Goal: Task Accomplishment & Management: Manage account settings

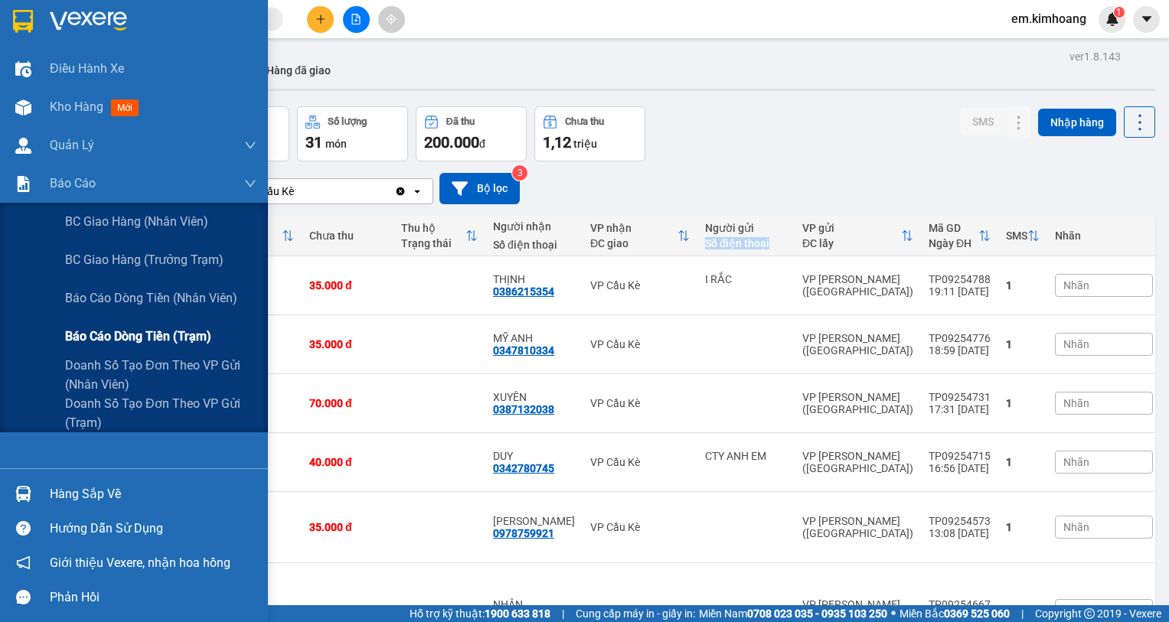
click at [137, 341] on span "Báo cáo dòng tiền (trạm)" at bounding box center [138, 336] width 146 height 19
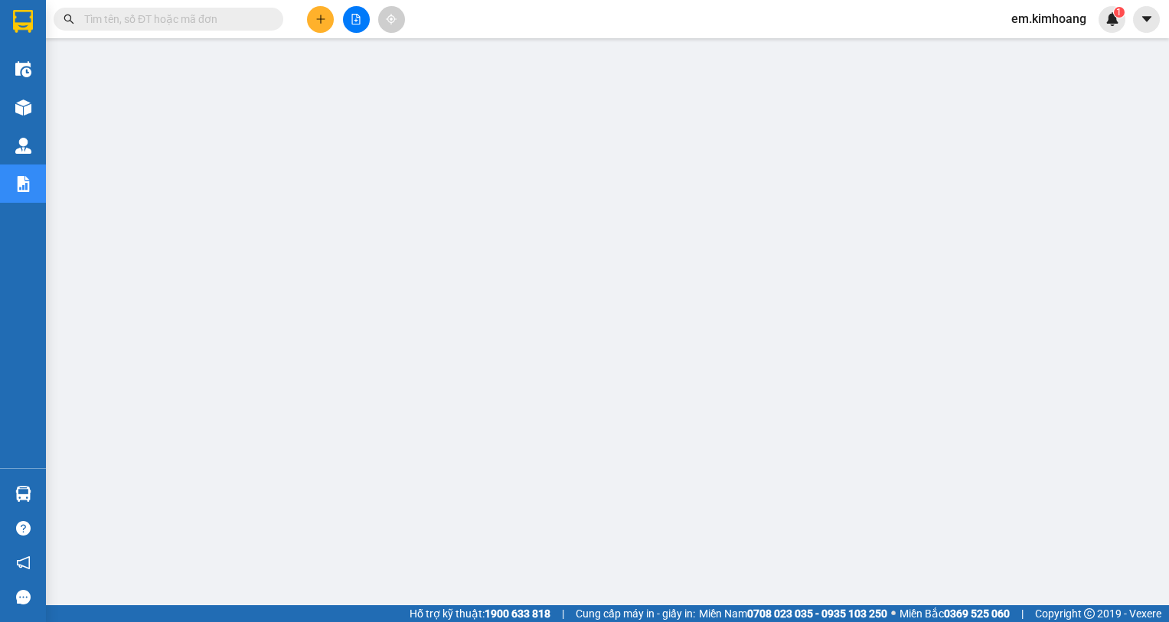
click at [317, 18] on icon "plus" at bounding box center [320, 19] width 11 height 11
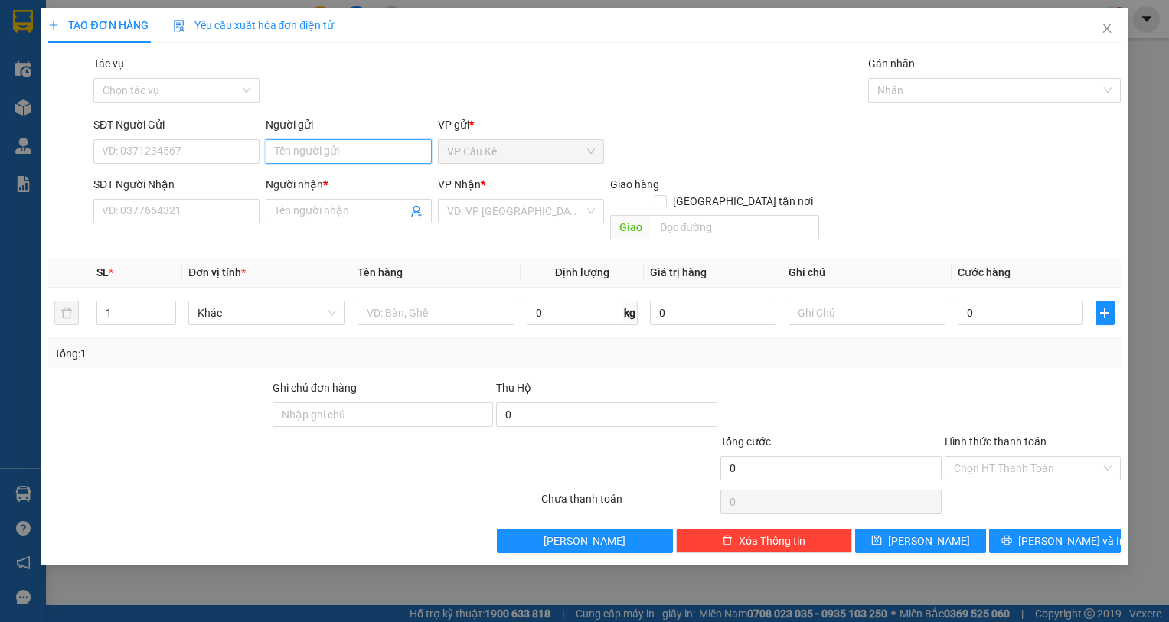
click at [373, 146] on input "Người gửi" at bounding box center [349, 151] width 166 height 24
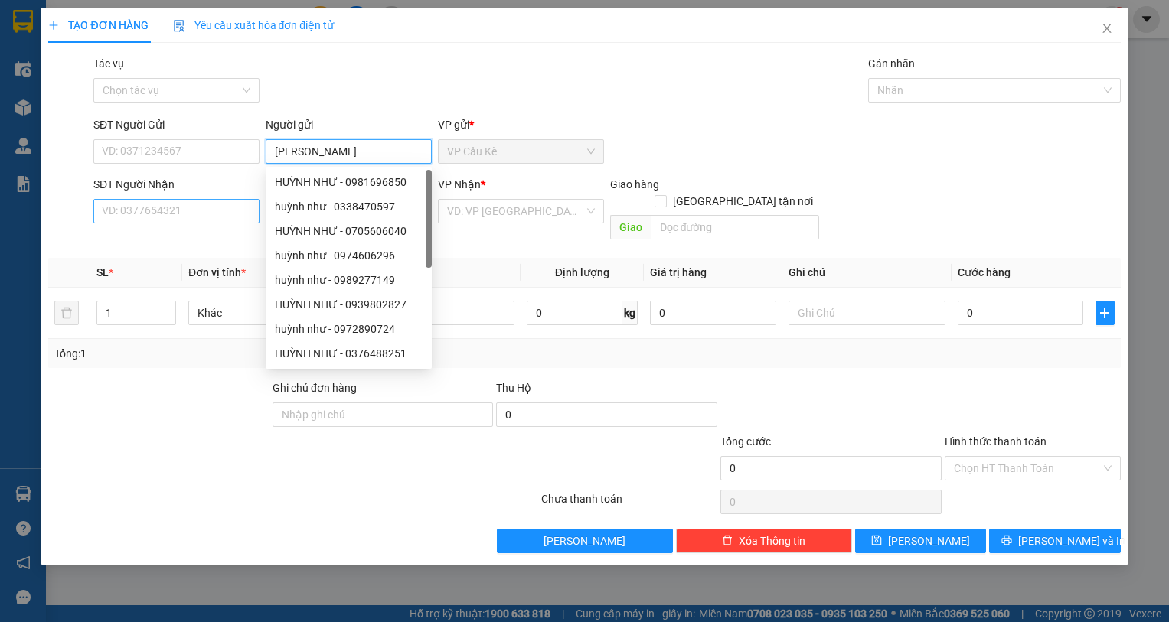
type input "[PERSON_NAME]"
click at [225, 214] on input "SĐT Người Nhận" at bounding box center [176, 211] width 166 height 24
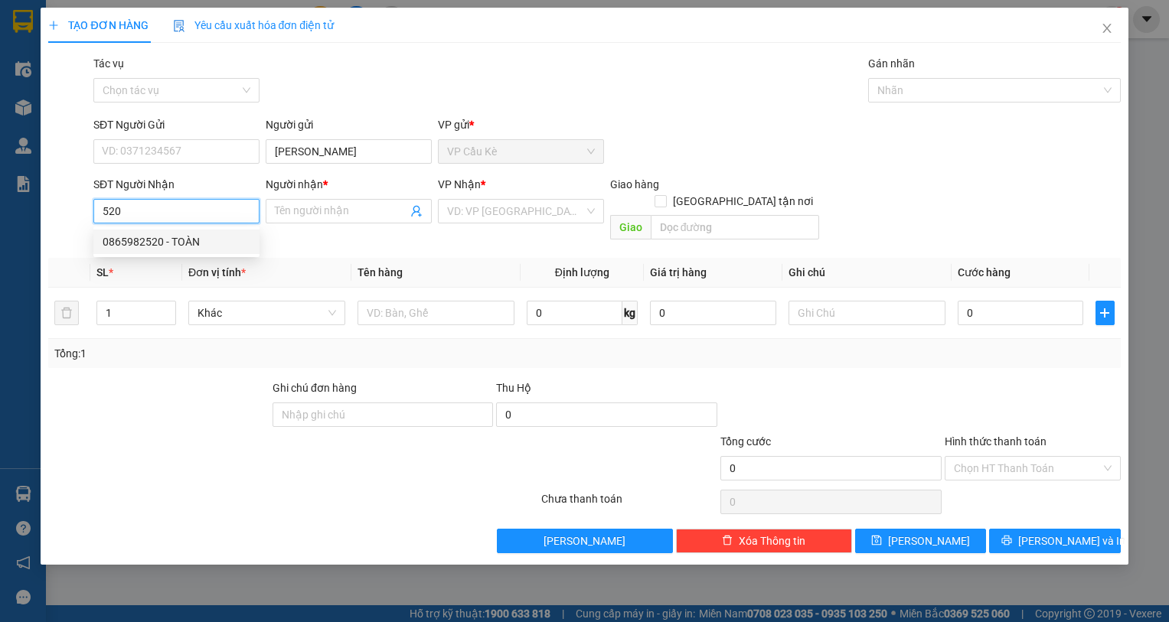
click at [236, 251] on div "0865982520 - TOÀN" at bounding box center [176, 242] width 166 height 24
type input "0865982520"
type input "TOÀN"
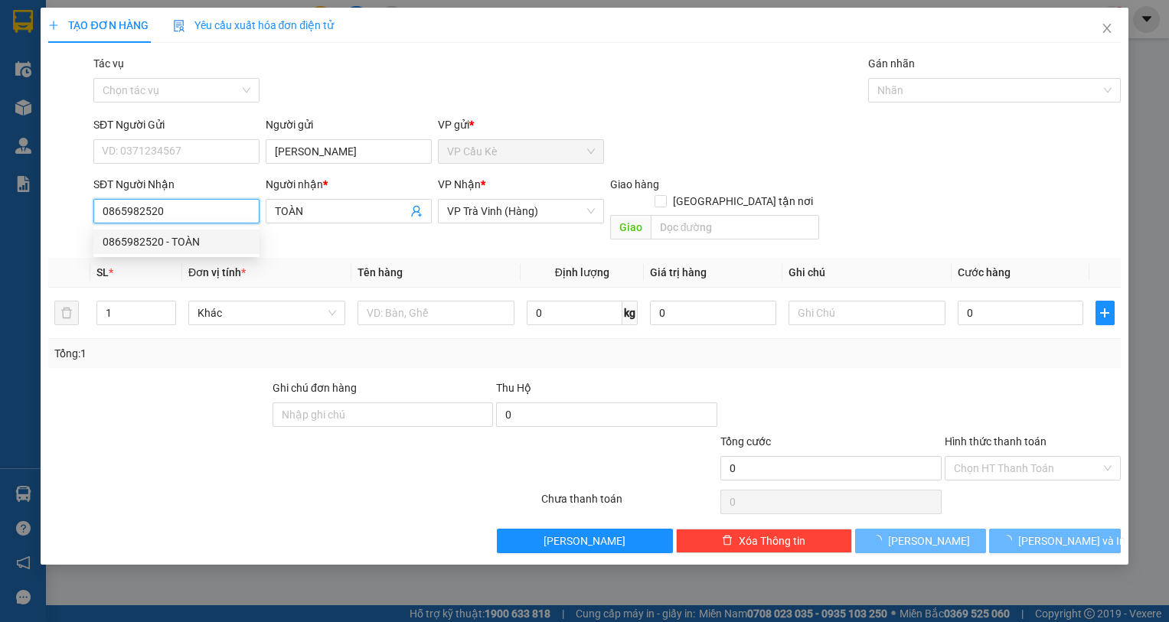
type input "25.000"
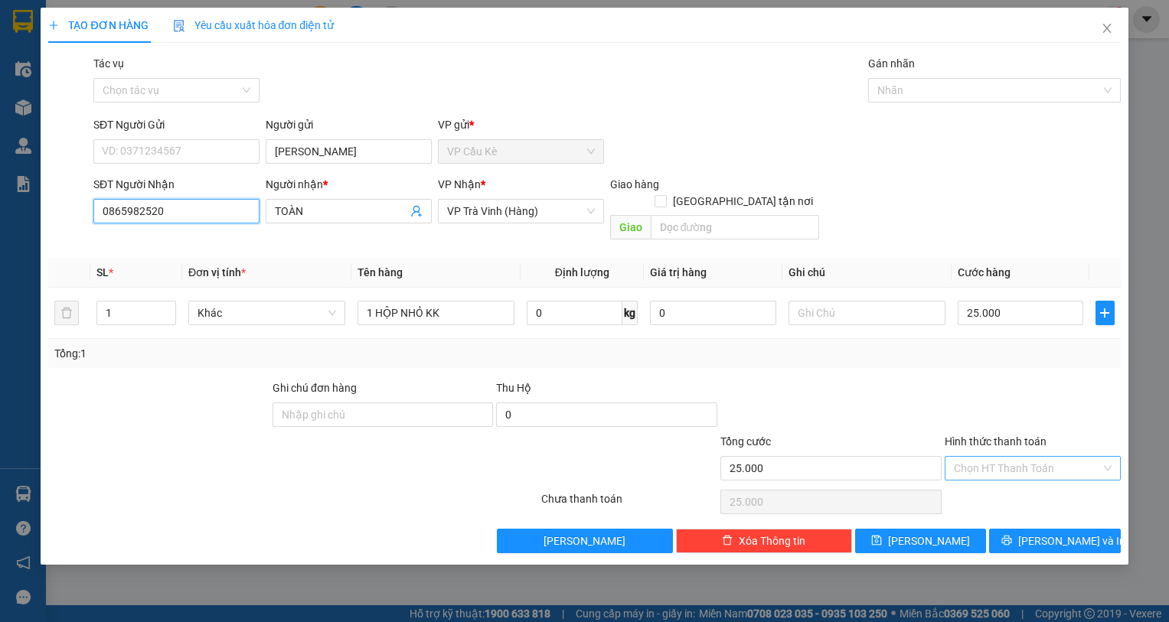
type input "0865982520"
click at [1038, 457] on input "Hình thức thanh toán" at bounding box center [1026, 468] width 147 height 23
click at [1045, 482] on div "Tại văn phòng" at bounding box center [1032, 482] width 158 height 17
type input "0"
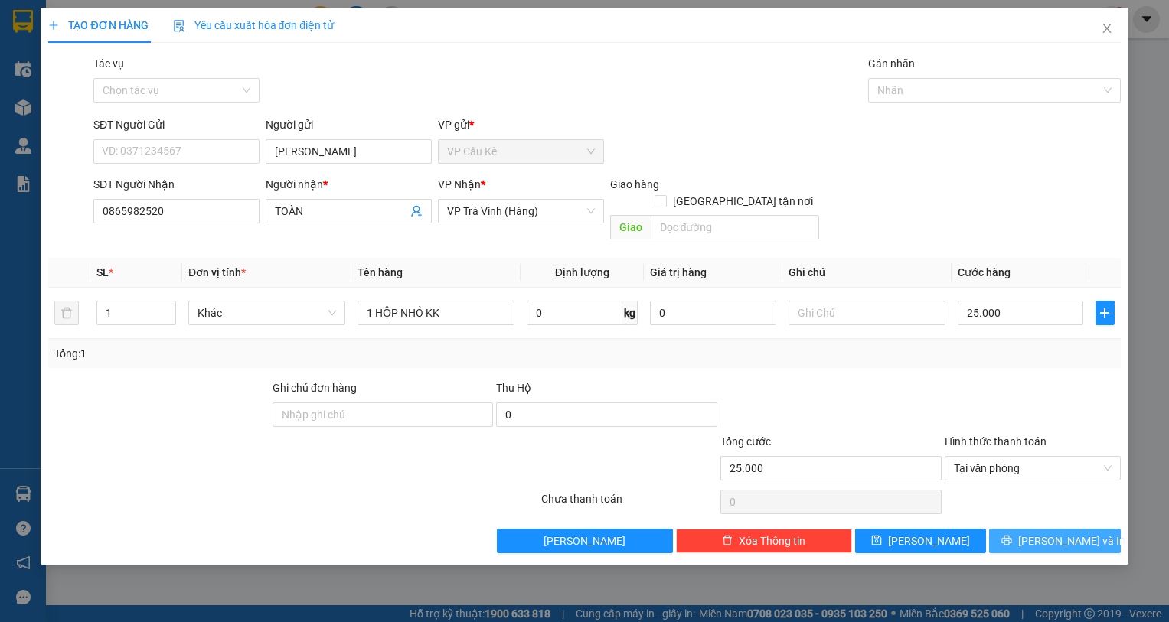
click at [1045, 533] on span "[PERSON_NAME] và In" at bounding box center [1071, 541] width 107 height 17
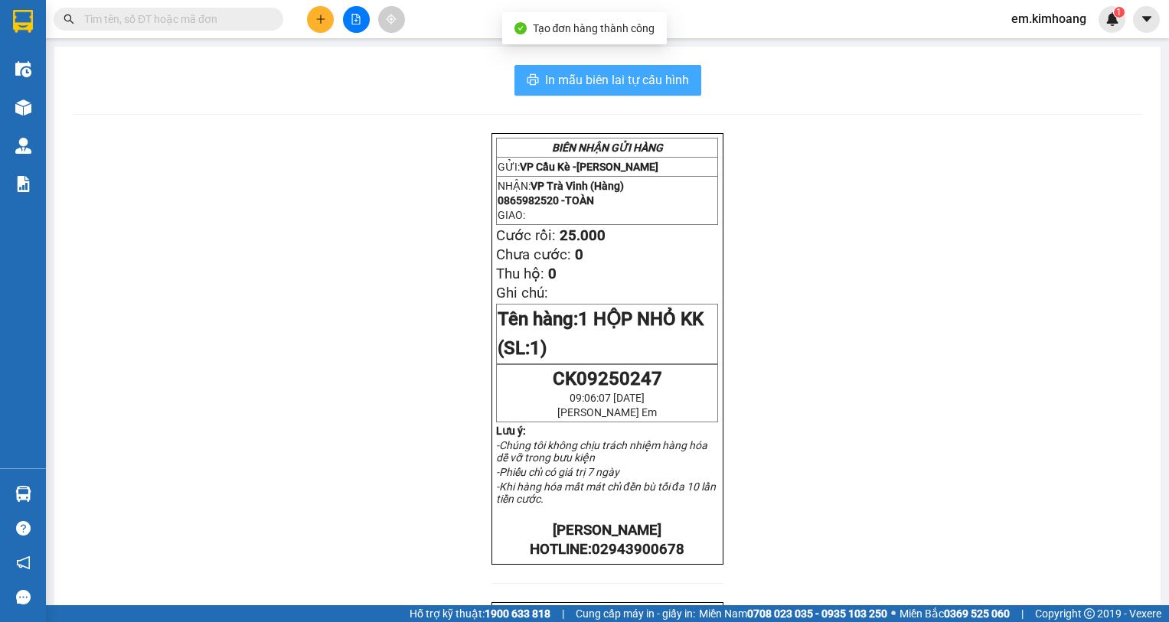
click at [614, 77] on span "In mẫu biên lai tự cấu hình" at bounding box center [617, 79] width 144 height 19
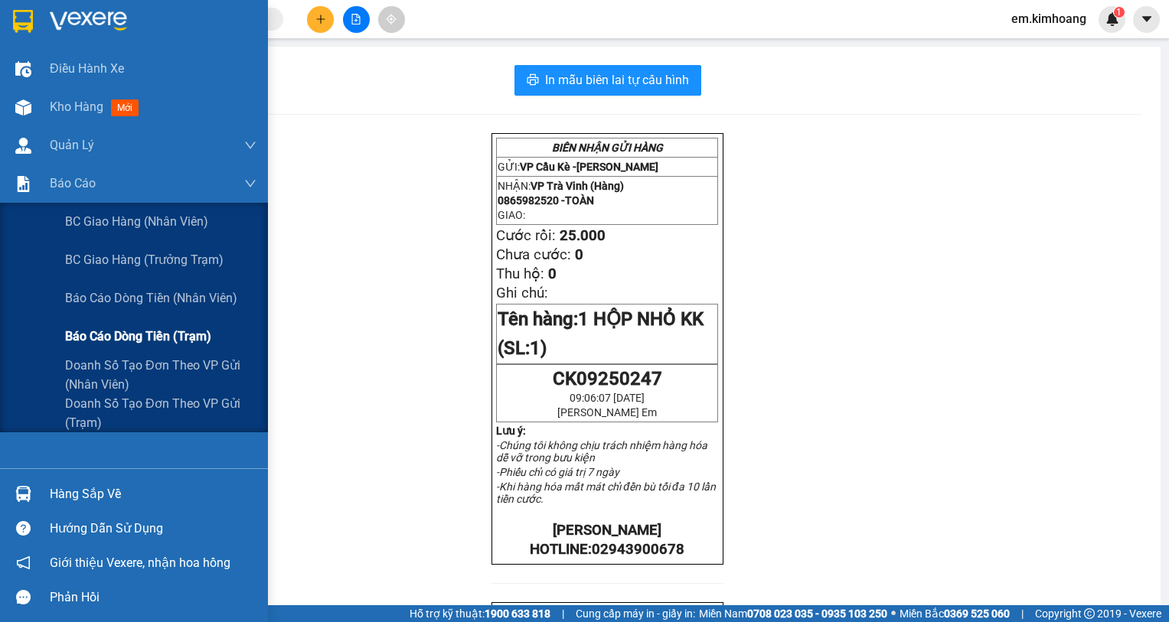
click at [132, 329] on span "Báo cáo dòng tiền (trạm)" at bounding box center [138, 336] width 146 height 19
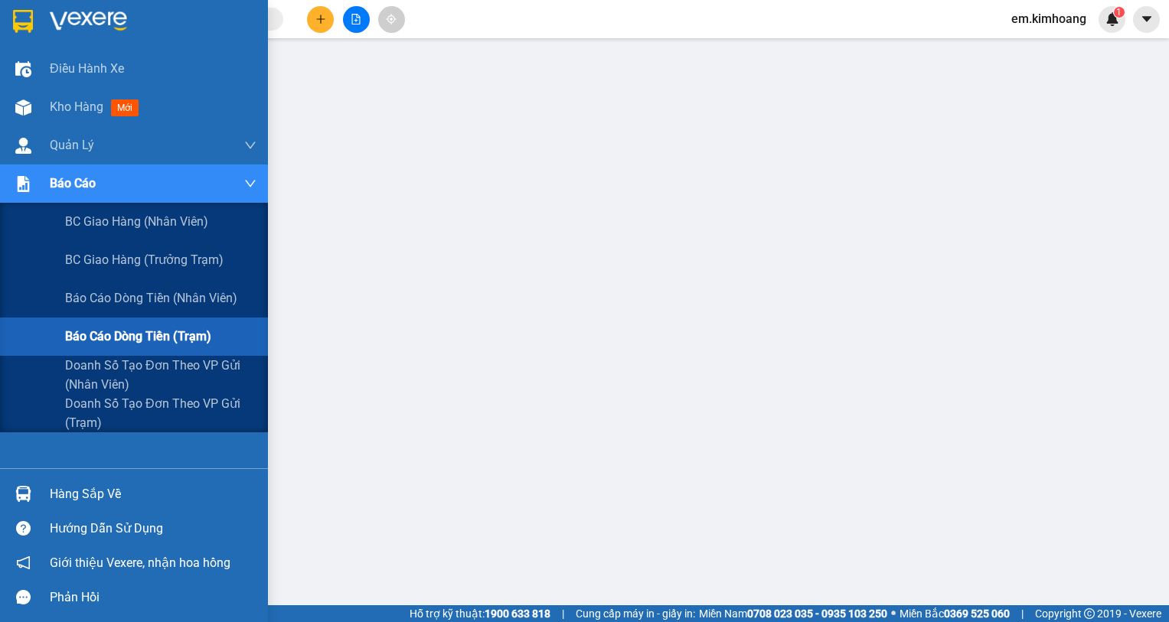
click at [90, 335] on span "Báo cáo dòng tiền (trạm)" at bounding box center [138, 336] width 146 height 19
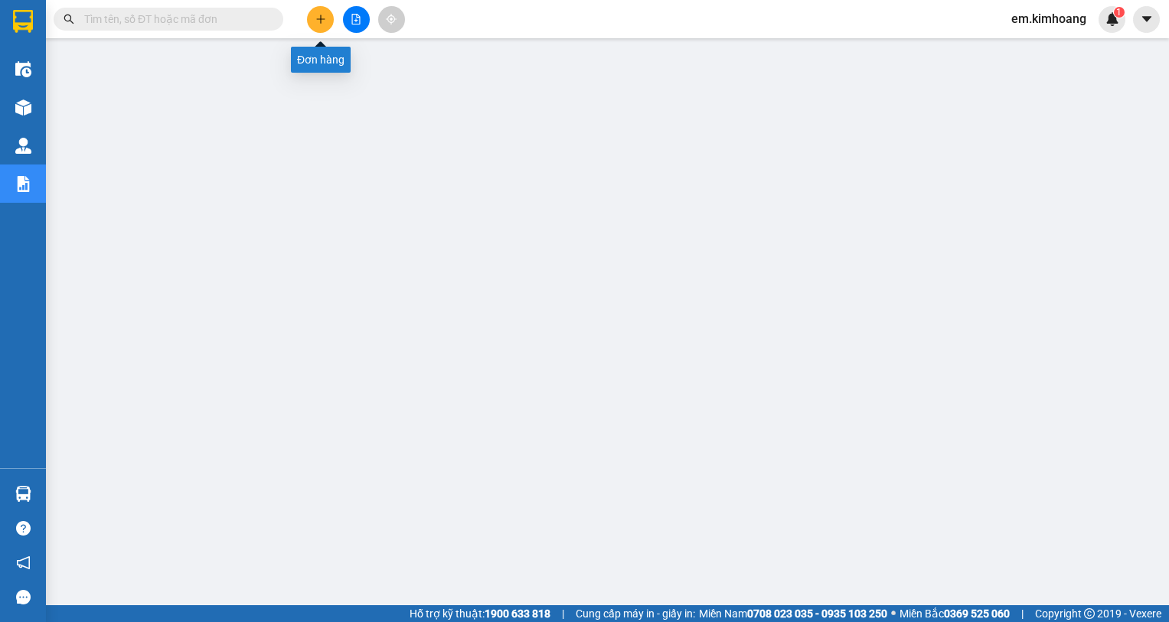
click at [318, 21] on icon "plus" at bounding box center [320, 19] width 11 height 11
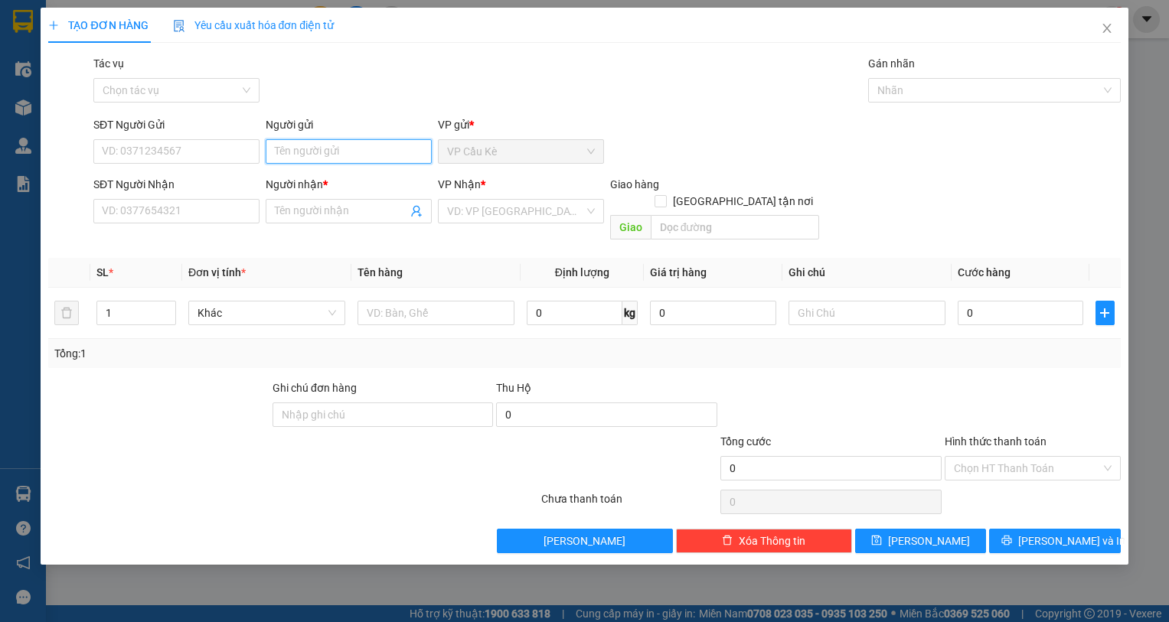
click at [360, 145] on input "Người gửi" at bounding box center [349, 151] width 166 height 24
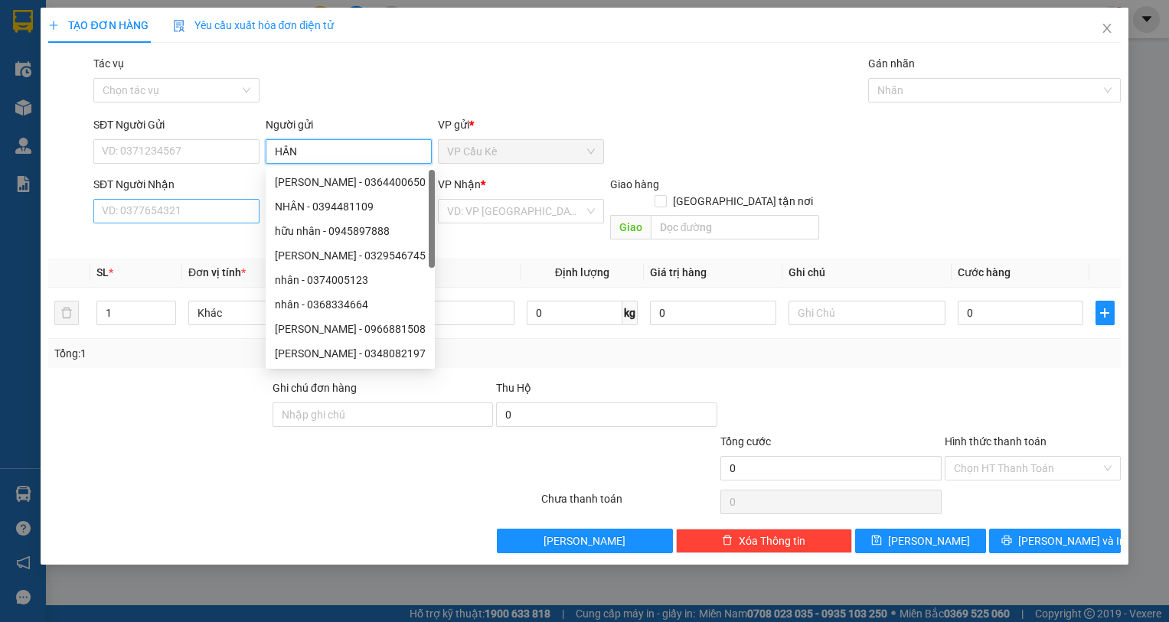
type input "HÂN"
click at [220, 217] on input "SĐT Người Nhận" at bounding box center [176, 211] width 166 height 24
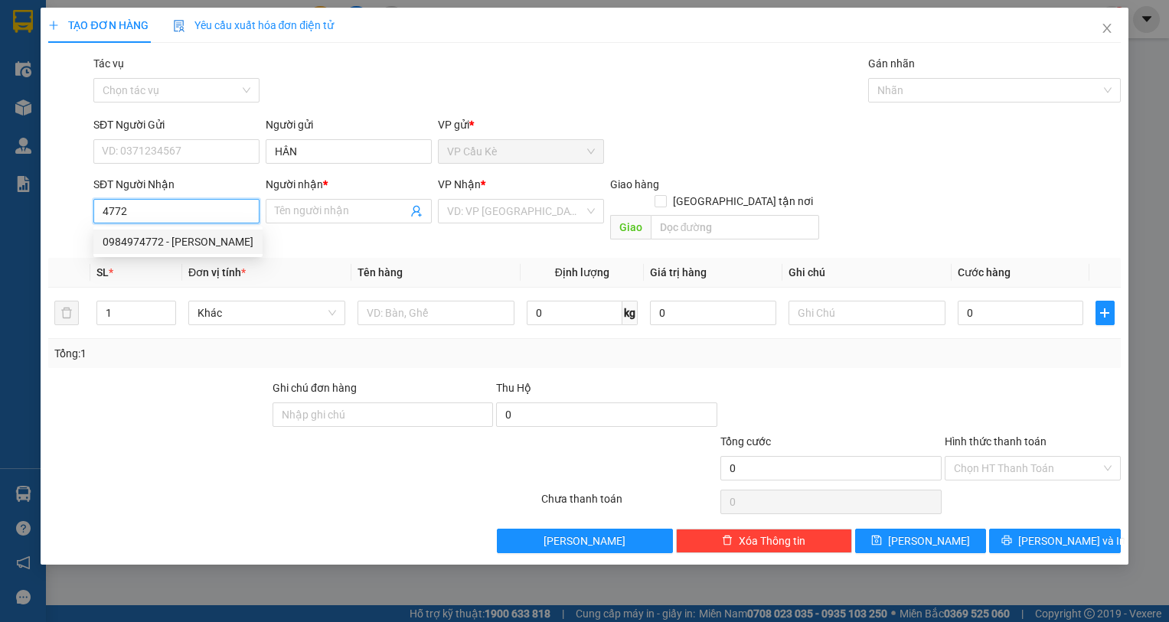
click at [203, 238] on div "0984974772 - [PERSON_NAME]" at bounding box center [178, 241] width 151 height 17
type input "0984974772"
type input "VÂN"
type input "1.200.000"
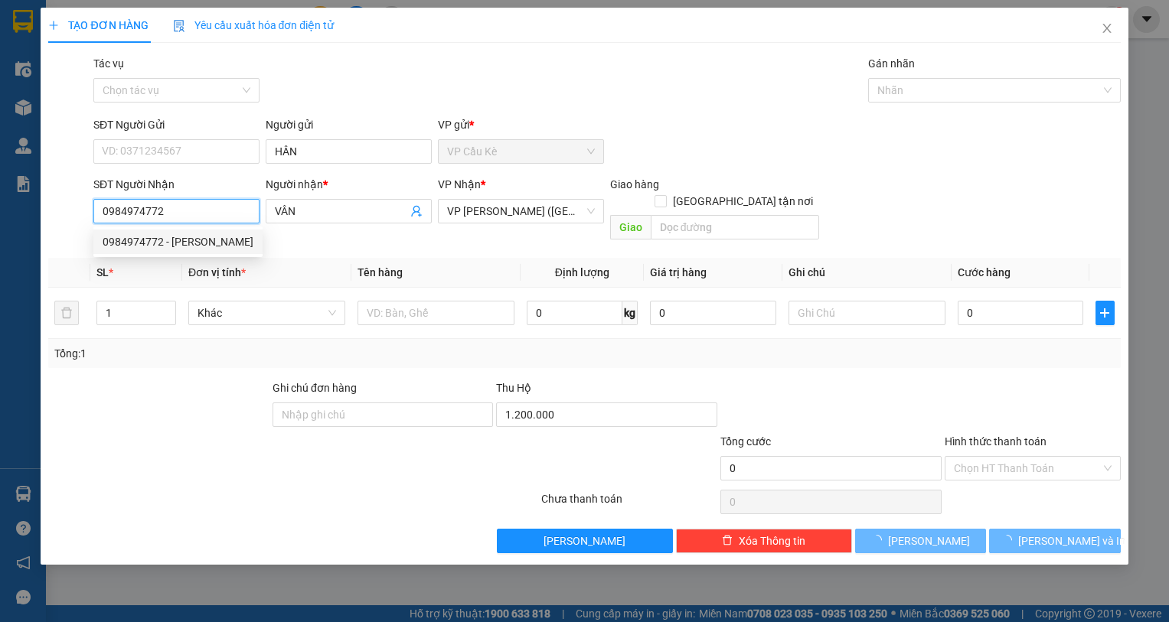
type input "40.000"
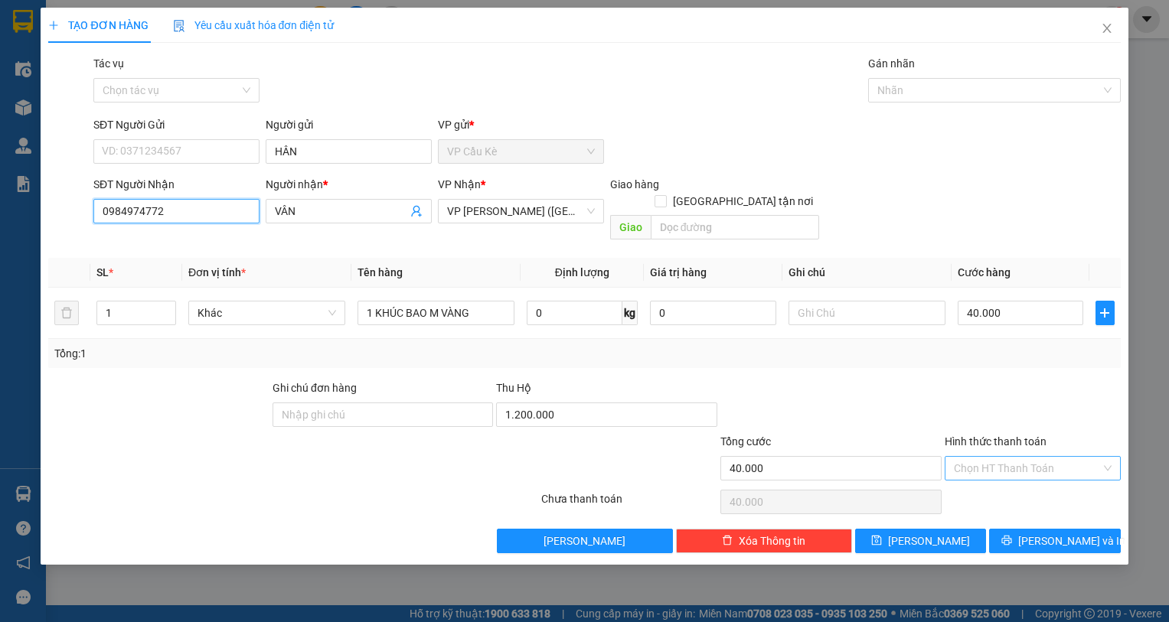
type input "0984974772"
click at [1018, 457] on input "Hình thức thanh toán" at bounding box center [1026, 468] width 147 height 23
click at [1028, 481] on div "Tại văn phòng" at bounding box center [1032, 482] width 158 height 17
type input "0"
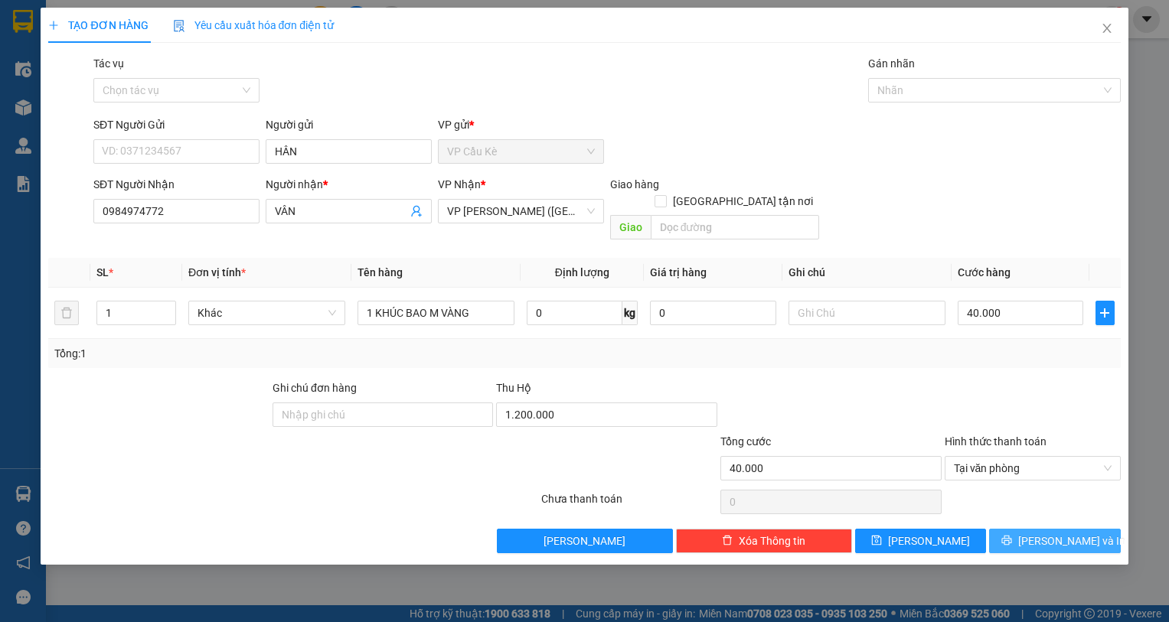
click at [1041, 533] on span "[PERSON_NAME] và In" at bounding box center [1071, 541] width 107 height 17
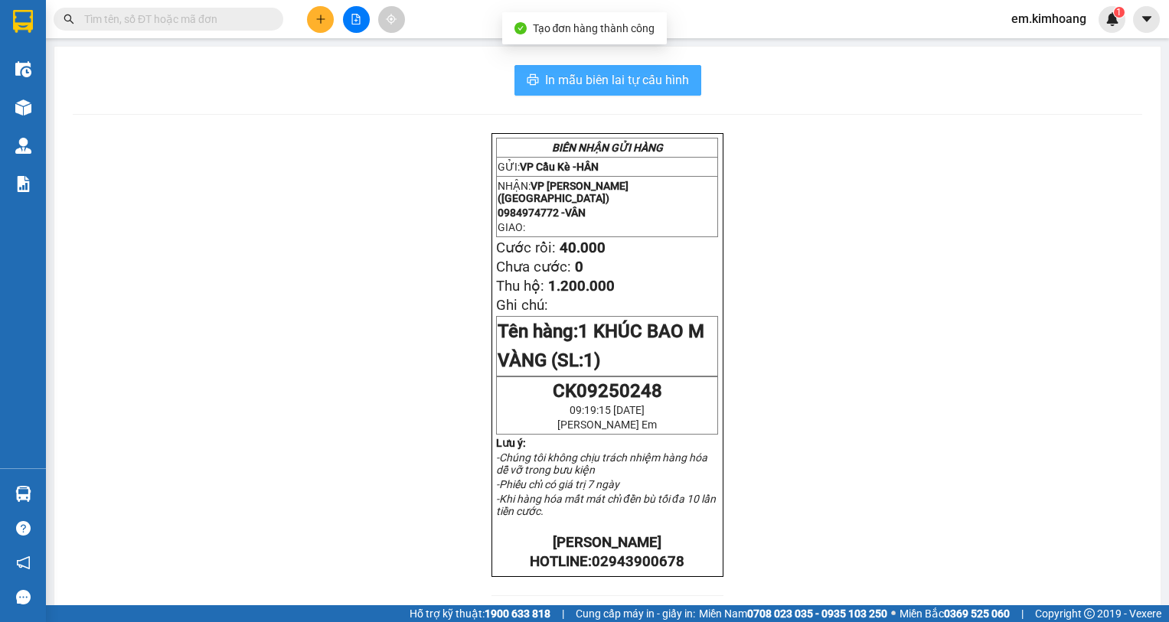
click at [688, 74] on button "In mẫu biên lai tự cấu hình" at bounding box center [607, 80] width 187 height 31
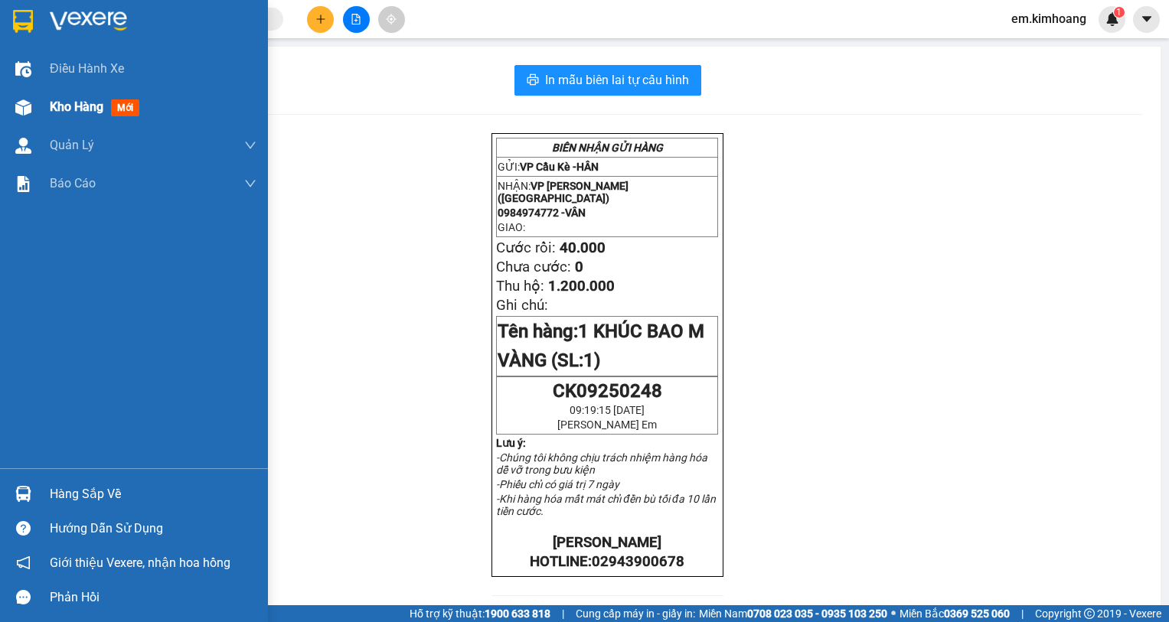
click at [68, 94] on div "Kho hàng mới" at bounding box center [153, 107] width 207 height 38
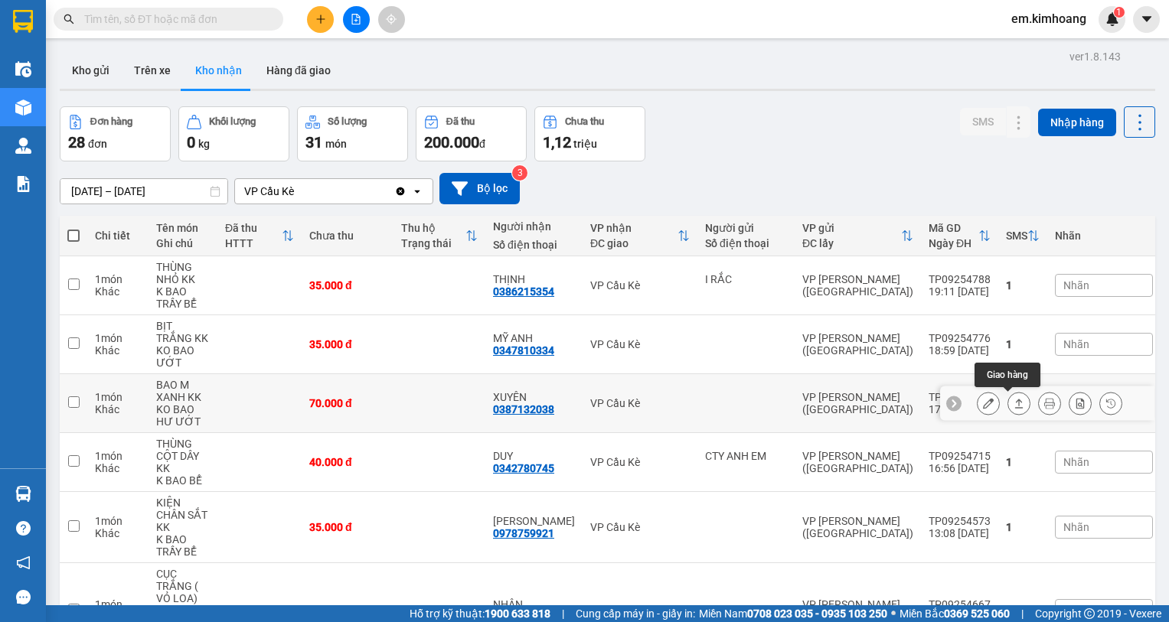
click at [1013, 402] on icon at bounding box center [1018, 403] width 11 height 11
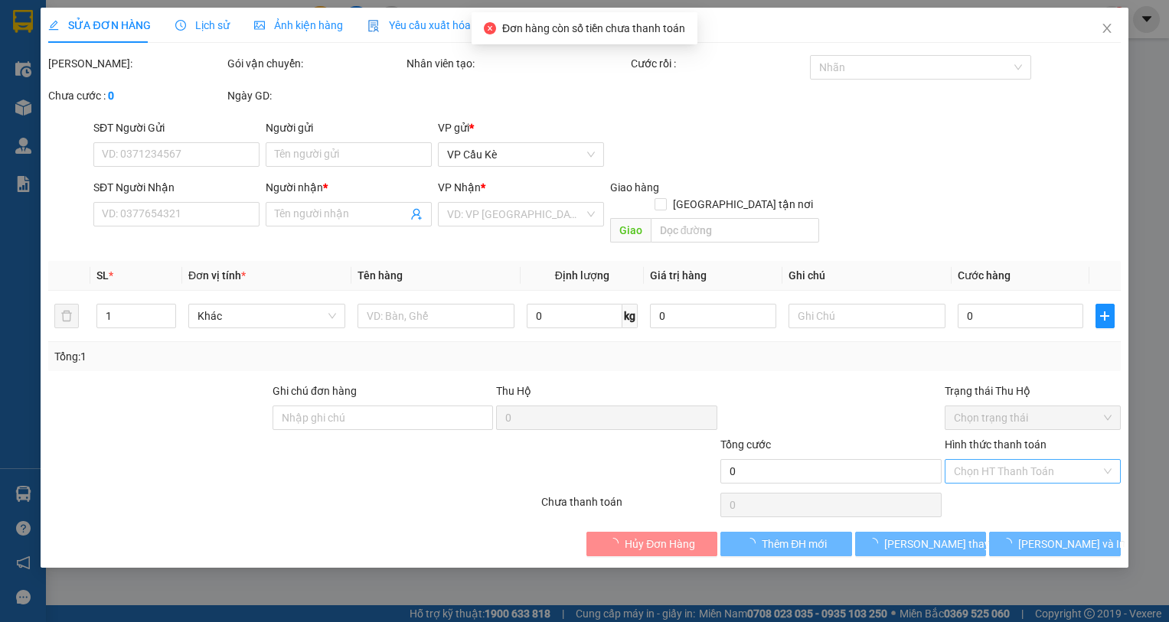
click at [1005, 460] on input "Hình thức thanh toán" at bounding box center [1026, 471] width 147 height 23
click at [999, 487] on div "Tại văn phòng" at bounding box center [1032, 485] width 158 height 17
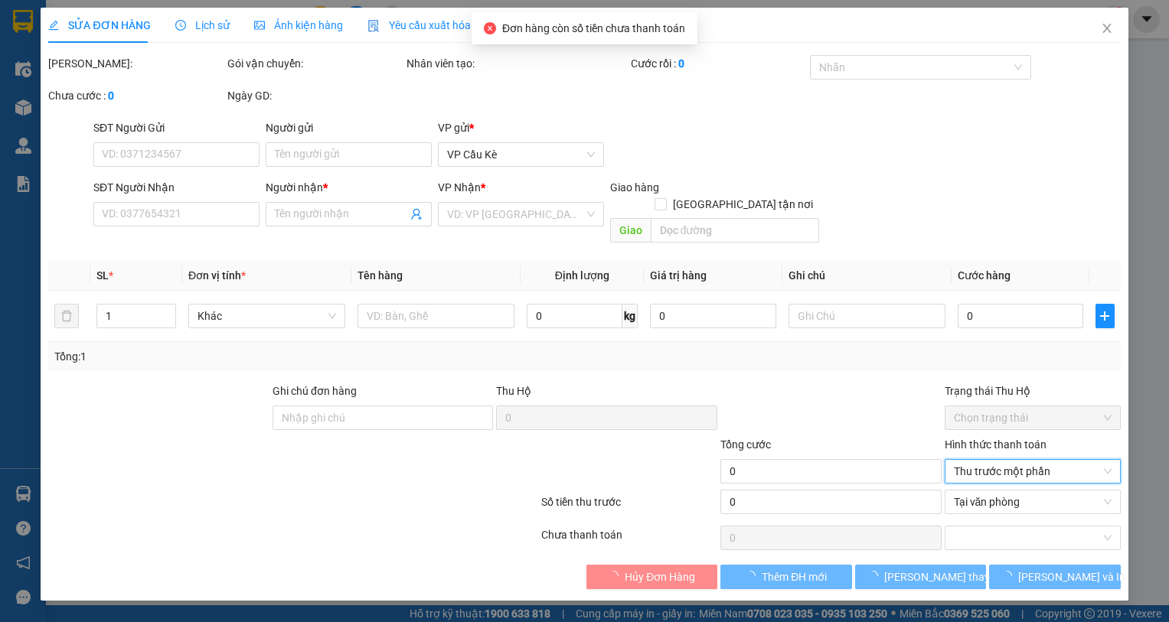
type input "0387132038"
type input "XUYÊN"
type input "70.000"
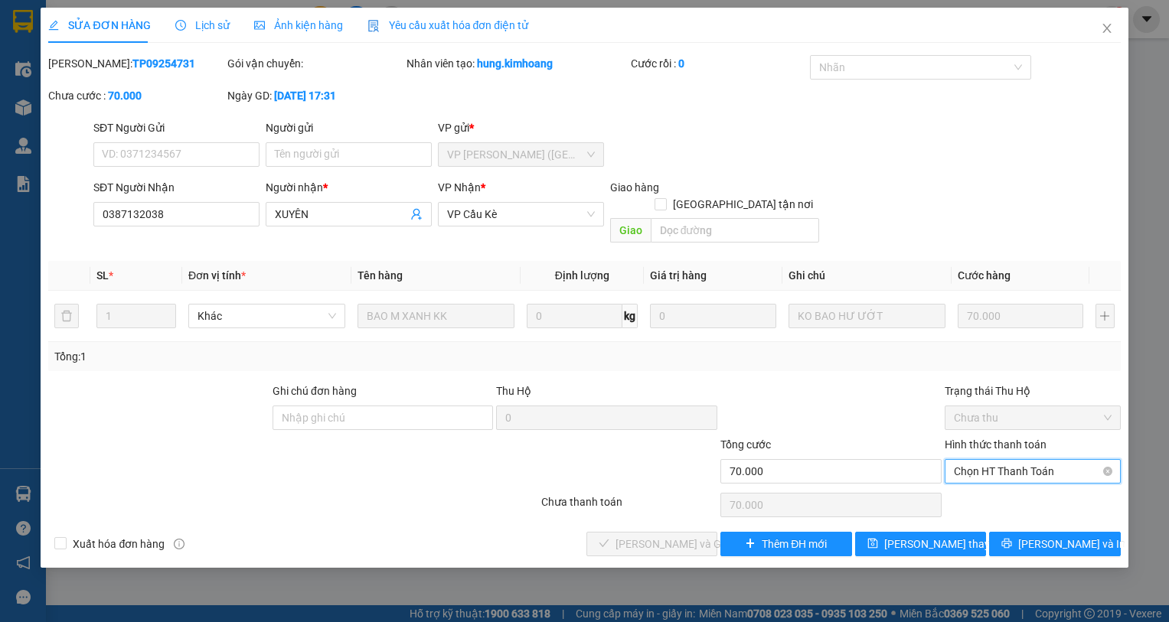
click at [1034, 460] on span "Chọn HT Thanh Toán" at bounding box center [1032, 471] width 158 height 23
click at [1014, 494] on div "Tại văn phòng" at bounding box center [1032, 485] width 176 height 24
type input "0"
click at [690, 536] on span "[PERSON_NAME] và Giao hàng" at bounding box center [688, 544] width 147 height 17
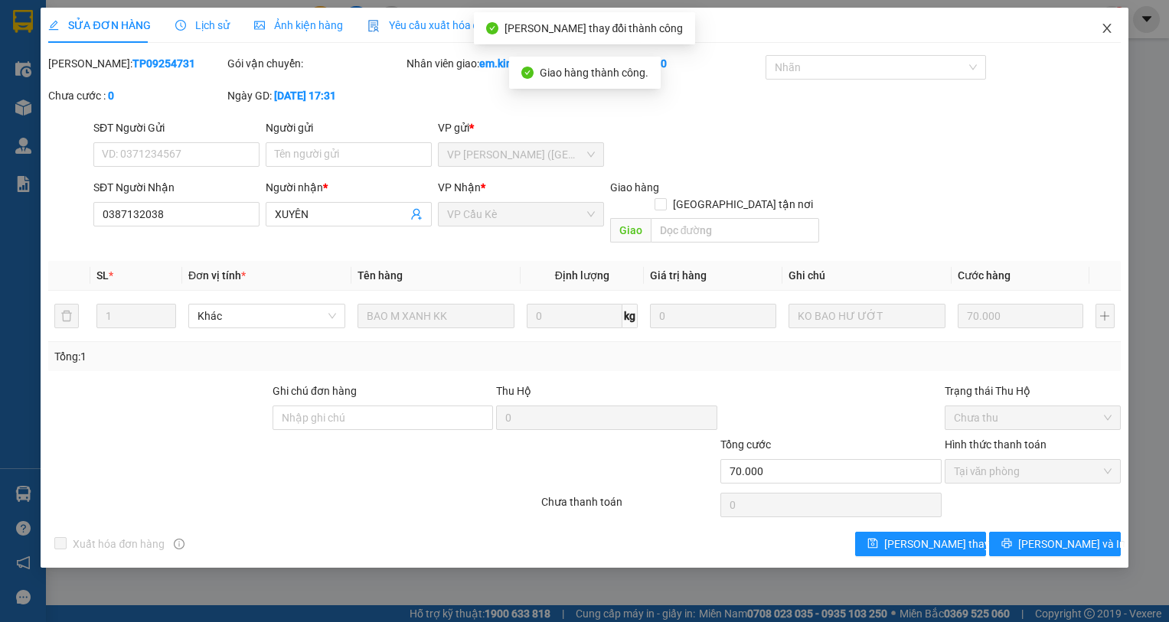
click at [1103, 28] on icon "close" at bounding box center [1106, 28] width 12 height 12
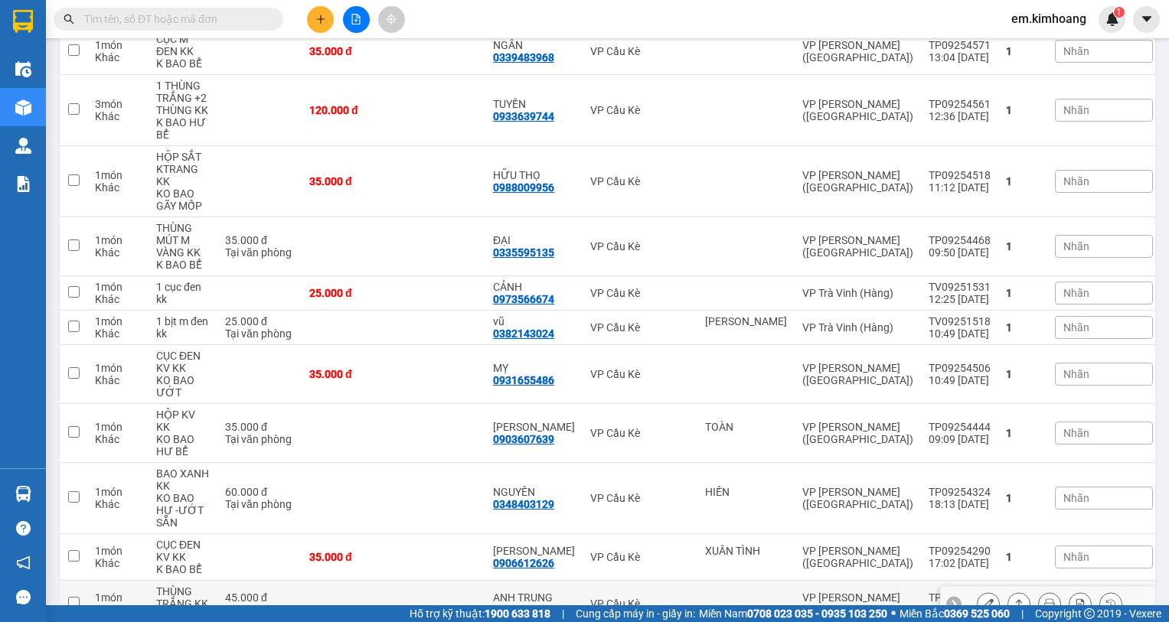
scroll to position [842, 0]
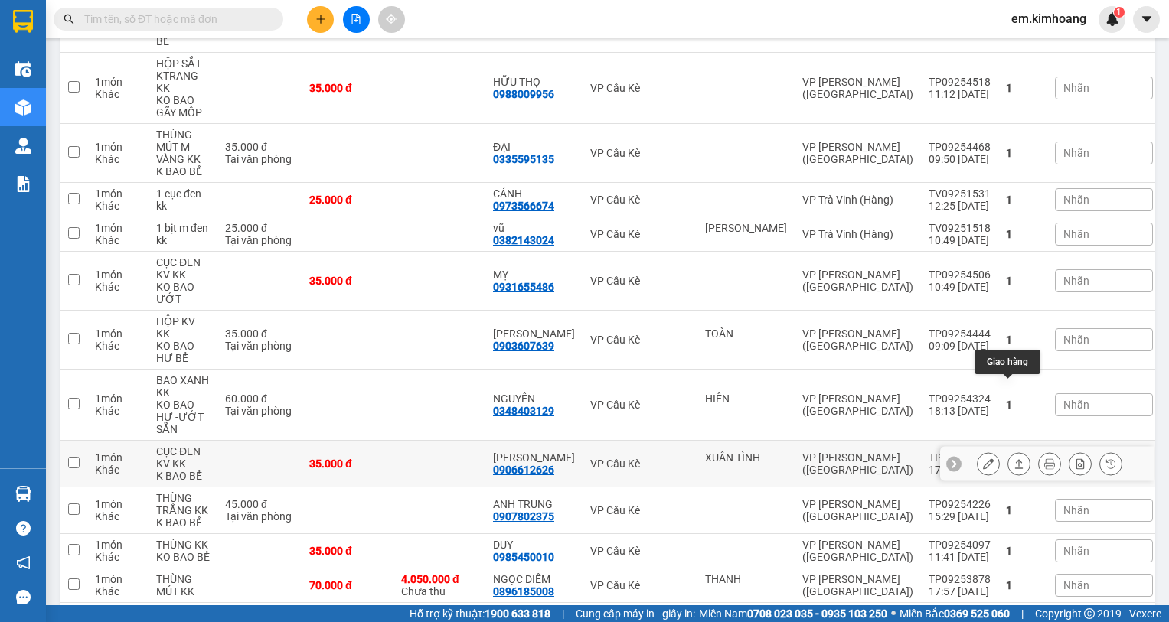
click at [1013, 458] on icon at bounding box center [1018, 463] width 11 height 11
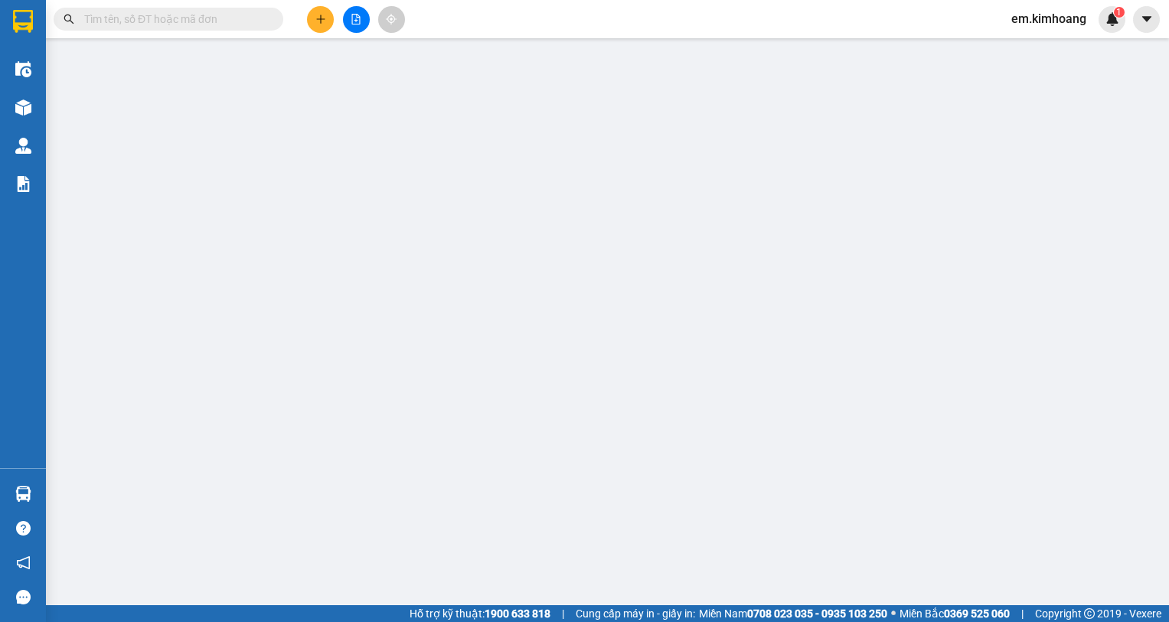
type input "XUÂN TÌNH"
type input "0906612626"
type input "[PERSON_NAME]"
type input "35.000"
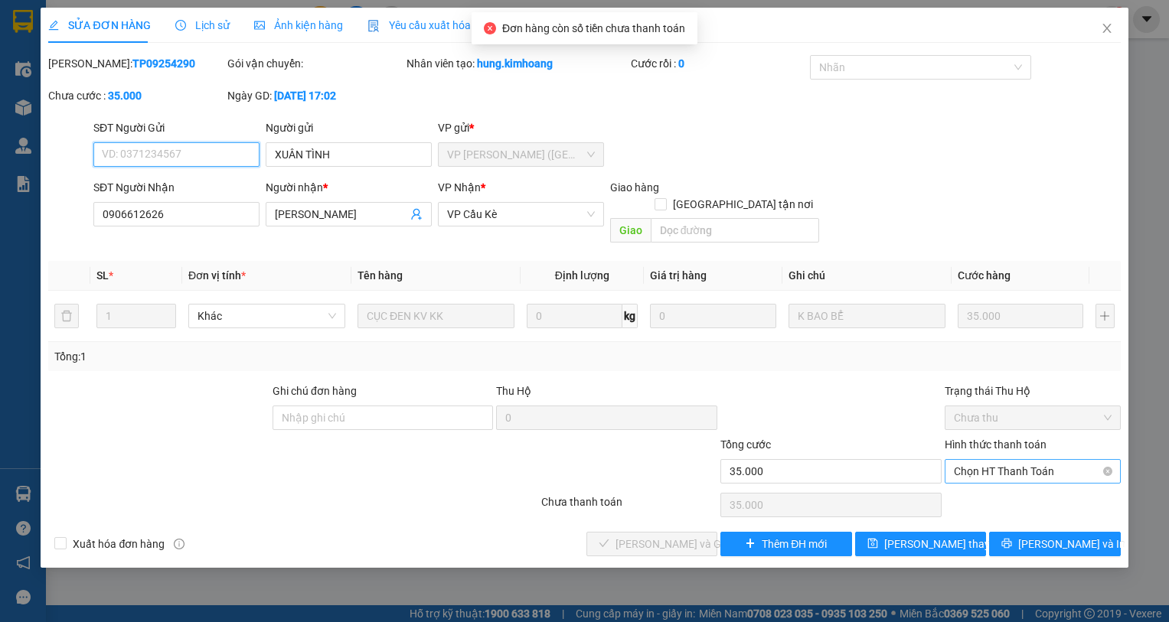
click at [1012, 460] on span "Chọn HT Thanh Toán" at bounding box center [1032, 471] width 158 height 23
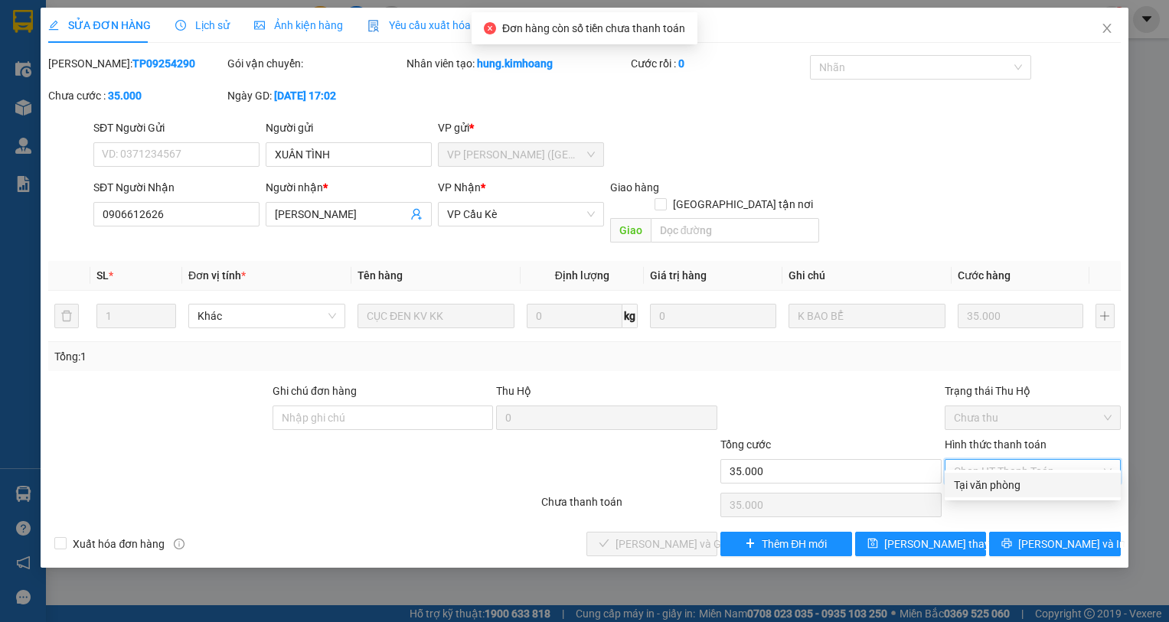
click at [1024, 475] on div "Tại văn phòng" at bounding box center [1032, 485] width 176 height 24
type input "0"
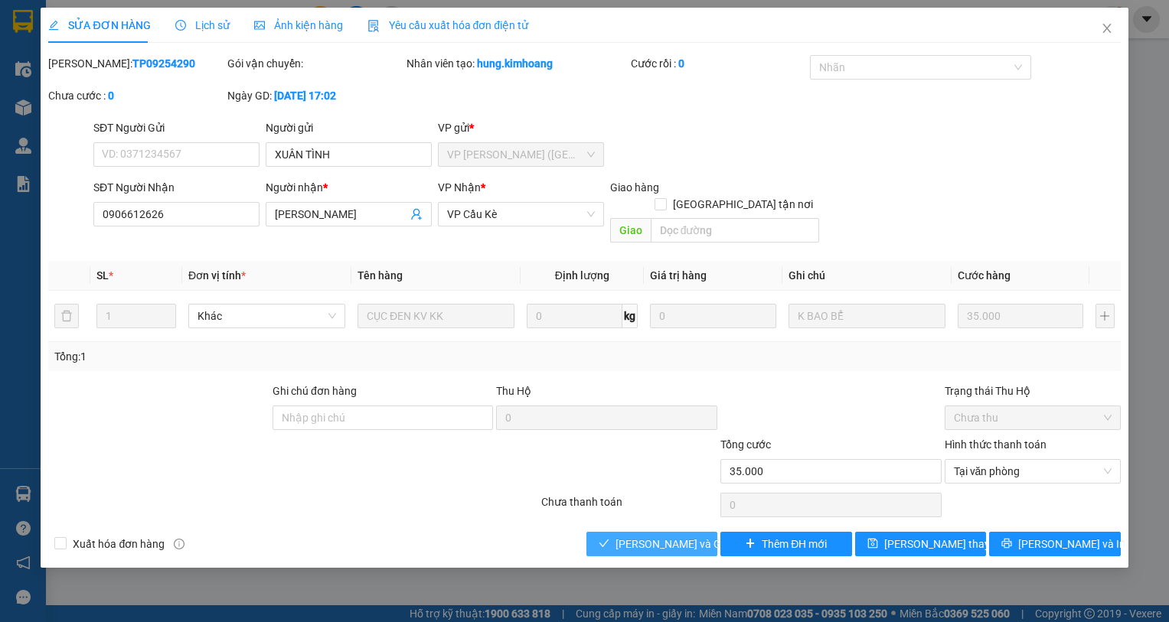
click at [646, 536] on span "[PERSON_NAME] và Giao hàng" at bounding box center [688, 544] width 147 height 17
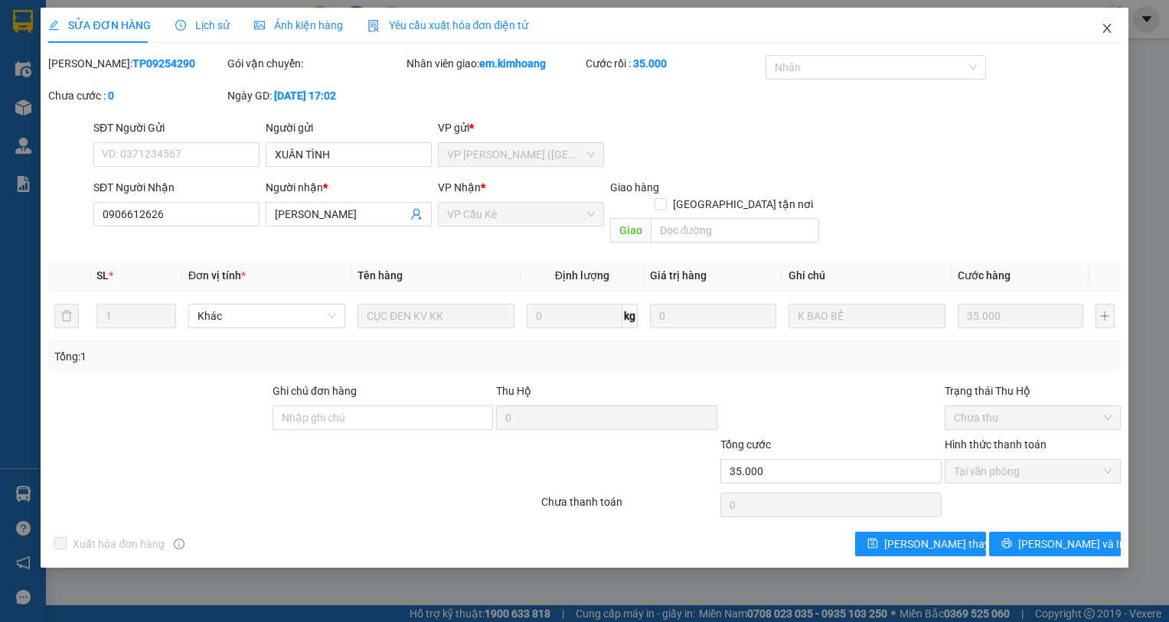
click at [1099, 30] on span "Close" at bounding box center [1106, 29] width 43 height 43
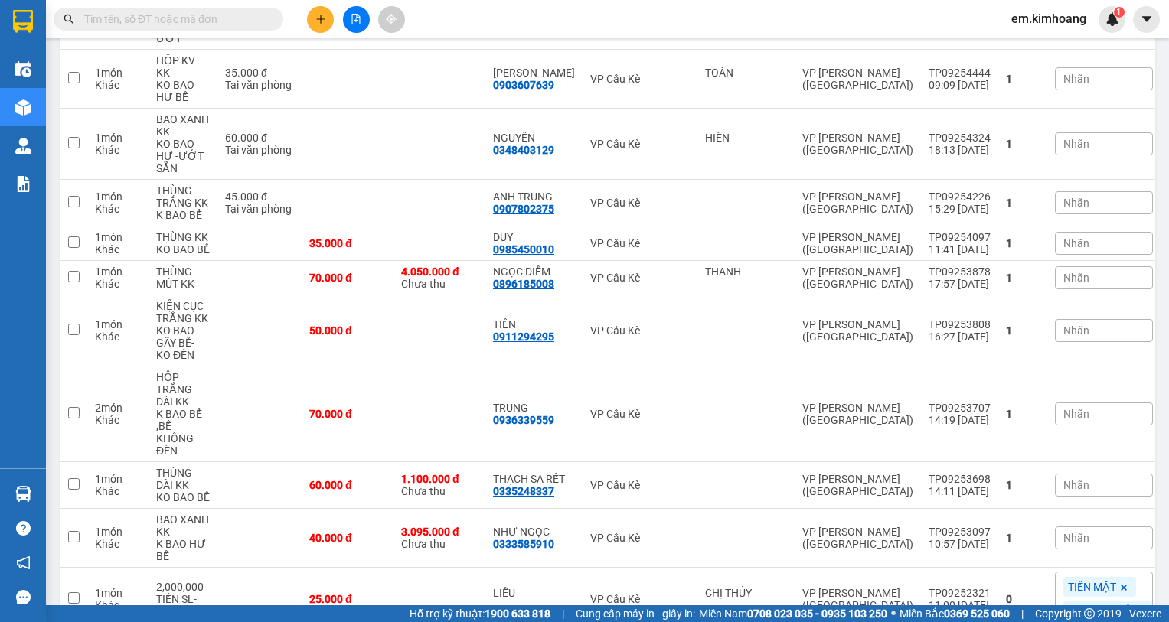
scroll to position [1148, 0]
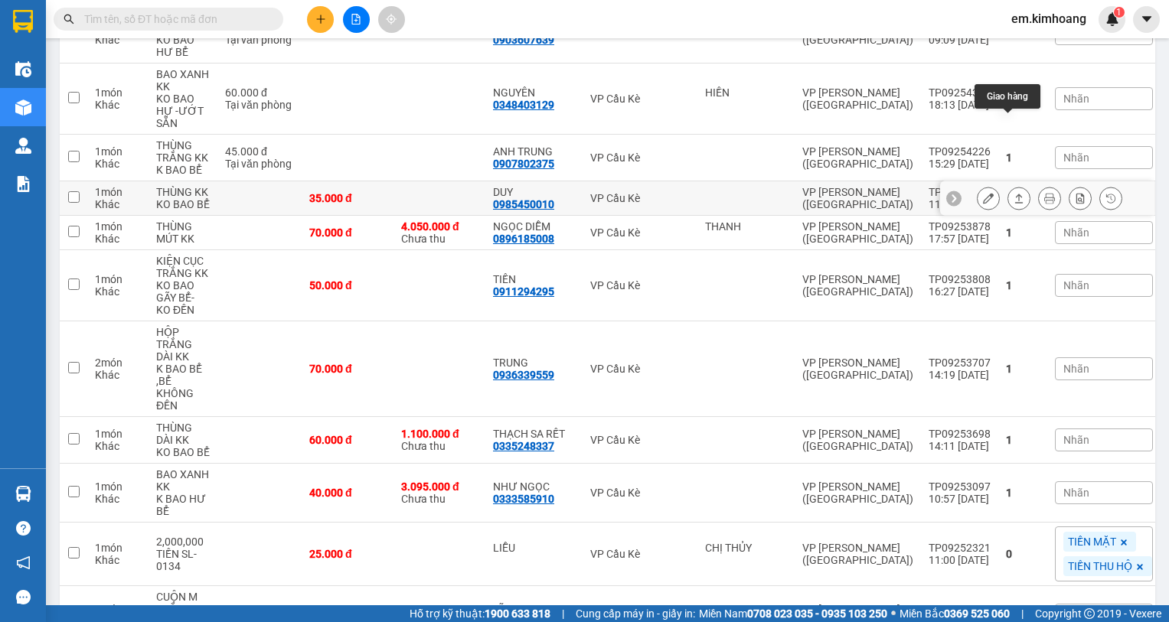
click at [1013, 193] on icon at bounding box center [1018, 198] width 11 height 11
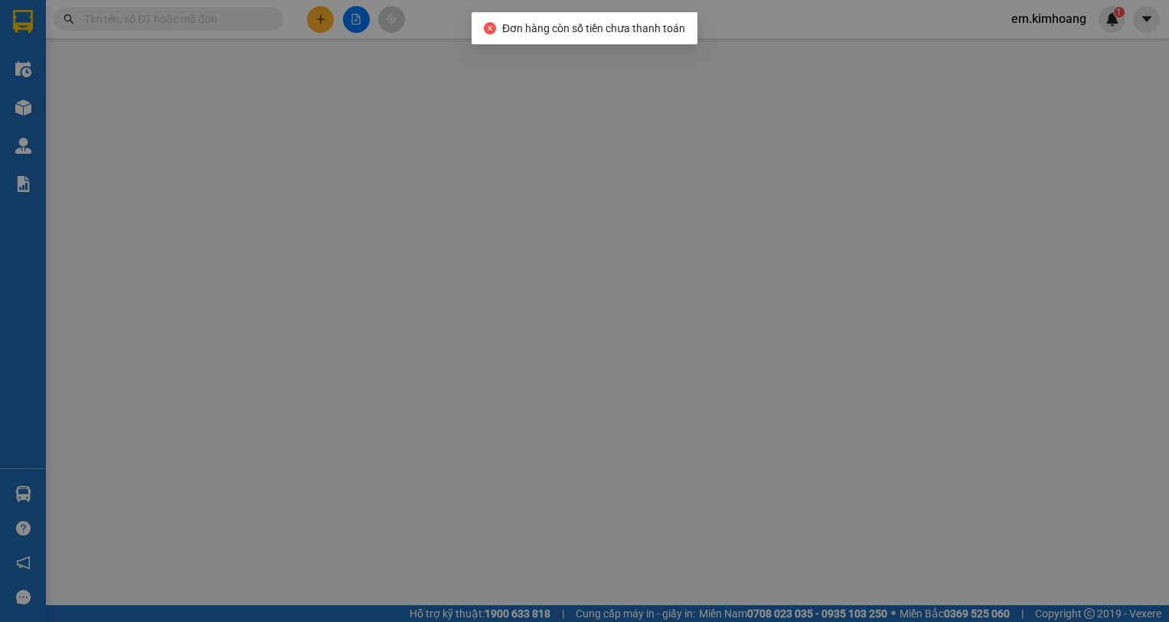
type input "0985450010"
type input "DUY"
type input "35.000"
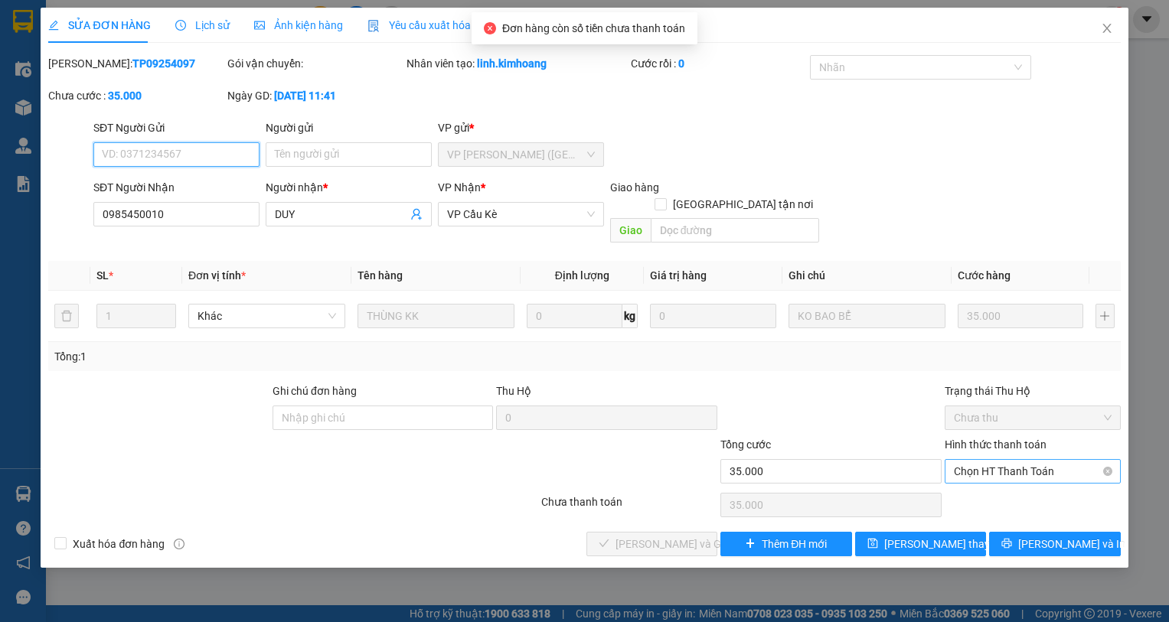
click at [1029, 460] on span "Chọn HT Thanh Toán" at bounding box center [1032, 471] width 158 height 23
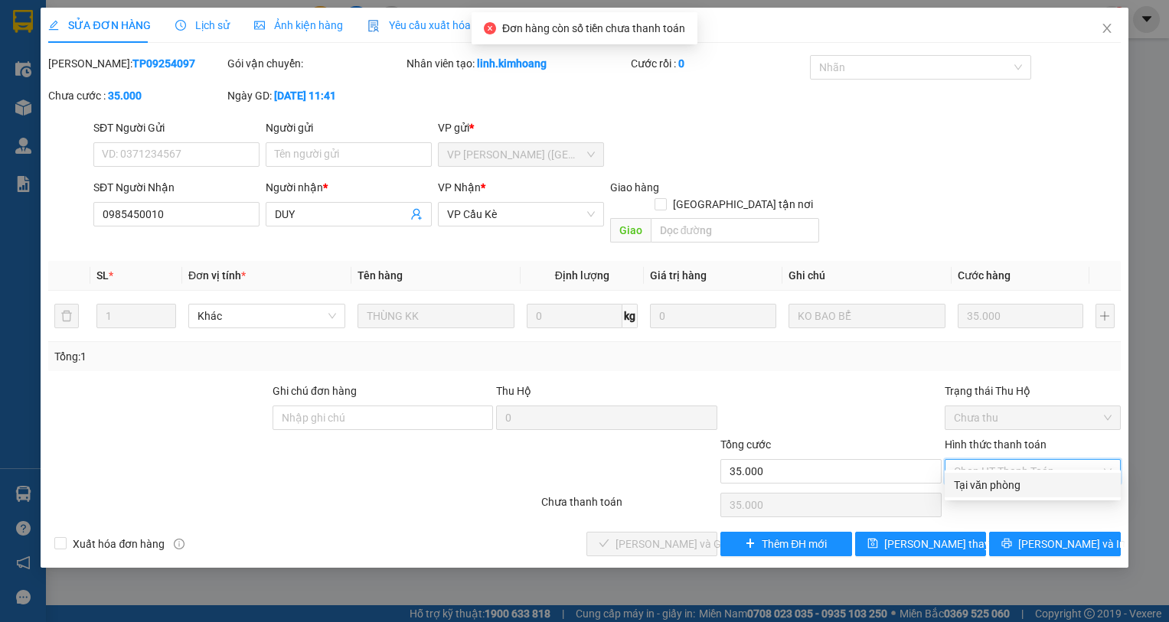
click at [1012, 492] on div "Tại văn phòng" at bounding box center [1032, 485] width 158 height 17
type input "0"
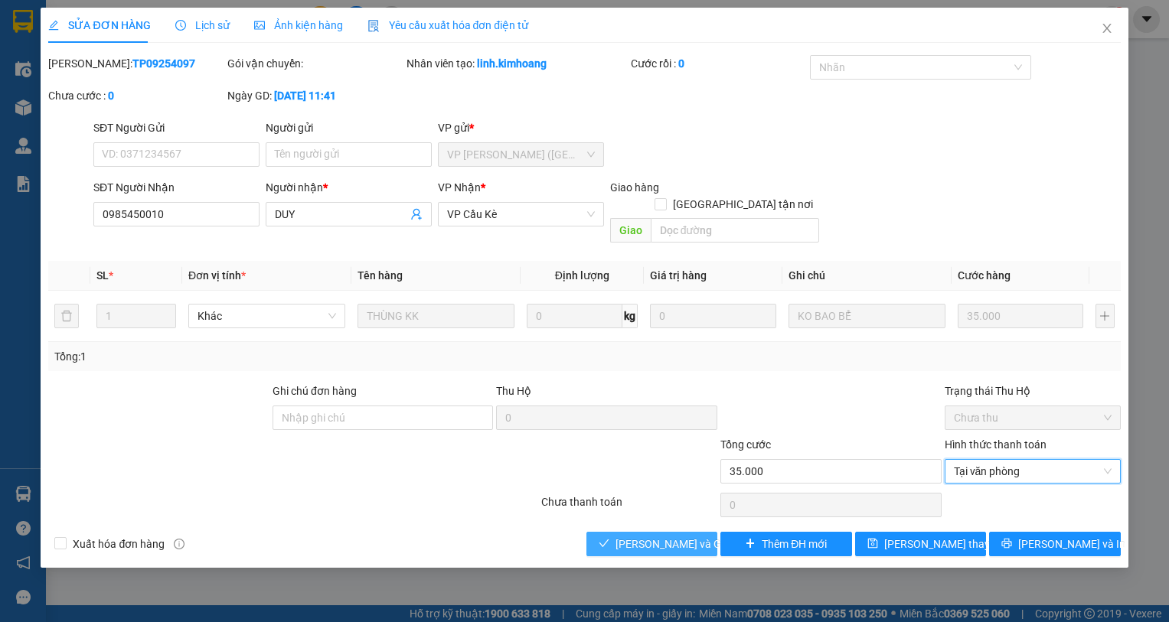
click at [661, 536] on span "[PERSON_NAME] và Giao hàng" at bounding box center [688, 544] width 147 height 17
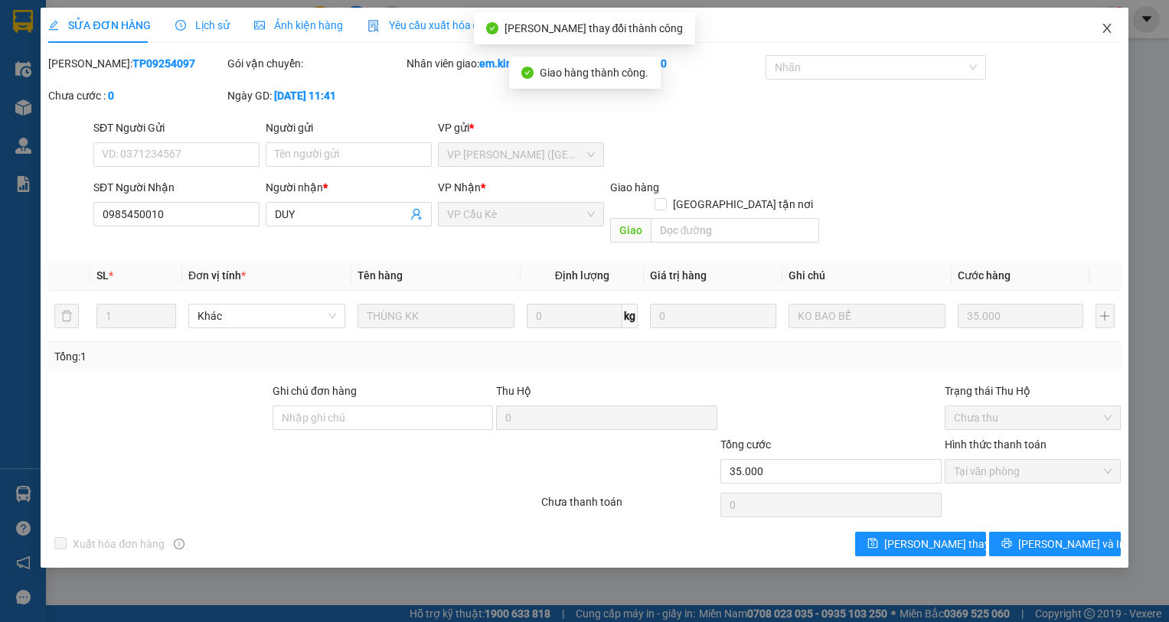
click at [1107, 28] on icon "close" at bounding box center [1106, 28] width 12 height 12
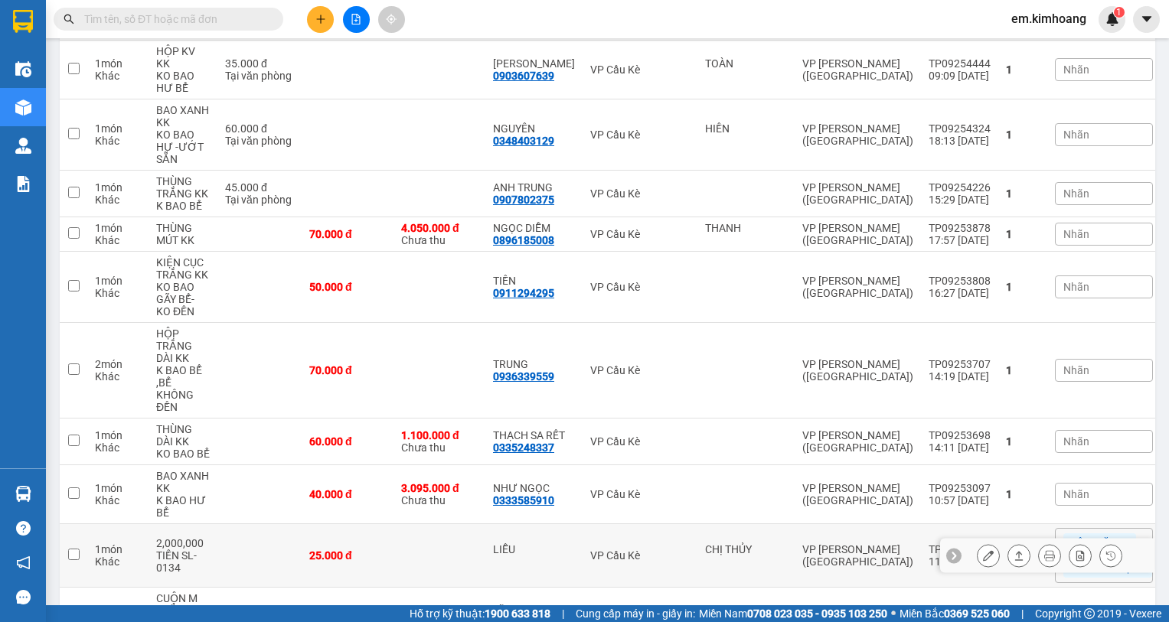
scroll to position [1130, 0]
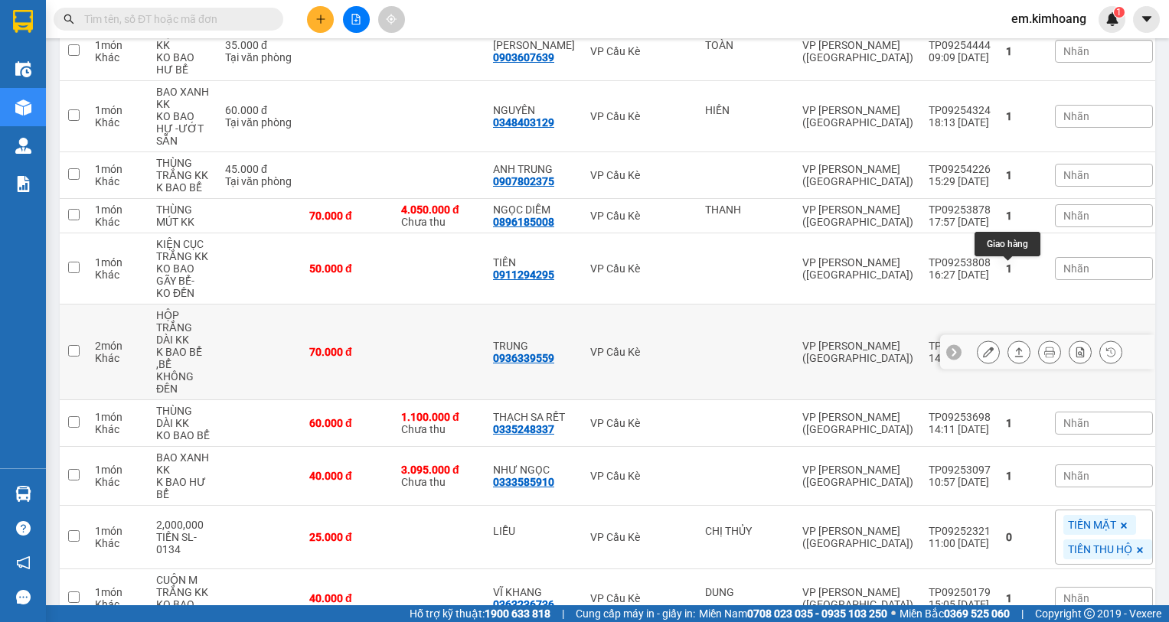
click at [1013, 347] on icon at bounding box center [1018, 352] width 11 height 11
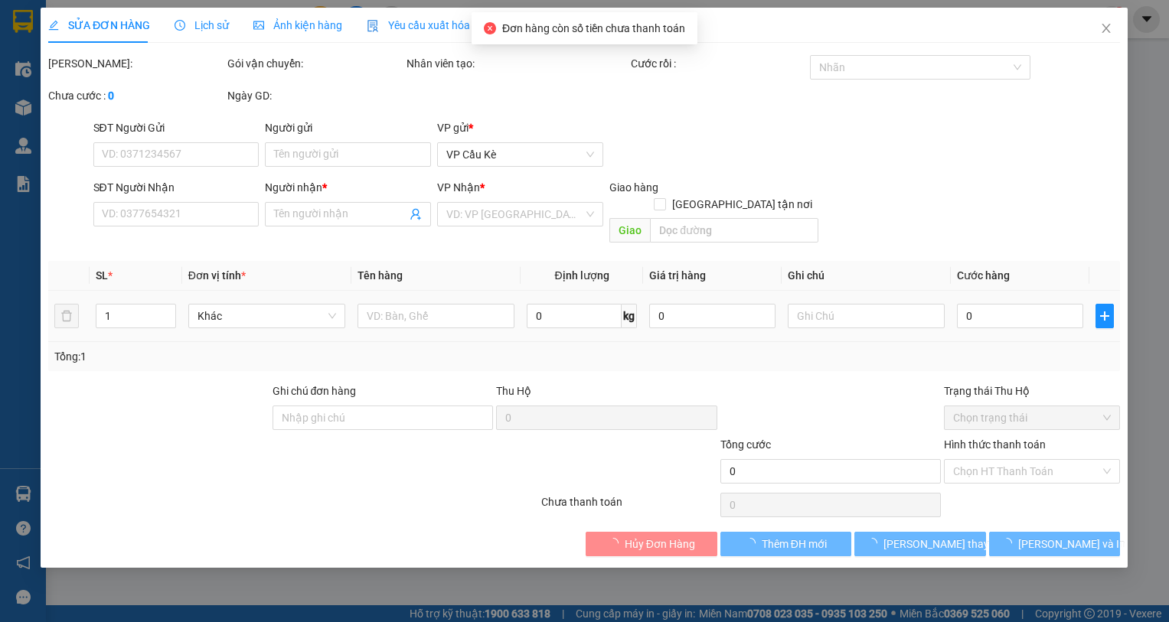
type input "0936339559"
type input "TRUNG"
type input "70.000"
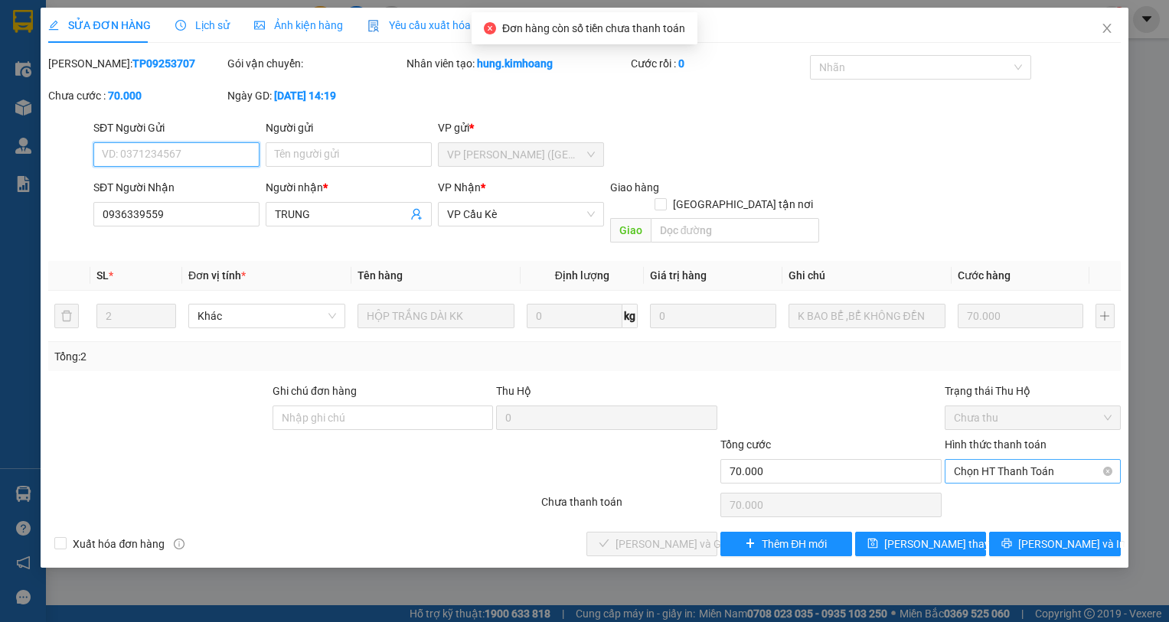
drag, startPoint x: 1018, startPoint y: 454, endPoint x: 1022, endPoint y: 466, distance: 13.1
click at [1019, 460] on span "Chọn HT Thanh Toán" at bounding box center [1032, 471] width 158 height 23
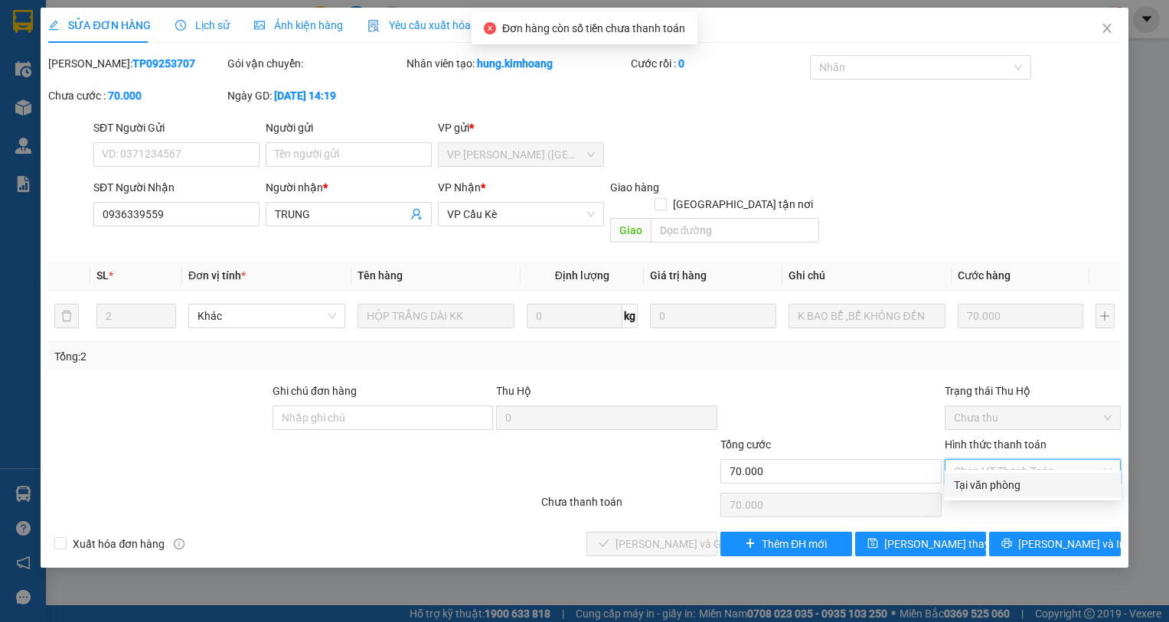
click at [1025, 482] on div "Tại văn phòng" at bounding box center [1032, 485] width 158 height 17
type input "0"
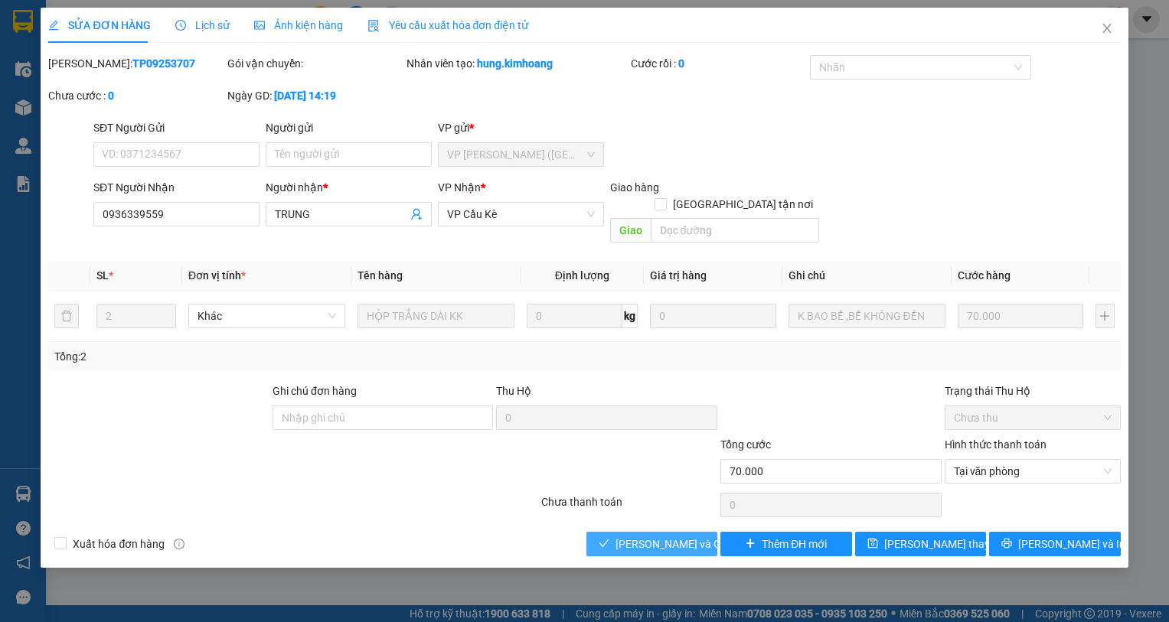
click at [665, 536] on span "[PERSON_NAME] và Giao hàng" at bounding box center [688, 544] width 147 height 17
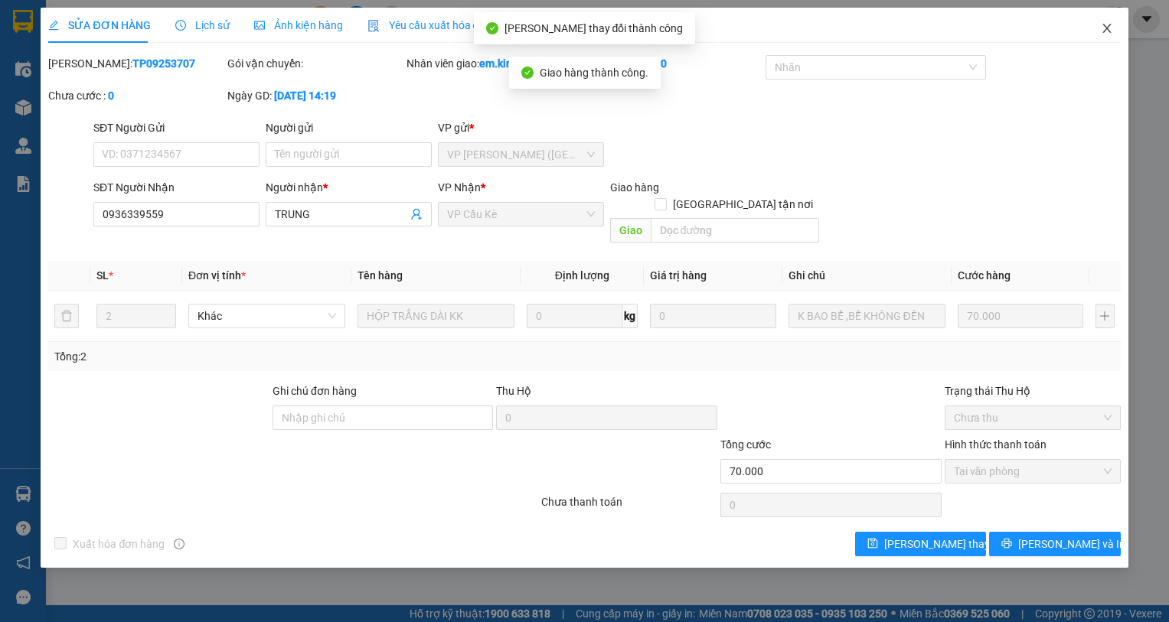
click at [1106, 28] on icon "close" at bounding box center [1106, 28] width 8 height 9
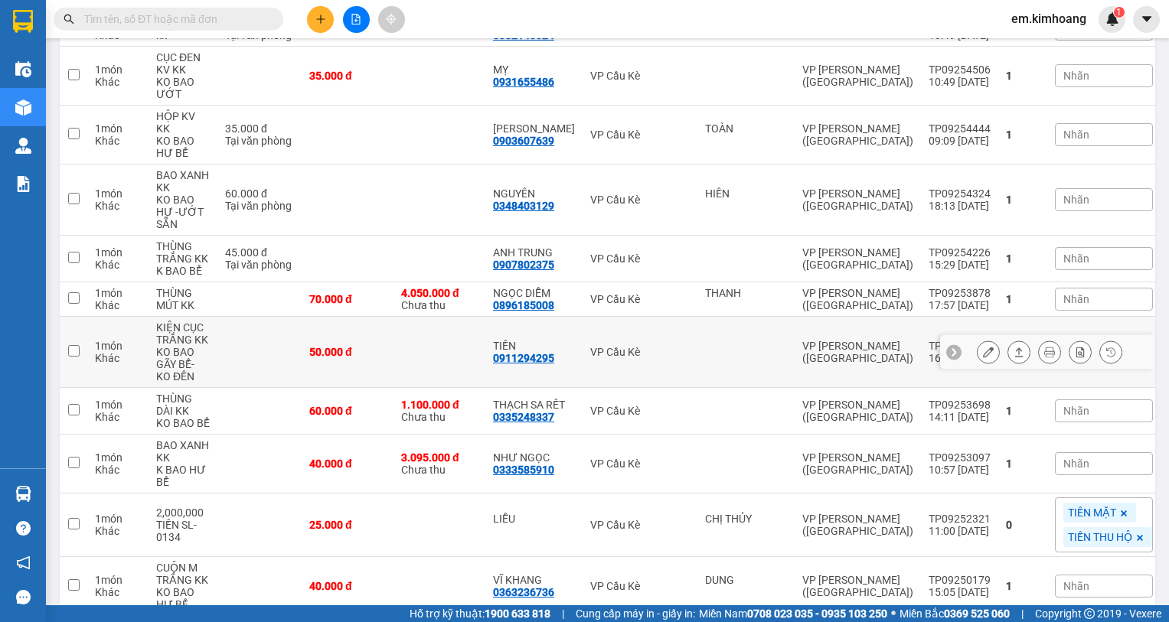
scroll to position [970, 0]
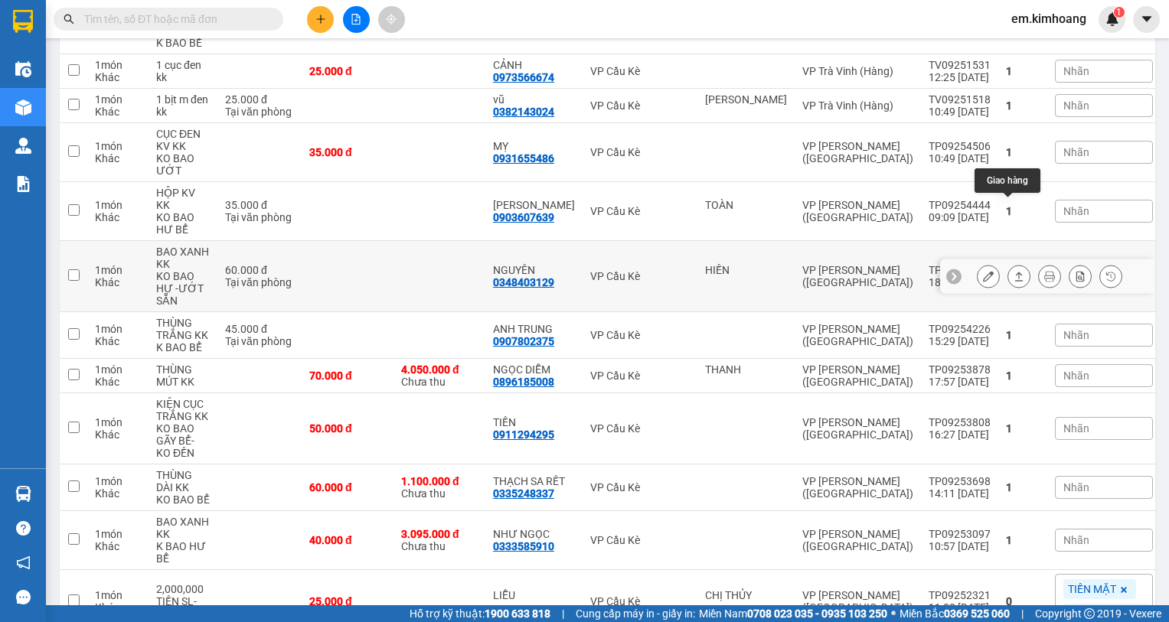
click at [1013, 271] on icon at bounding box center [1018, 276] width 11 height 11
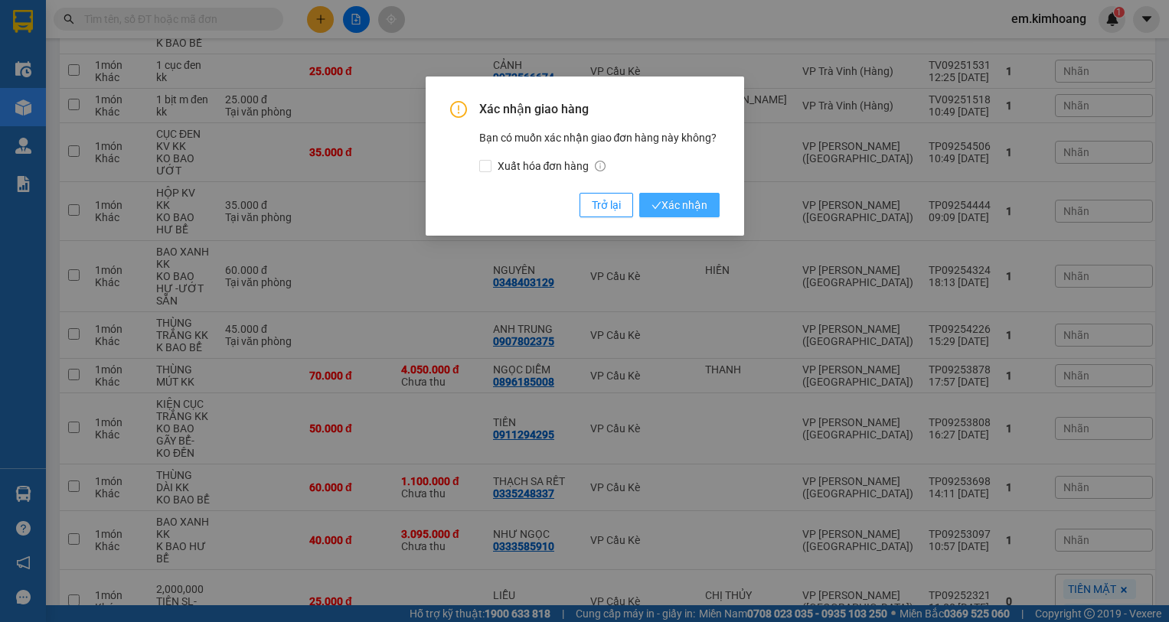
click at [681, 204] on span "Xác nhận" at bounding box center [679, 205] width 56 height 17
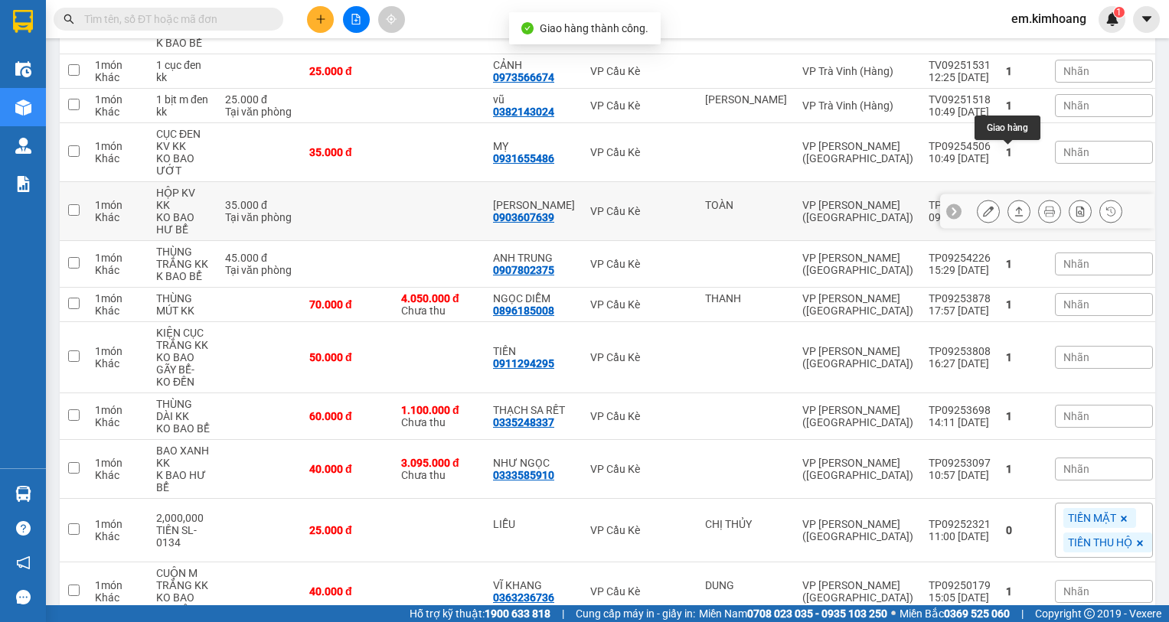
click at [1013, 206] on icon at bounding box center [1018, 211] width 11 height 11
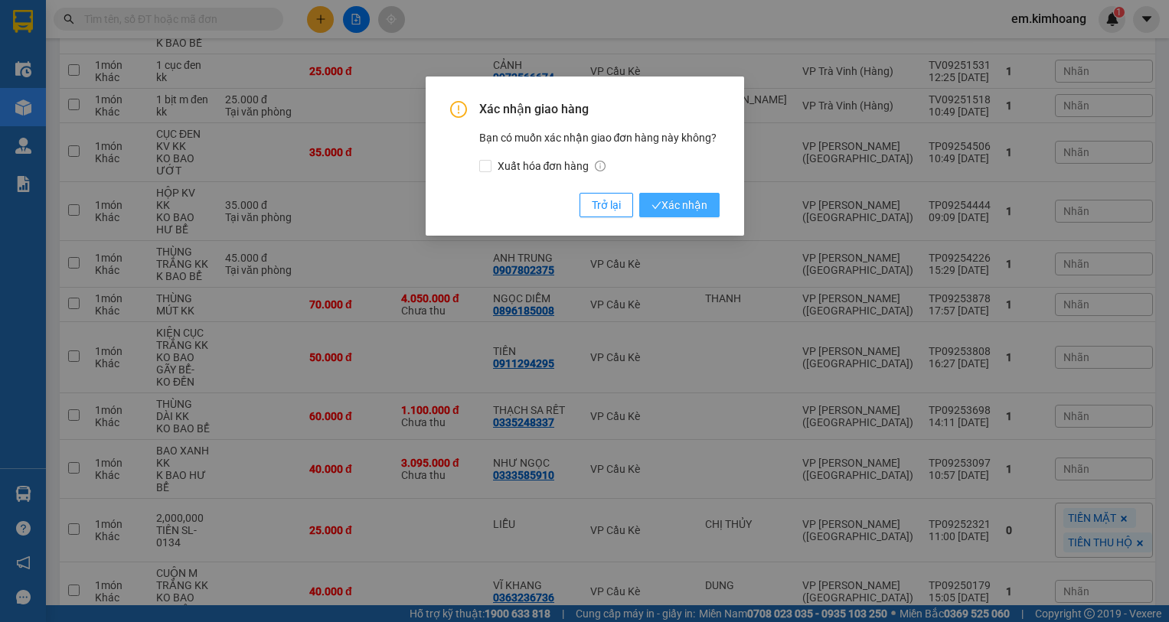
click at [680, 207] on span "Xác nhận" at bounding box center [679, 205] width 56 height 17
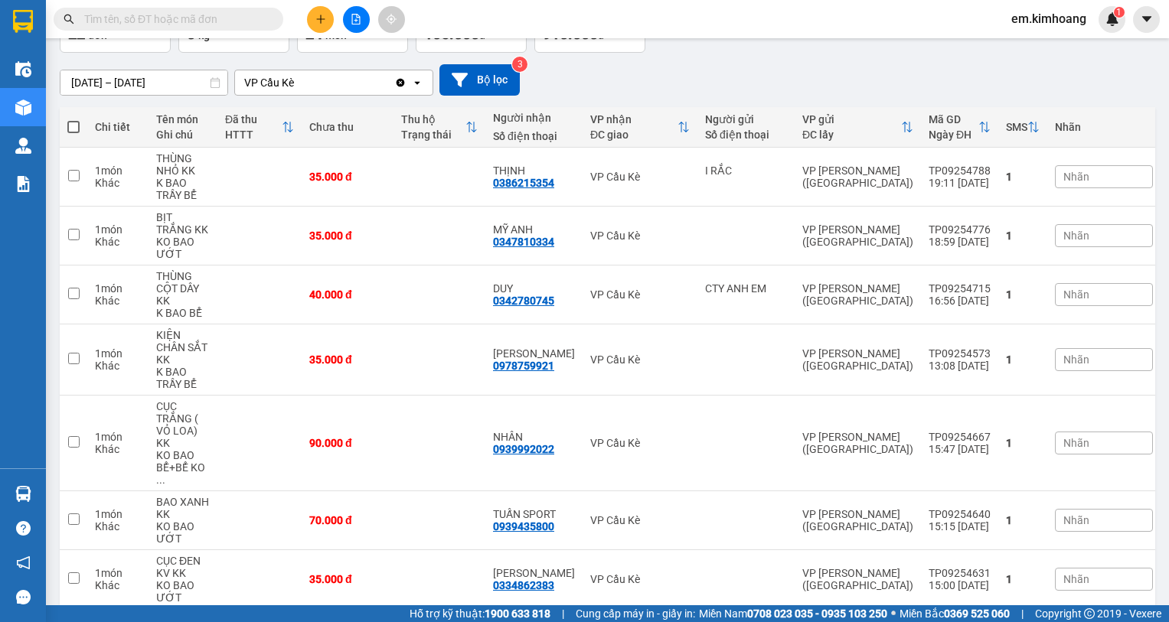
scroll to position [99, 0]
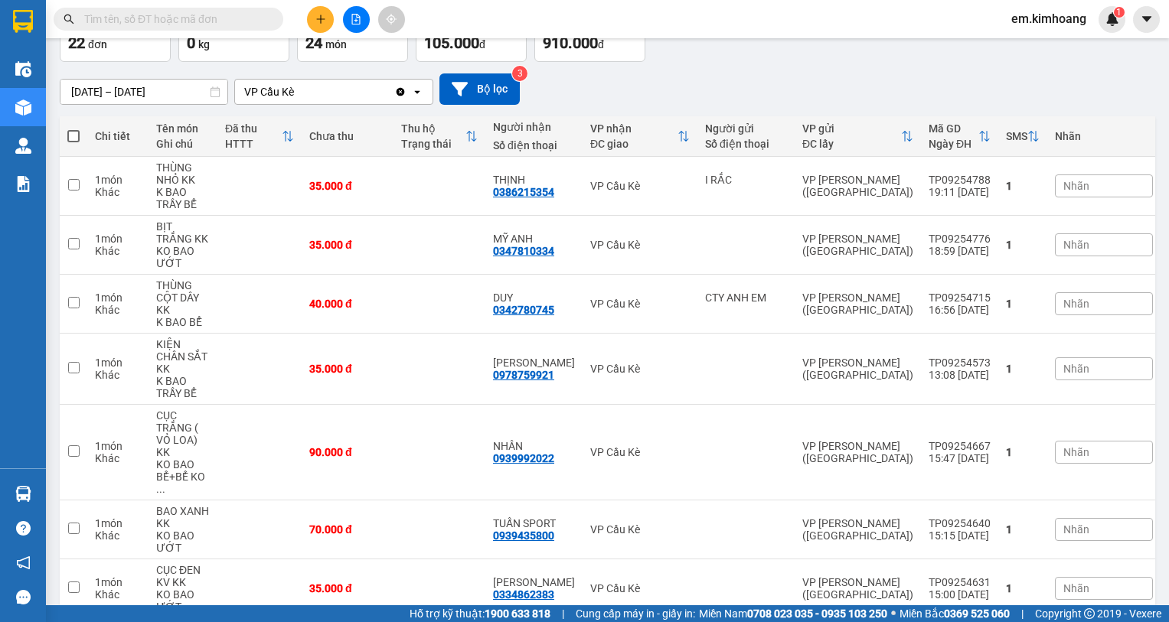
click at [253, 18] on input "text" at bounding box center [174, 19] width 181 height 17
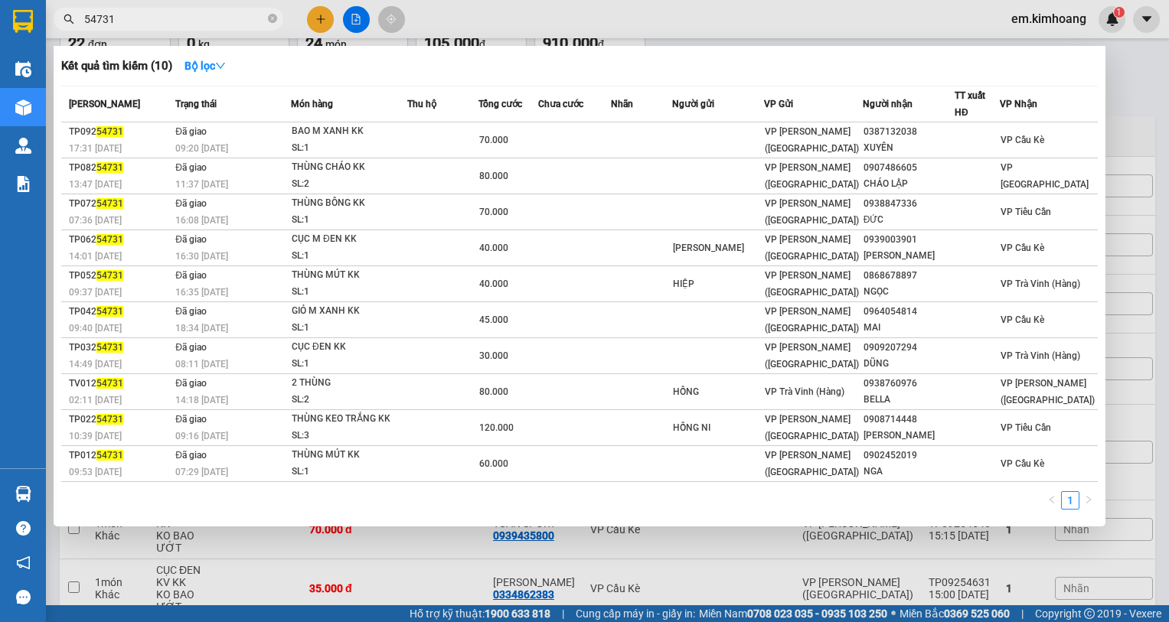
type input "54731"
click at [751, 545] on div at bounding box center [584, 311] width 1169 height 622
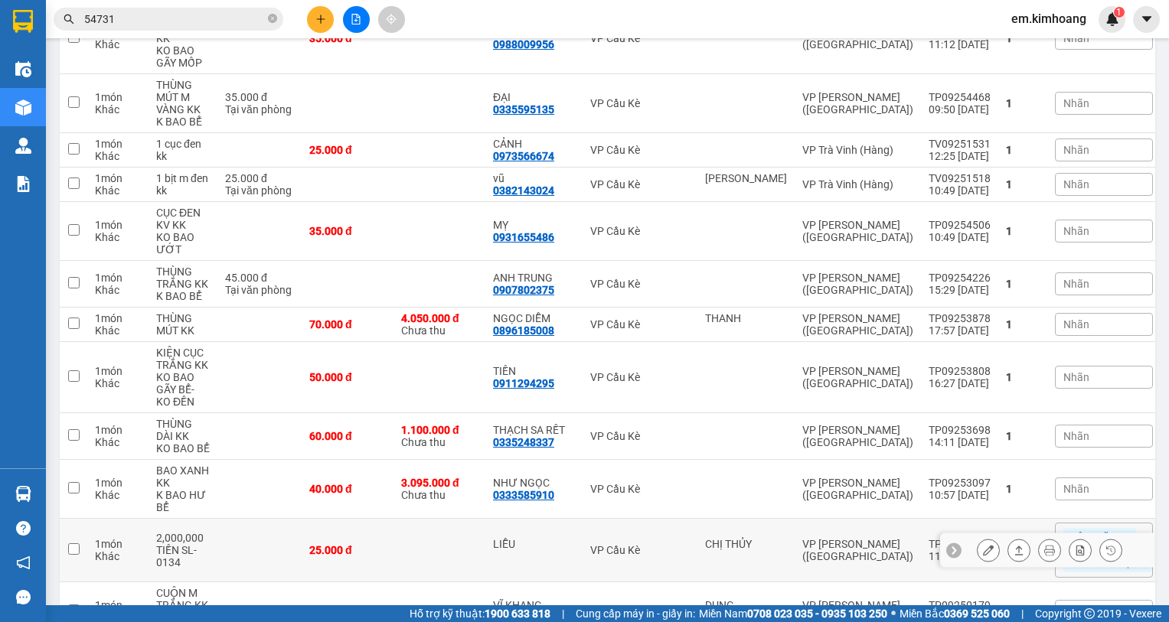
scroll to position [865, 0]
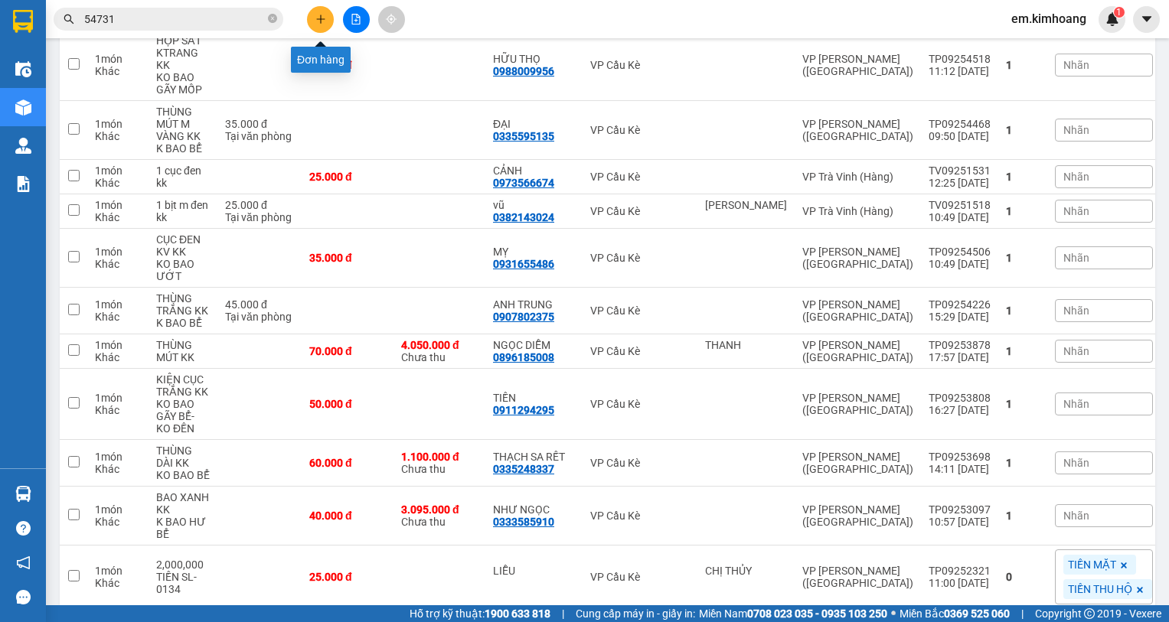
click at [323, 25] on button at bounding box center [320, 19] width 27 height 27
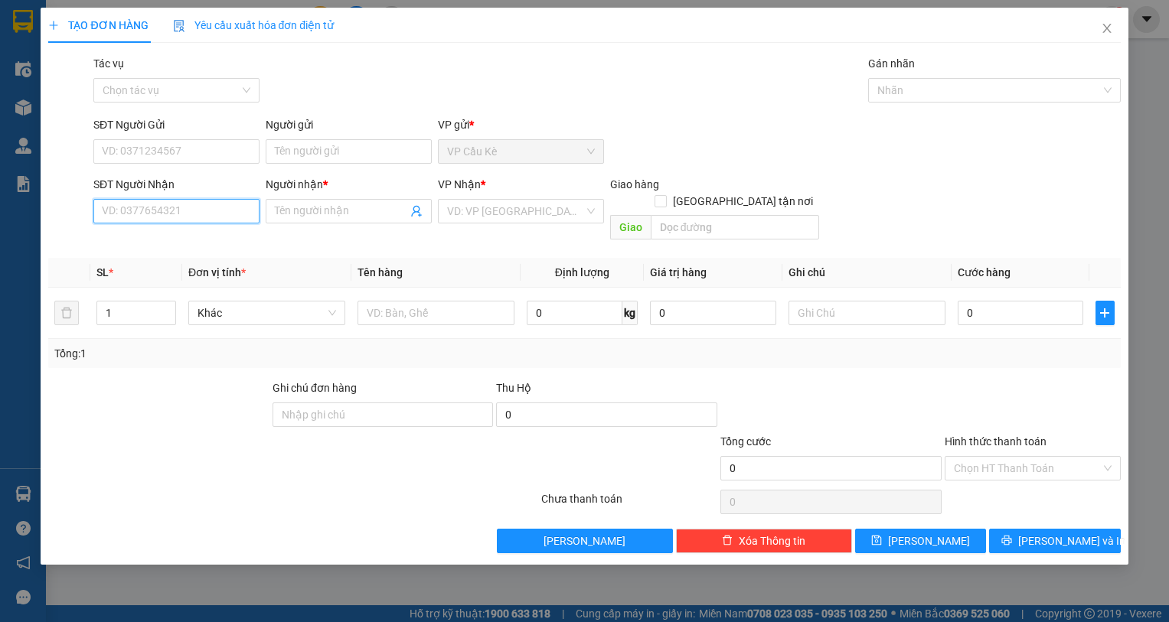
click at [199, 210] on input "SĐT Người Nhận" at bounding box center [176, 211] width 166 height 24
click at [200, 234] on div "0906822569 - NHUẬN" at bounding box center [177, 241] width 148 height 17
type input "0906822569"
type input "NHUẬN"
type input "80.000"
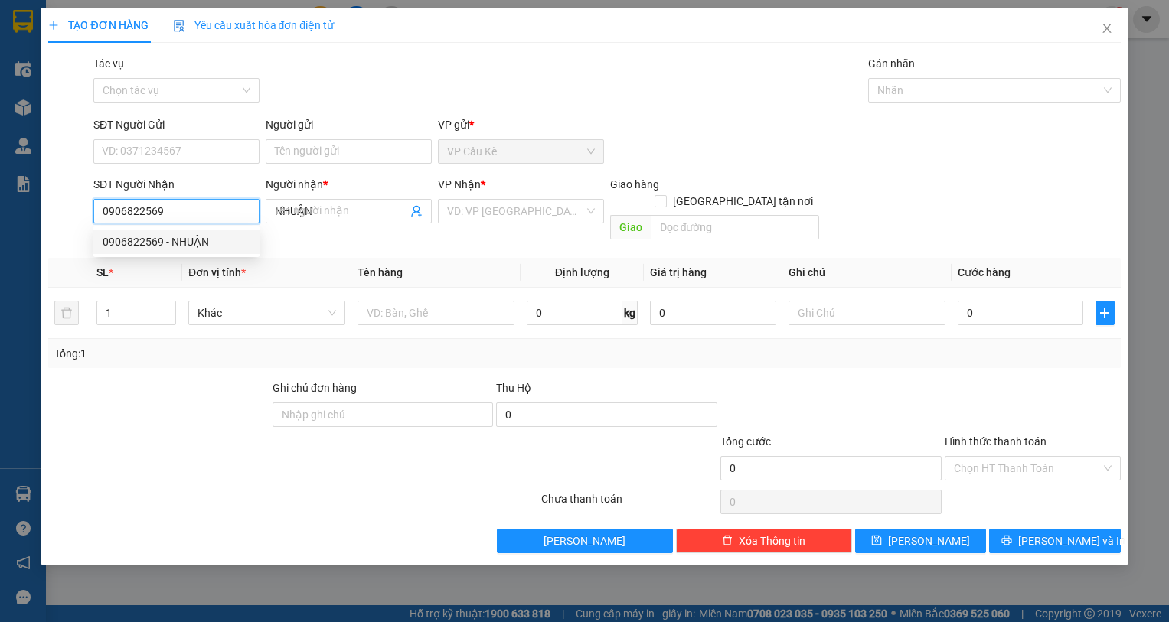
type input "80.000"
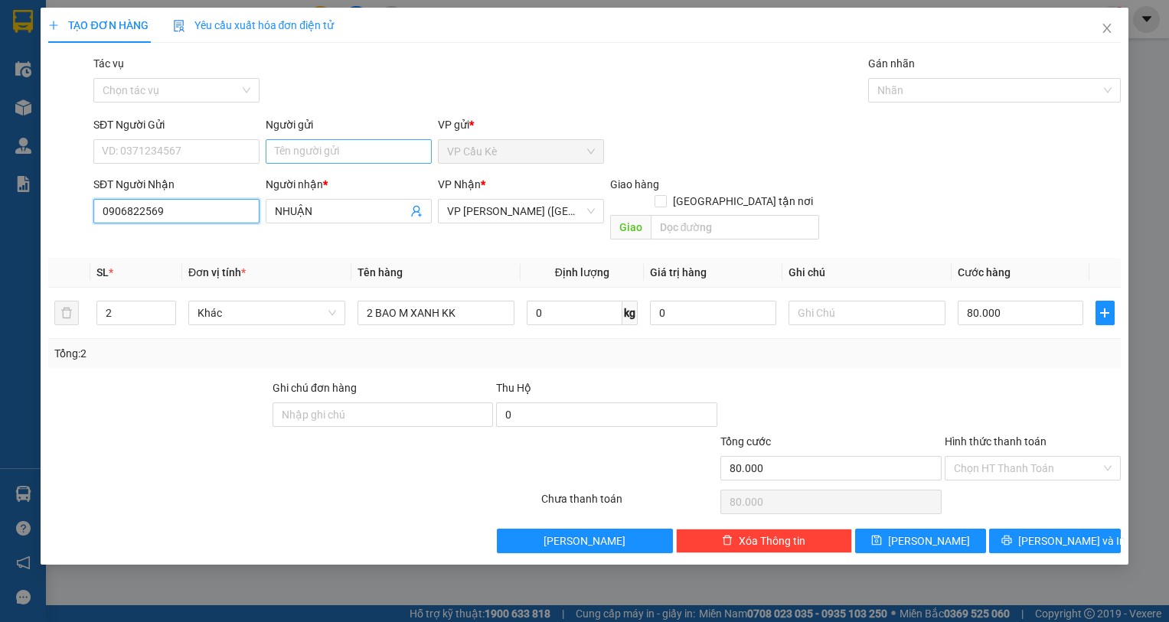
type input "0906822569"
click at [349, 147] on input "Người gửi" at bounding box center [349, 151] width 166 height 24
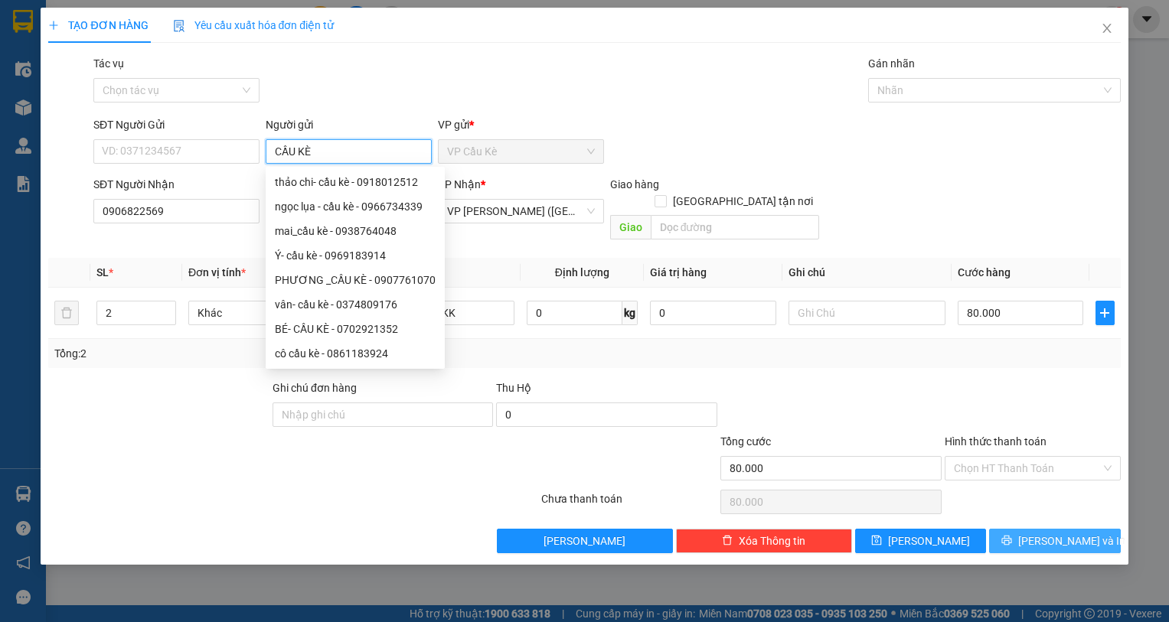
type input "CẦU KÈ"
click at [1070, 533] on span "[PERSON_NAME] và In" at bounding box center [1071, 541] width 107 height 17
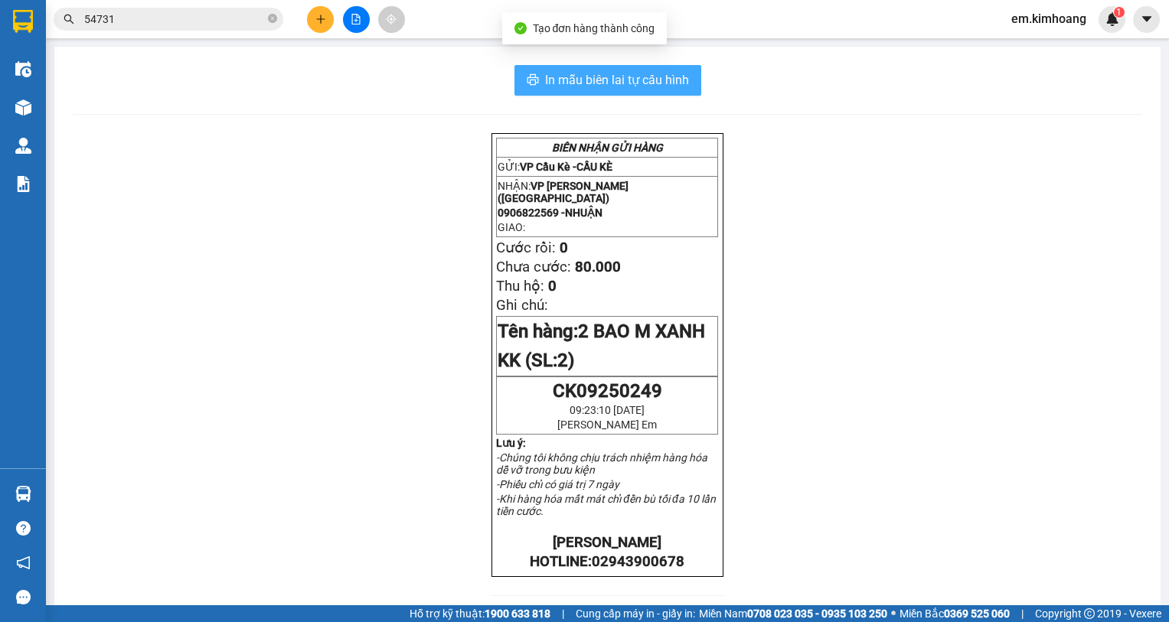
click at [553, 79] on span "In mẫu biên lai tự cấu hình" at bounding box center [617, 79] width 144 height 19
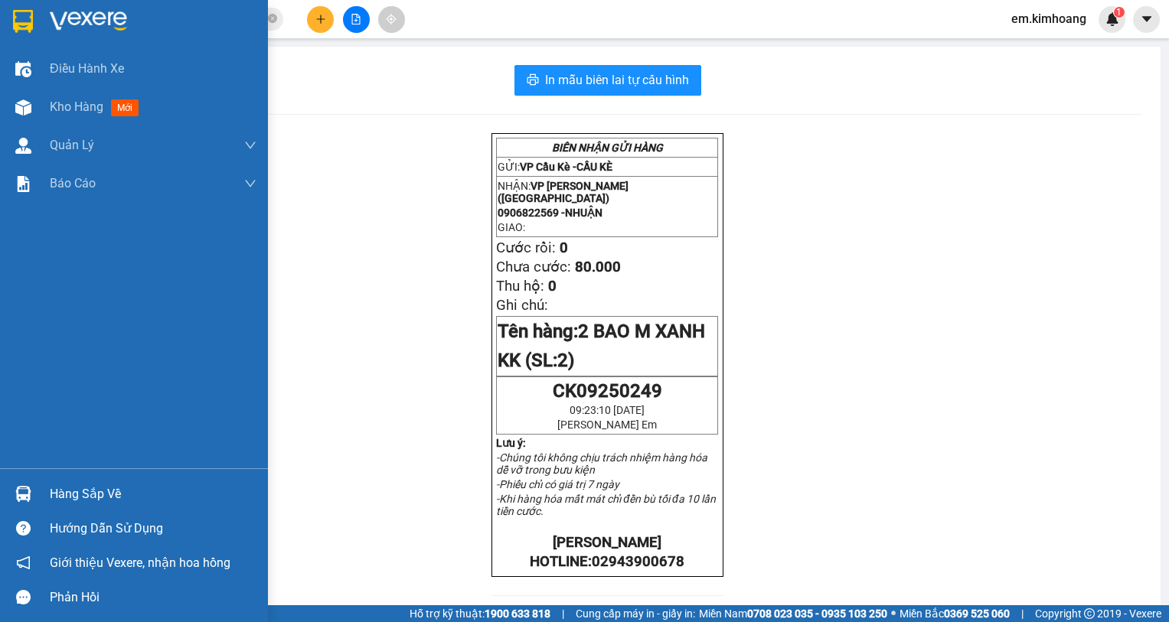
click at [90, 491] on div "Hàng sắp về" at bounding box center [153, 494] width 207 height 23
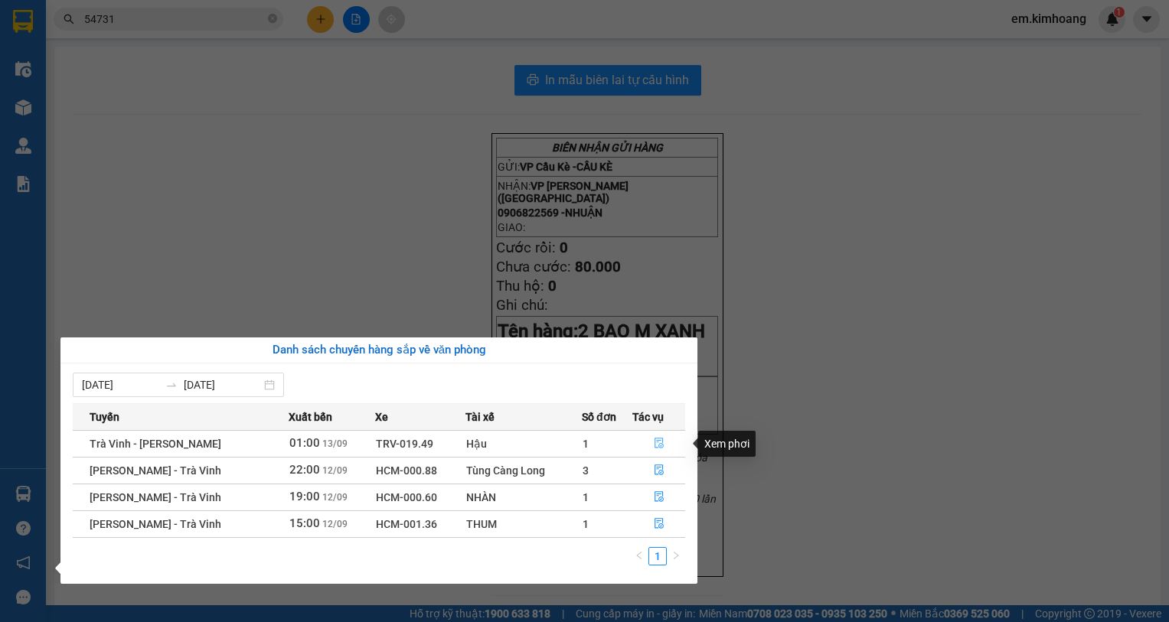
click at [664, 438] on button "button" at bounding box center [658, 444] width 51 height 24
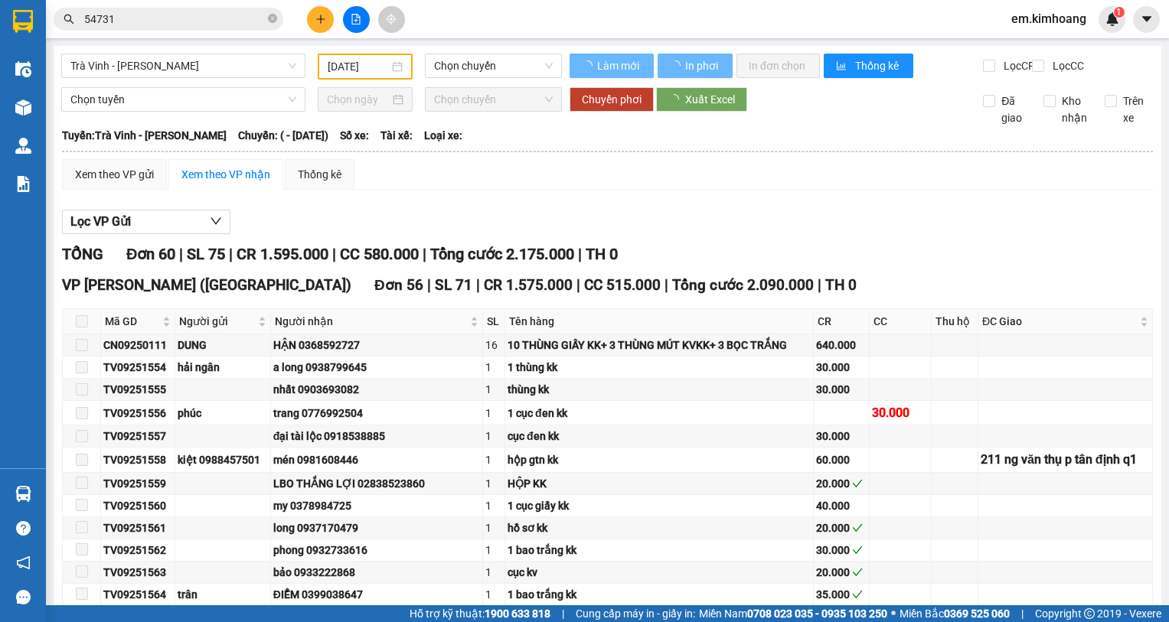
type input "[DATE]"
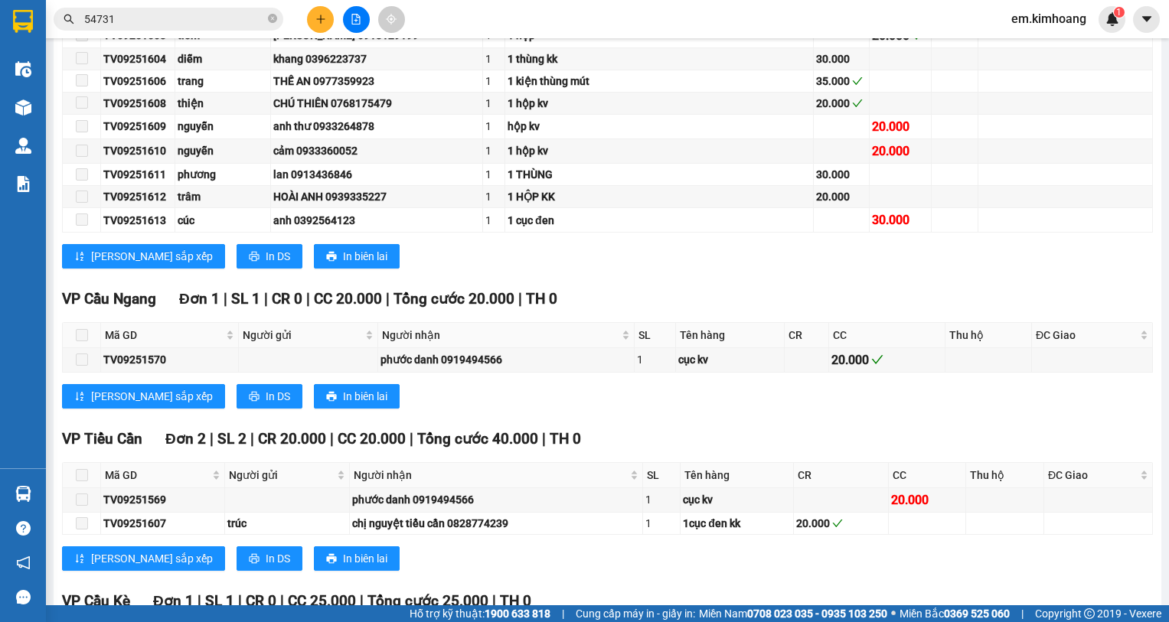
scroll to position [1553, 0]
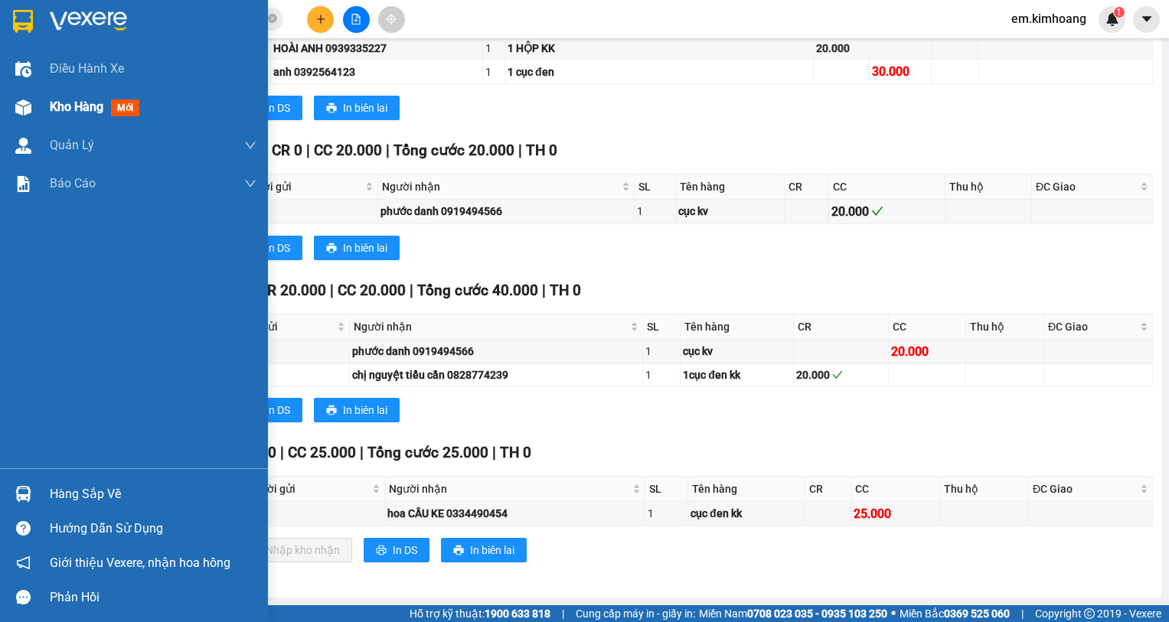
click at [46, 103] on div "Kho hàng mới" at bounding box center [134, 107] width 268 height 38
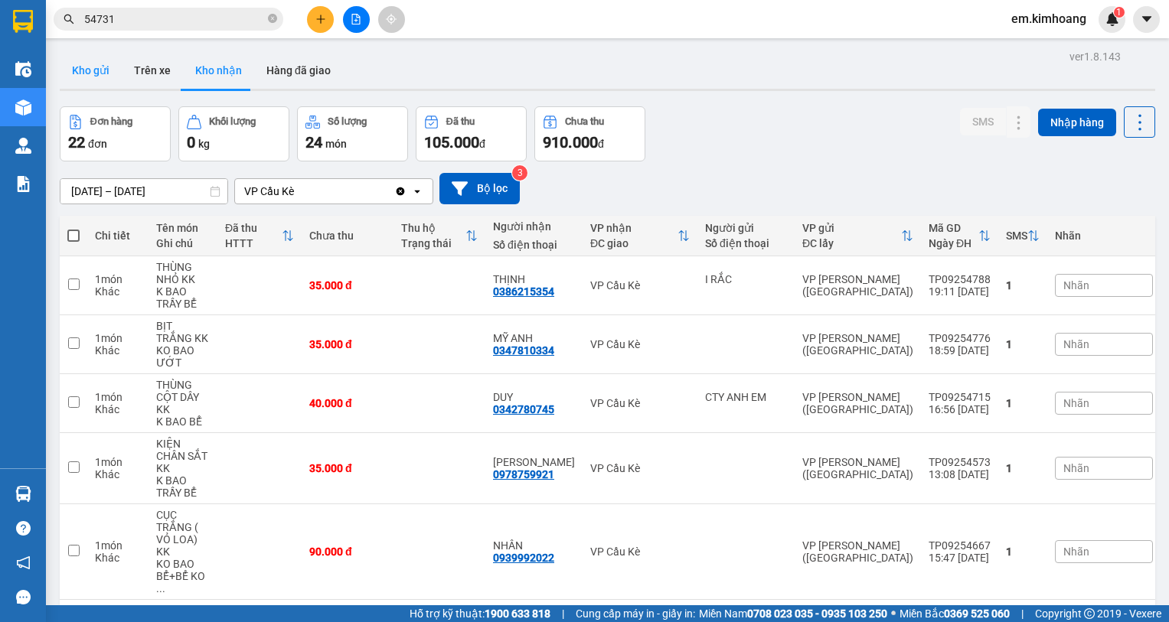
click at [98, 67] on button "Kho gửi" at bounding box center [91, 70] width 62 height 37
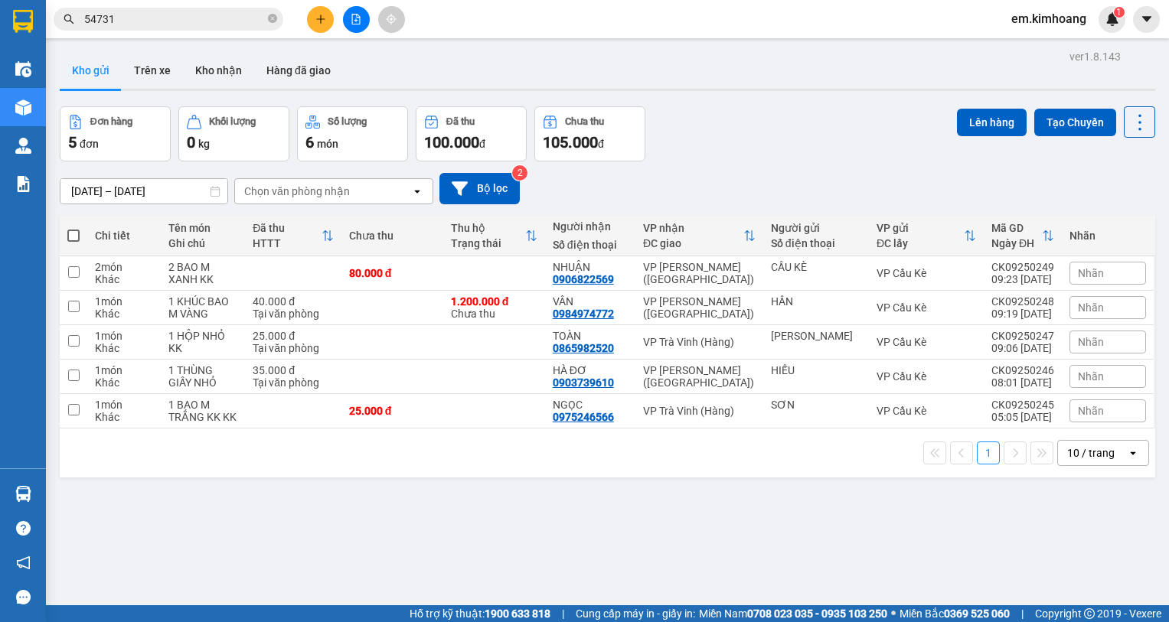
click at [72, 236] on span at bounding box center [73, 236] width 12 height 12
click at [73, 228] on input "checkbox" at bounding box center [73, 228] width 0 height 0
checkbox input "true"
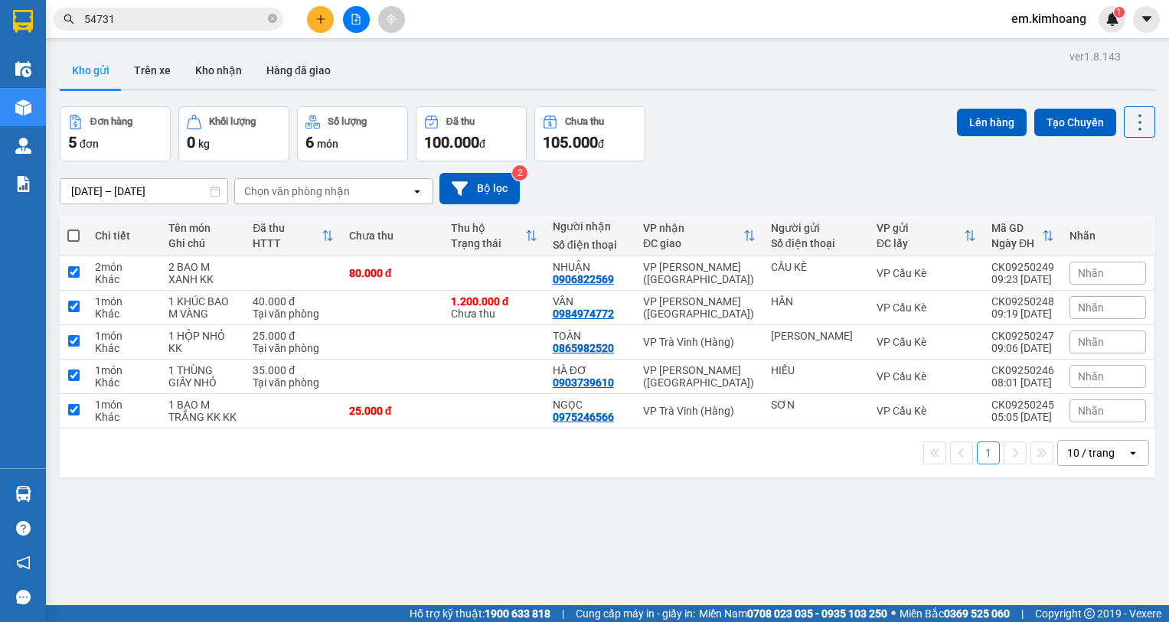
checkbox input "true"
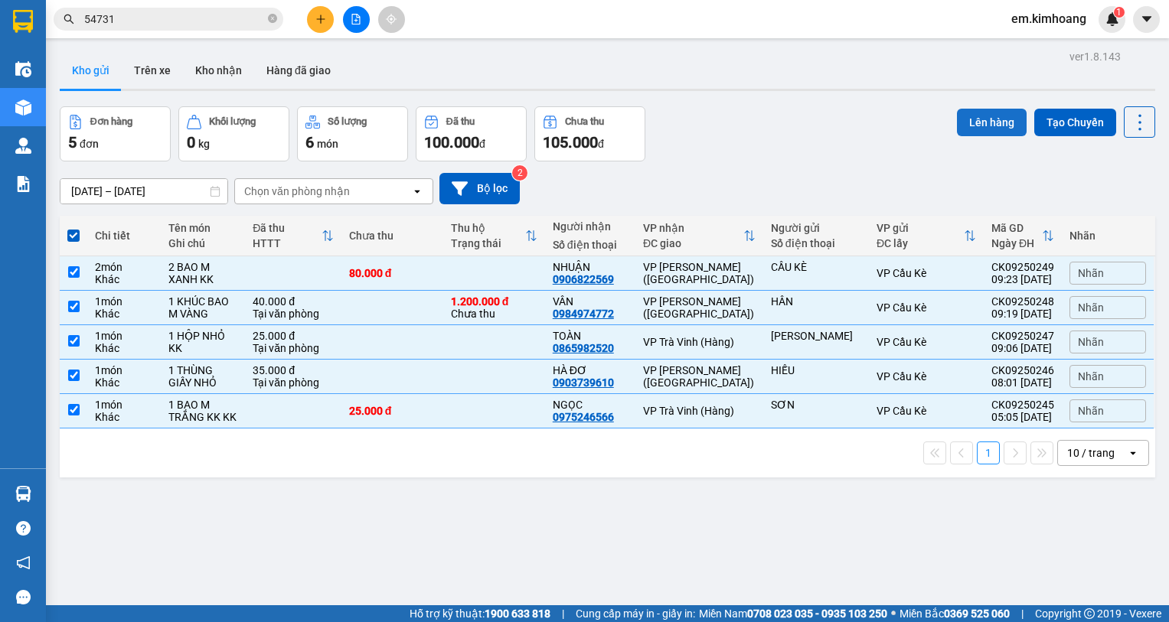
click at [975, 117] on button "Lên hàng" at bounding box center [992, 123] width 70 height 28
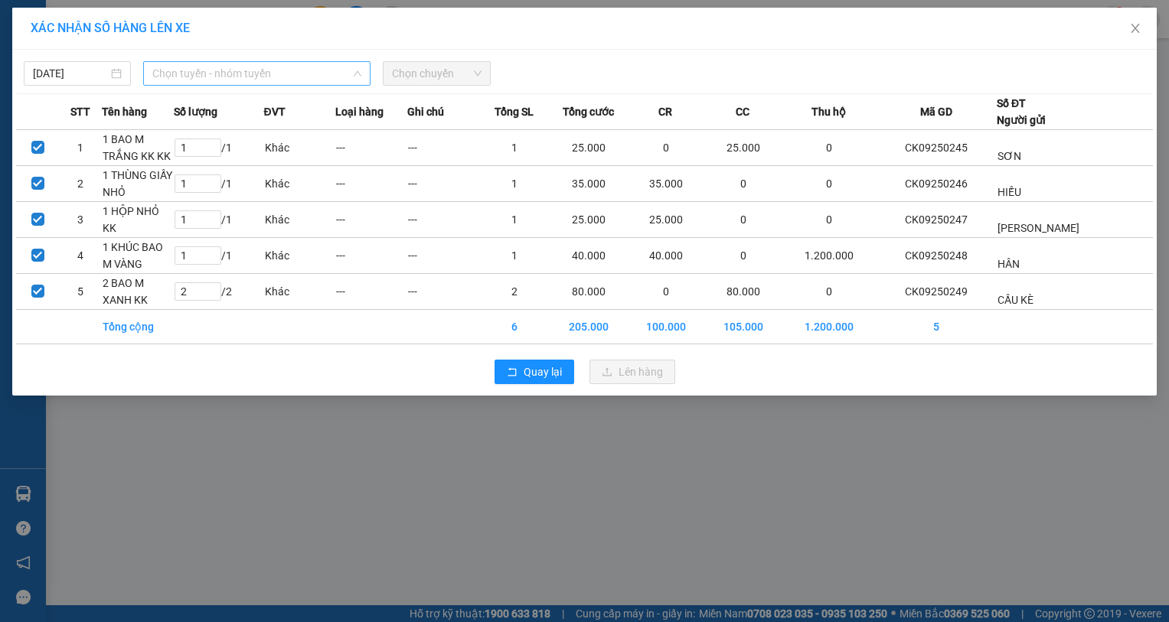
click at [226, 73] on span "Chọn tuyến - nhóm tuyến" at bounding box center [256, 73] width 209 height 23
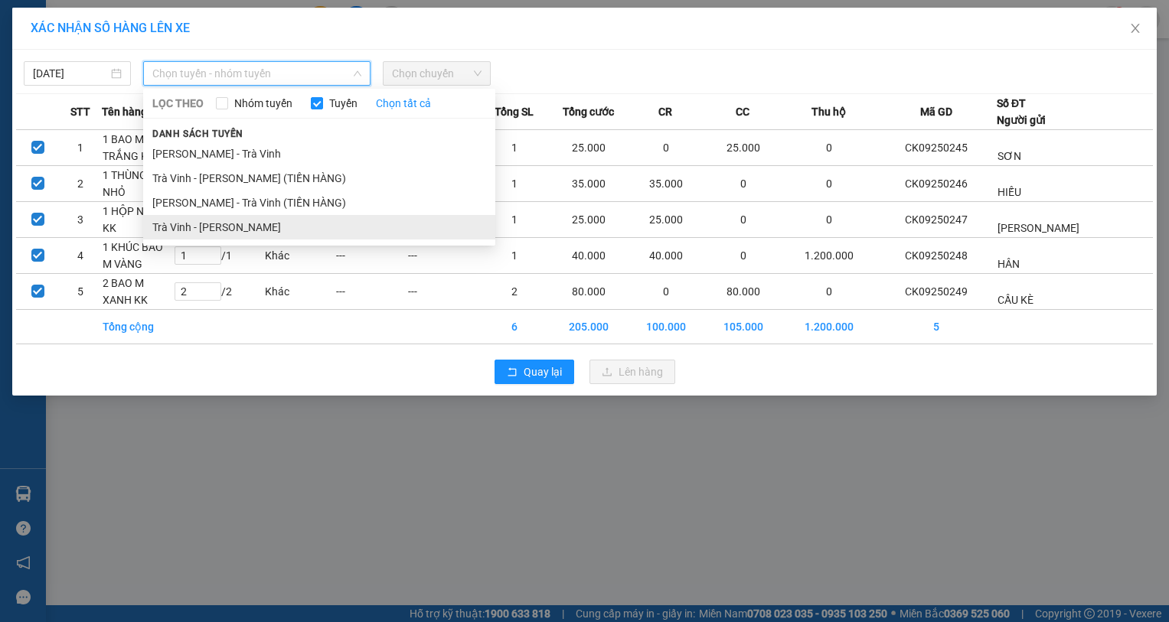
click at [276, 227] on li "Trà Vinh - [PERSON_NAME]" at bounding box center [319, 227] width 352 height 24
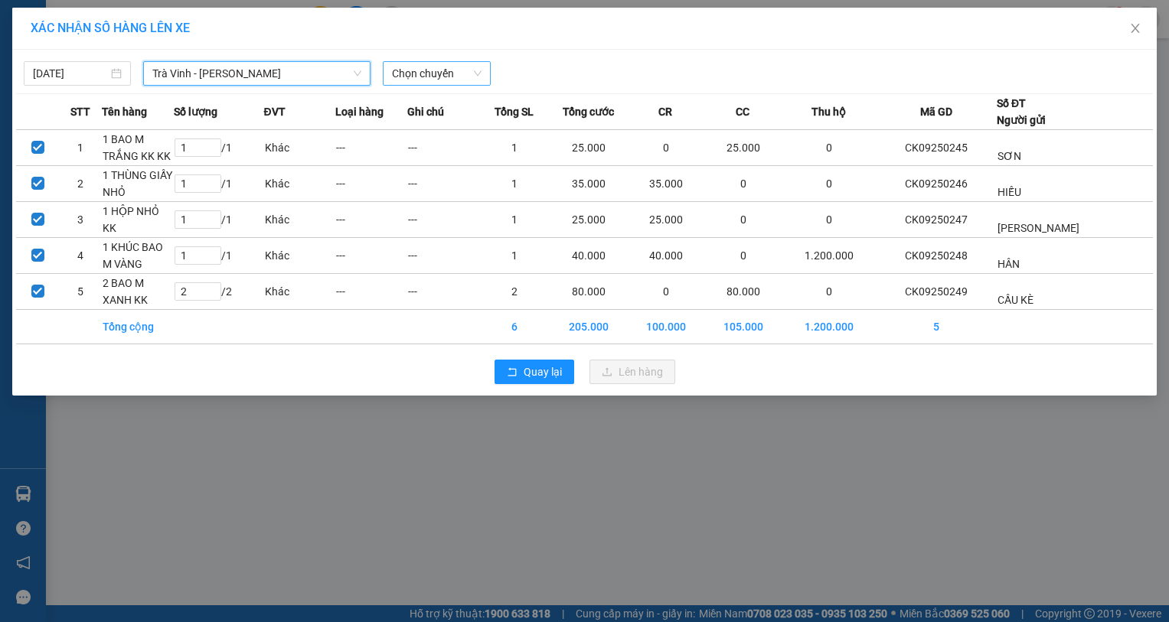
click at [399, 73] on span "Chọn chuyến" at bounding box center [436, 73] width 89 height 23
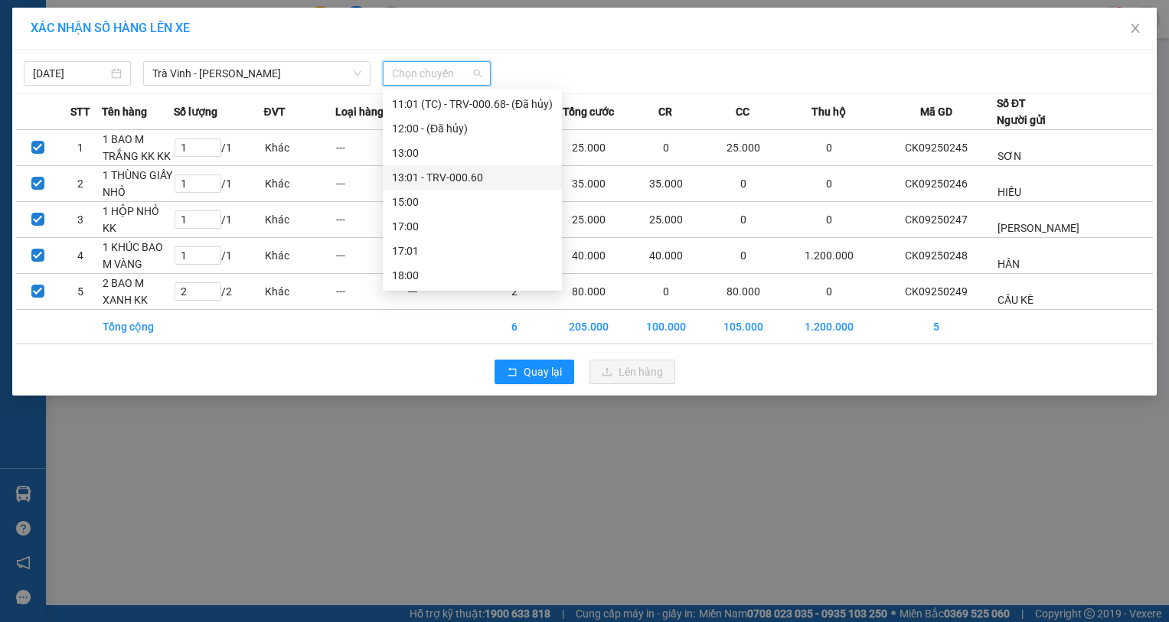
scroll to position [214, 0]
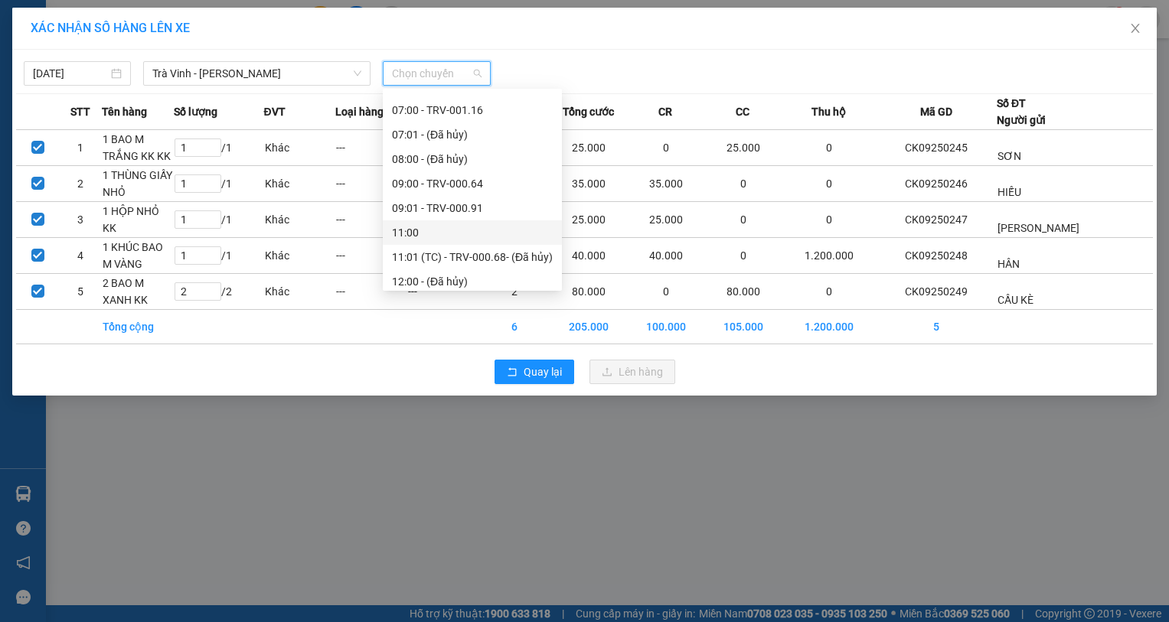
click at [497, 229] on div "11:00" at bounding box center [472, 232] width 161 height 17
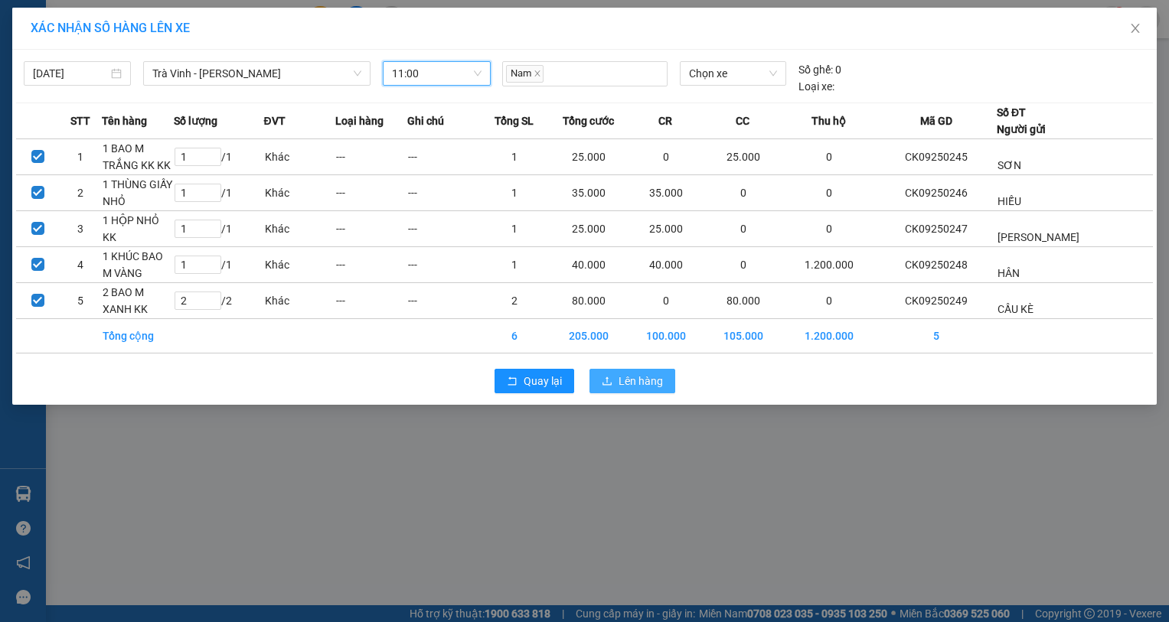
click at [643, 386] on span "Lên hàng" at bounding box center [640, 381] width 44 height 17
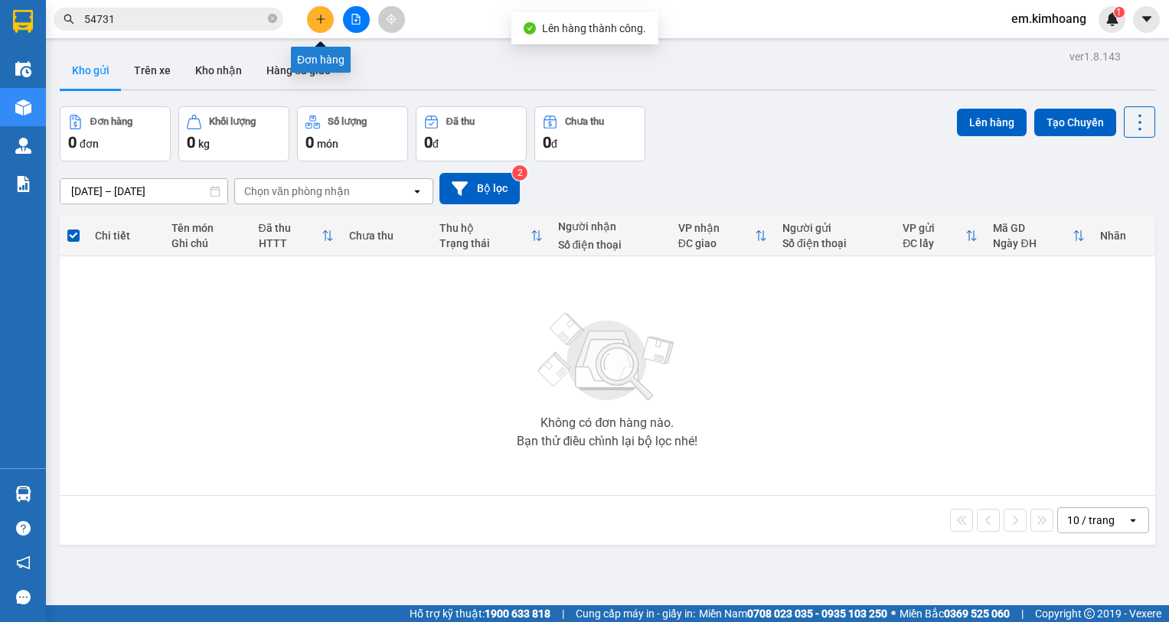
click at [320, 22] on icon "plus" at bounding box center [320, 19] width 11 height 11
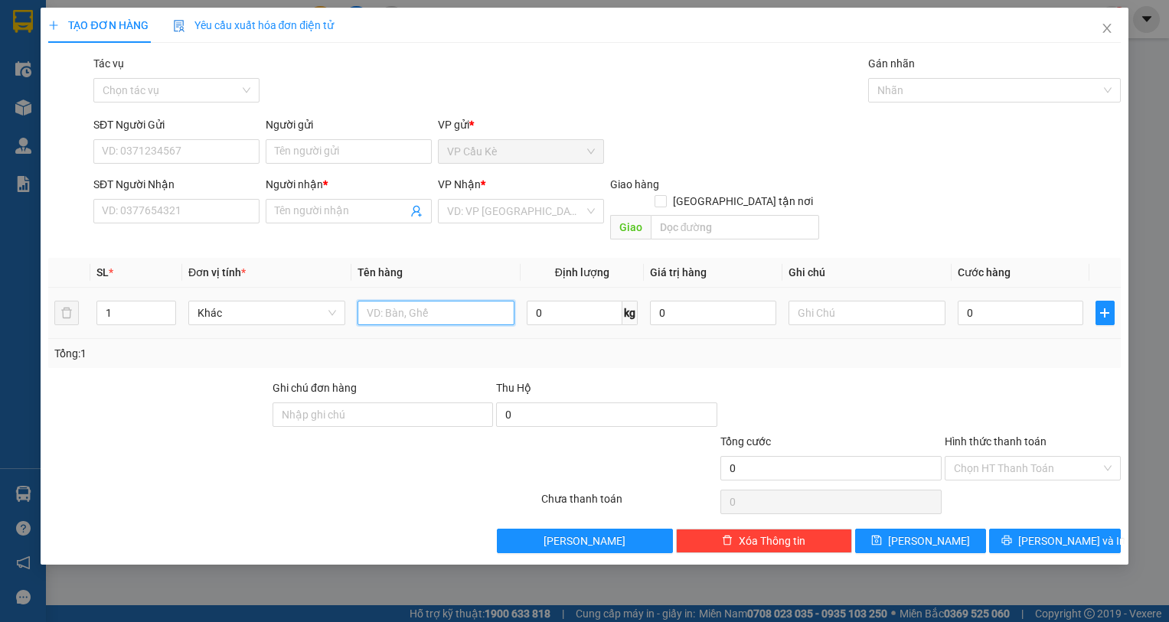
click at [402, 301] on input "text" at bounding box center [435, 313] width 157 height 24
type input "1 KIỆN THÙNG MÚT"
click at [1033, 301] on input "0" at bounding box center [1020, 313] width 126 height 24
type input "5"
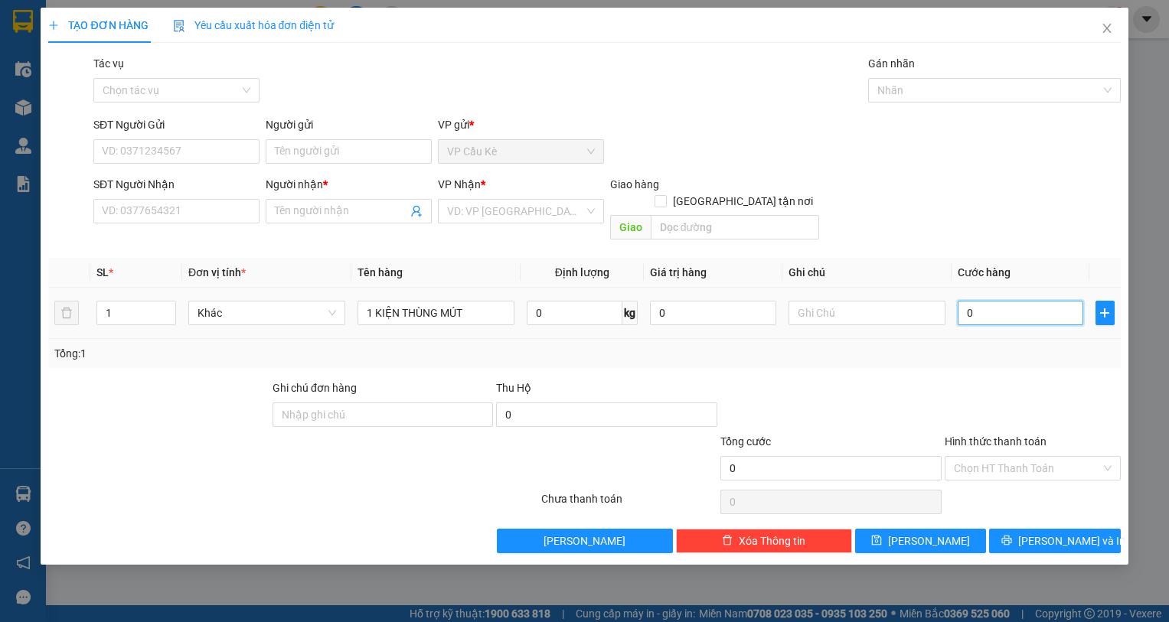
type input "5"
type input "50"
type input "50.000"
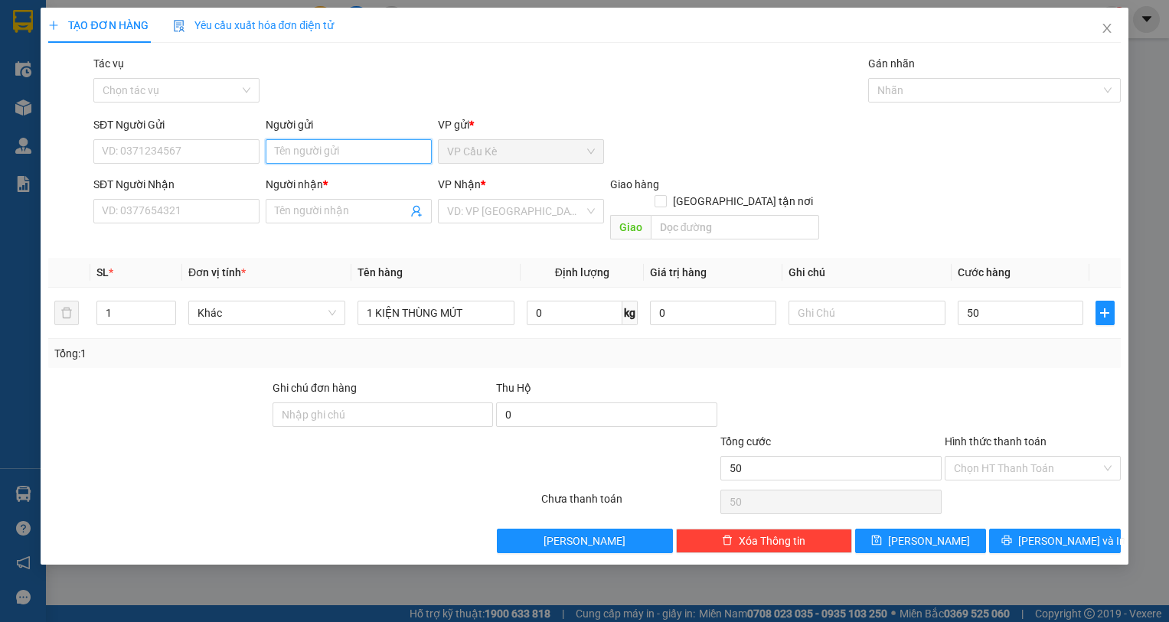
type input "50.000"
click at [396, 148] on input "Người gửi" at bounding box center [349, 151] width 166 height 24
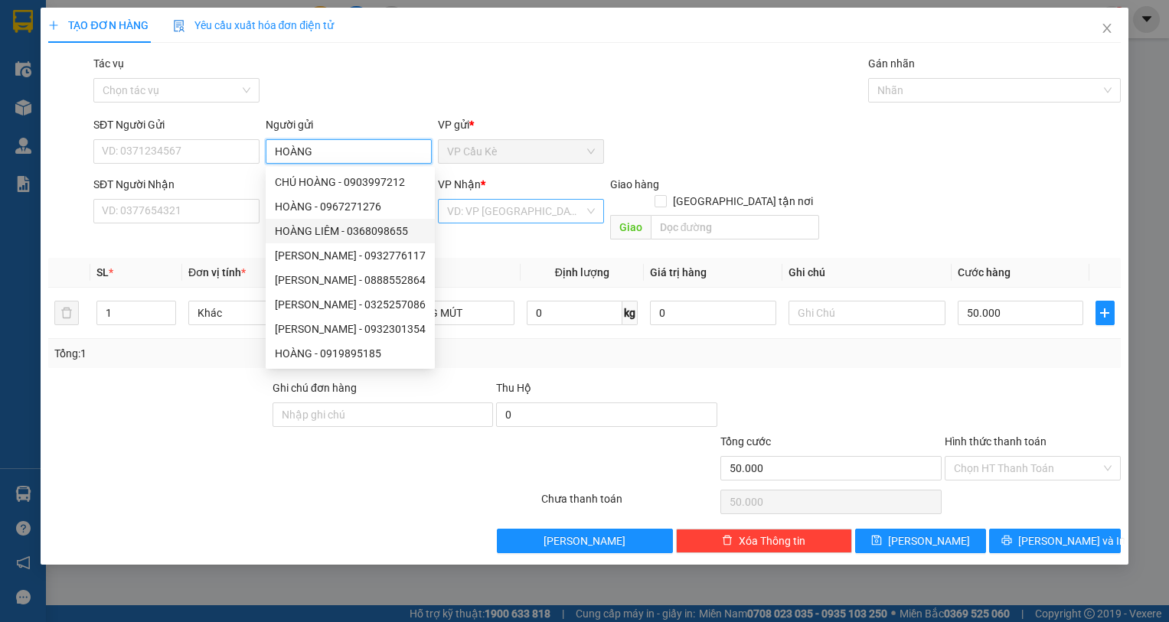
type input "HOÀNG"
click at [482, 212] on input "search" at bounding box center [515, 211] width 137 height 23
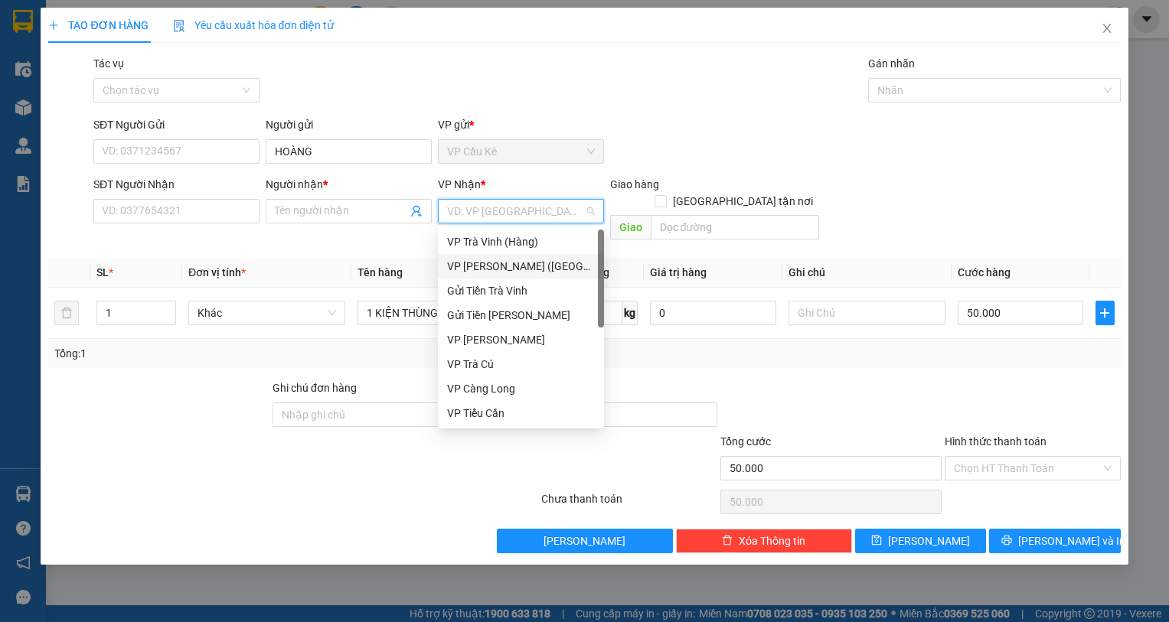
click at [507, 264] on div "VP [PERSON_NAME] ([GEOGRAPHIC_DATA])" at bounding box center [521, 266] width 148 height 17
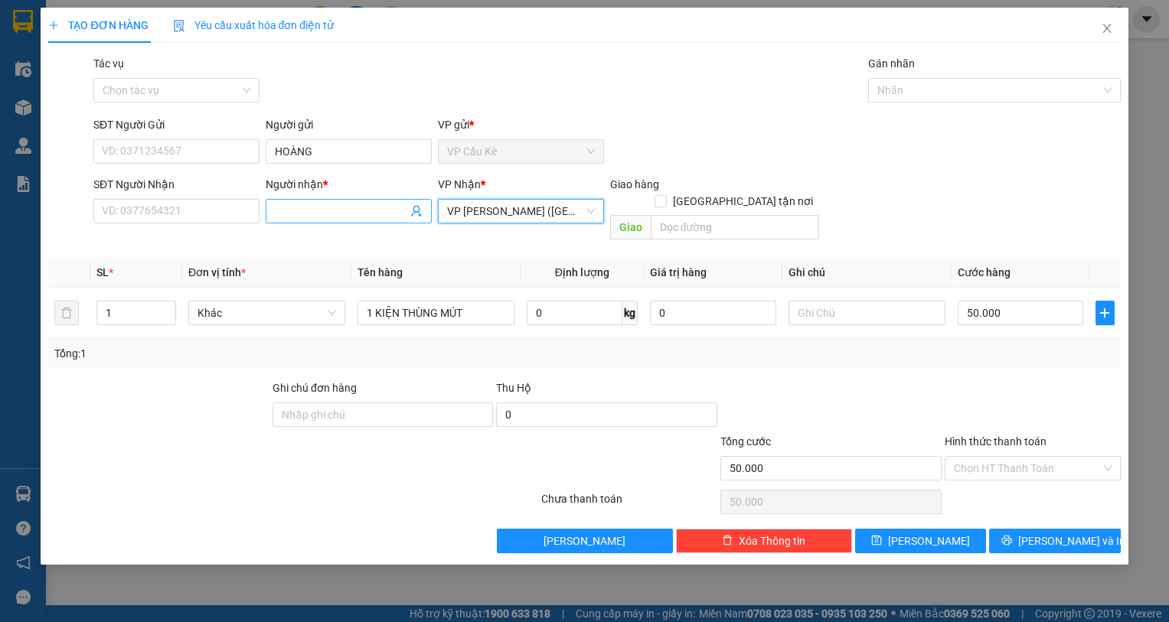
click at [342, 211] on input "Người nhận *" at bounding box center [341, 211] width 132 height 17
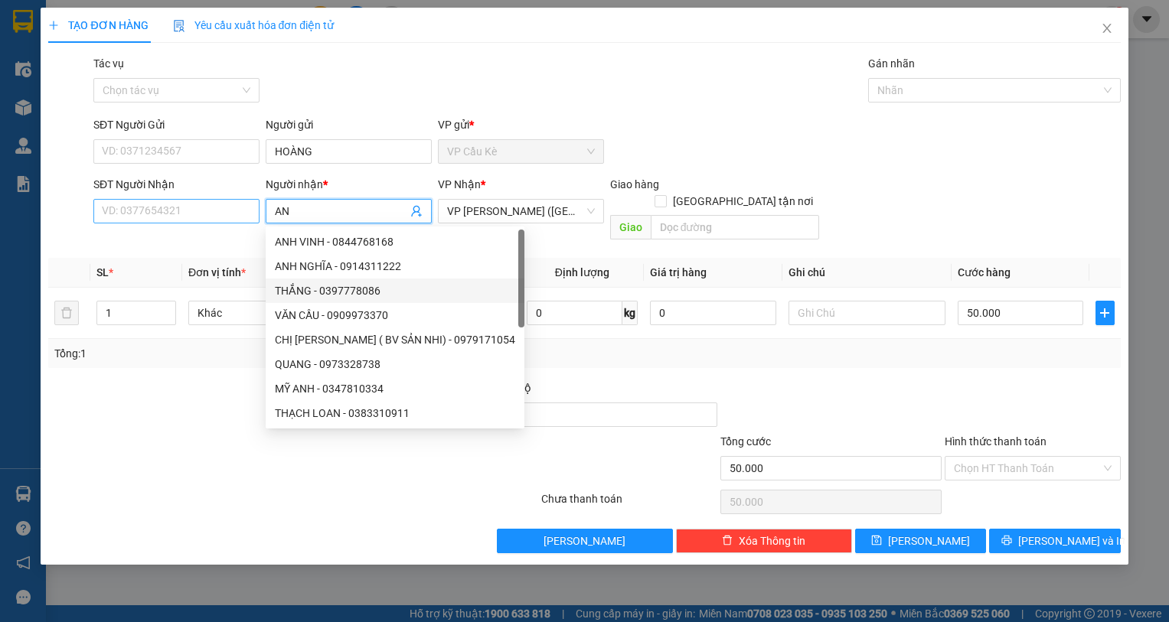
type input "AN"
click at [185, 212] on input "SĐT Người Nhận" at bounding box center [176, 211] width 166 height 24
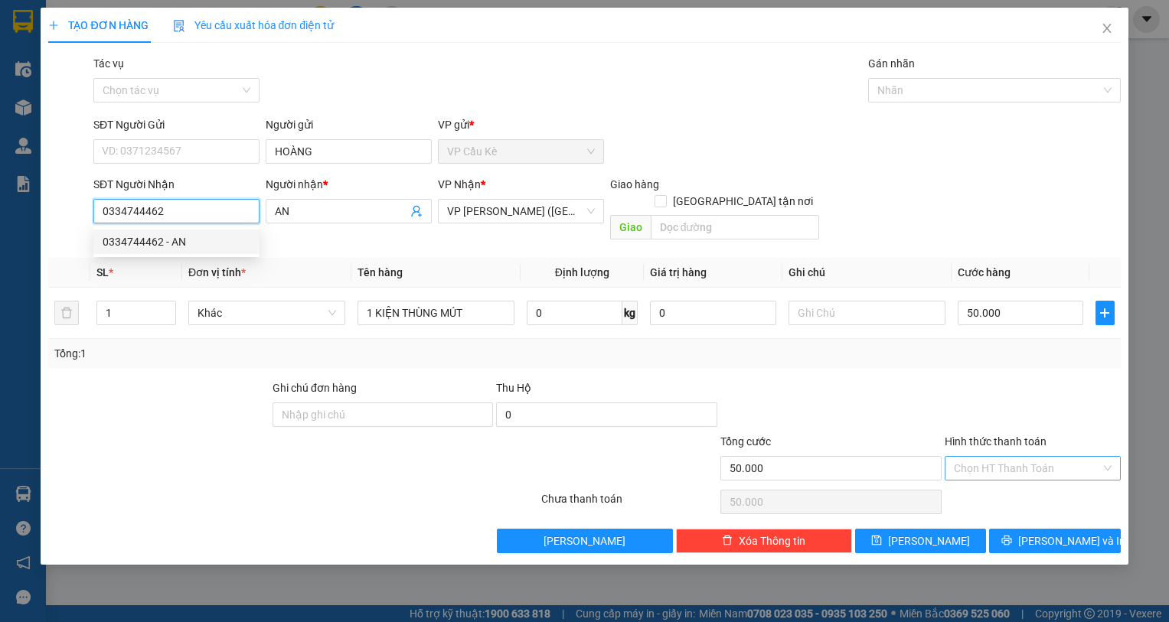
type input "0334744462"
click at [1053, 457] on input "Hình thức thanh toán" at bounding box center [1026, 468] width 147 height 23
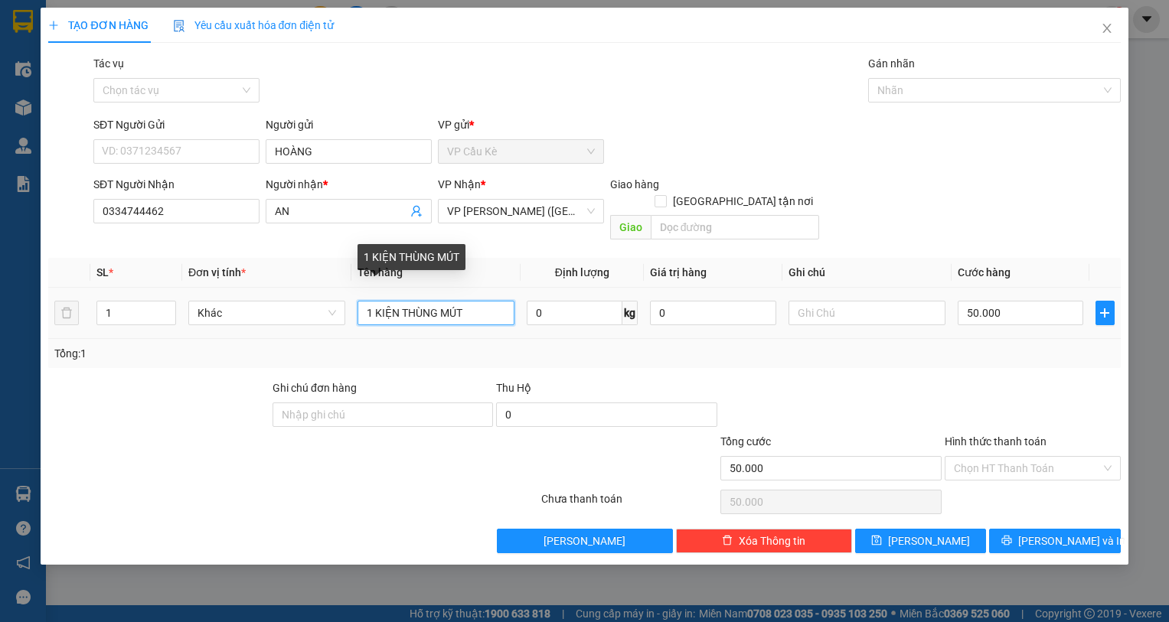
click at [476, 301] on input "1 KIỆN THÙNG MÚT" at bounding box center [435, 313] width 157 height 24
type input "1 KIỆN THÙNG MÚT+900.000"
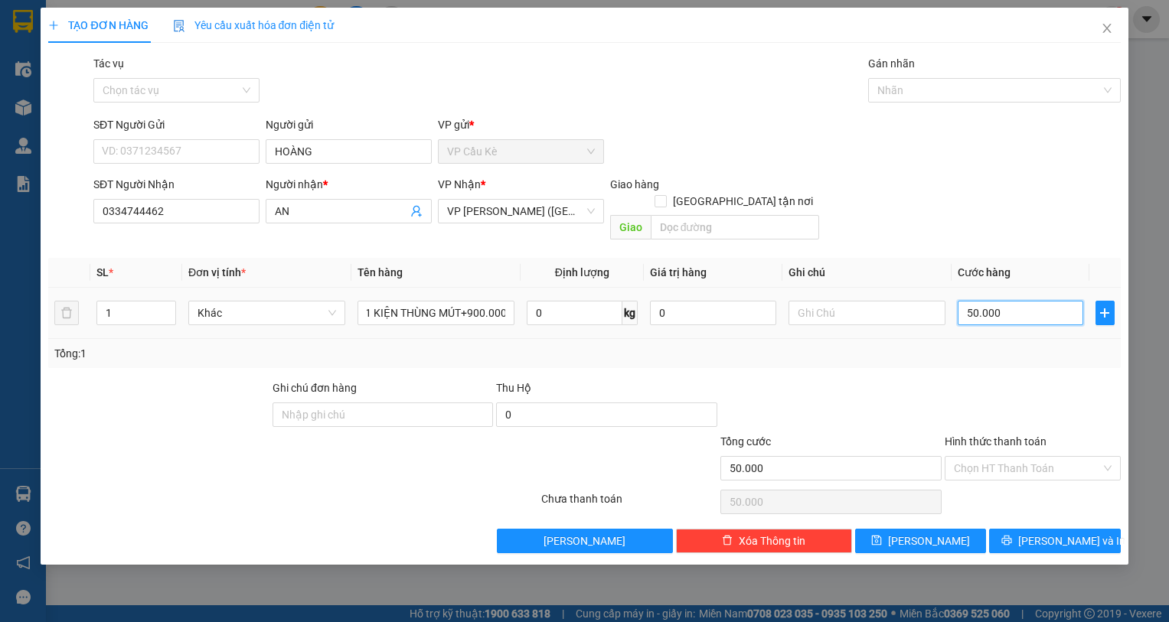
scroll to position [0, 0]
click at [1019, 301] on input "50.000" at bounding box center [1020, 313] width 126 height 24
type input "0"
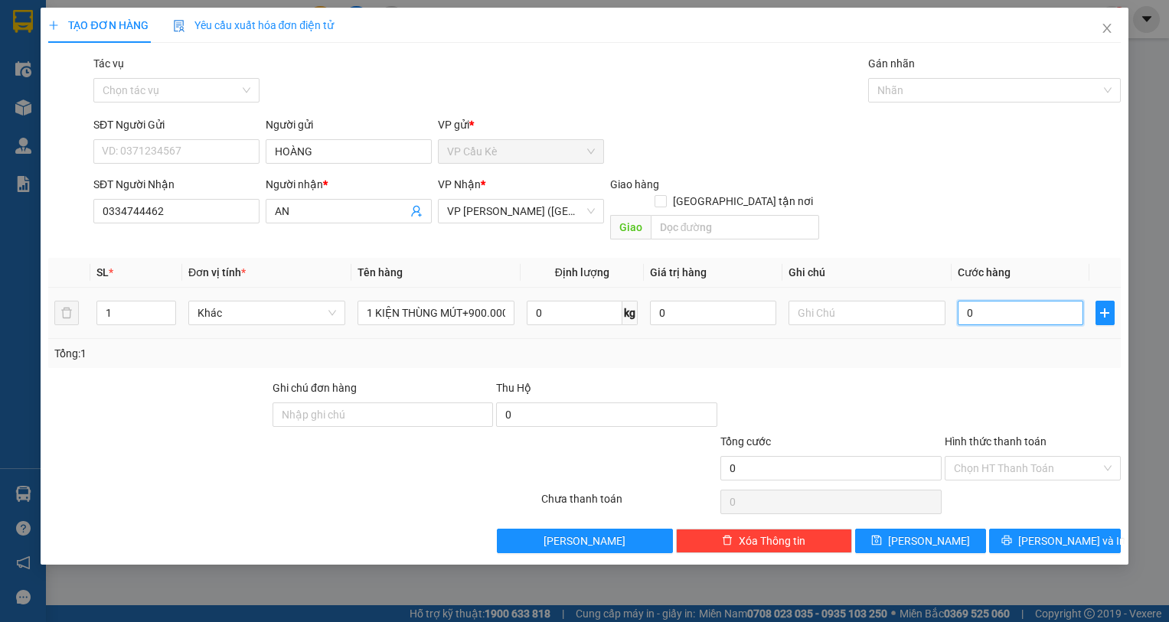
type input "07"
type input "7"
type input "070"
type input "70"
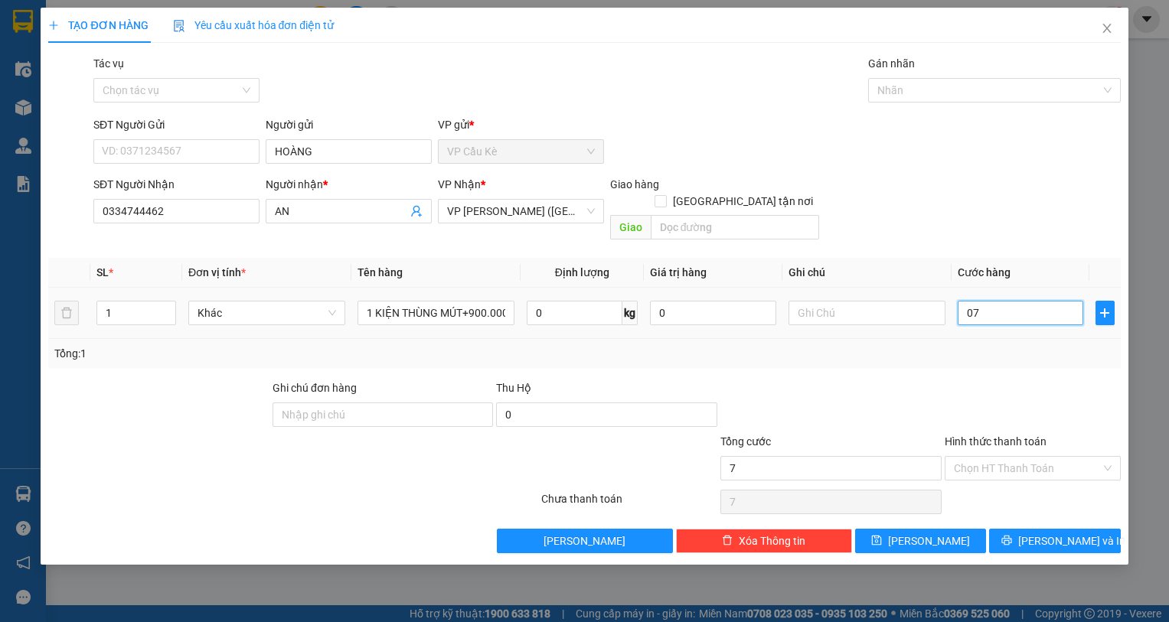
type input "70"
type input "70.000"
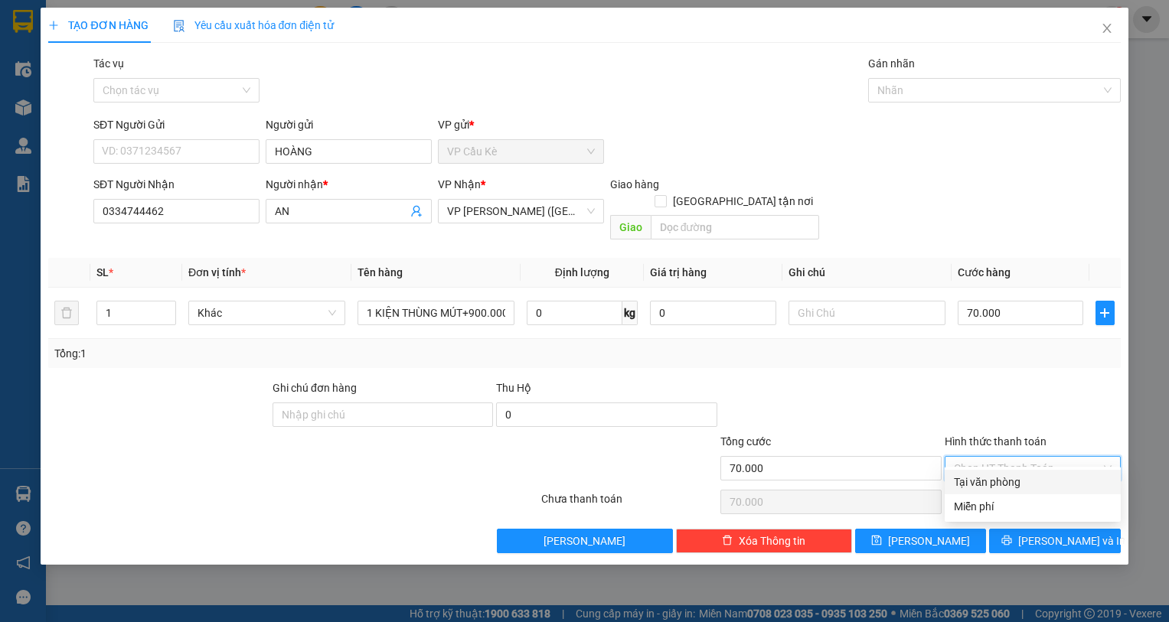
click at [1037, 457] on input "Hình thức thanh toán" at bounding box center [1026, 468] width 147 height 23
click at [1038, 477] on div "Tại văn phòng" at bounding box center [1032, 482] width 158 height 17
type input "0"
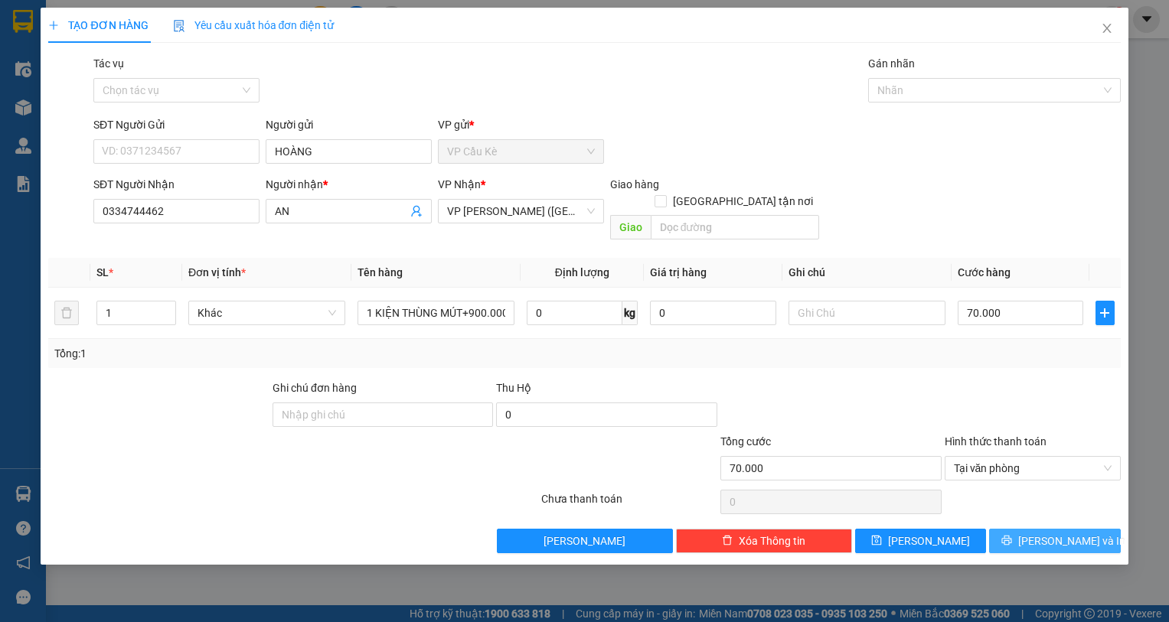
click at [1012, 535] on span "printer" at bounding box center [1006, 541] width 11 height 12
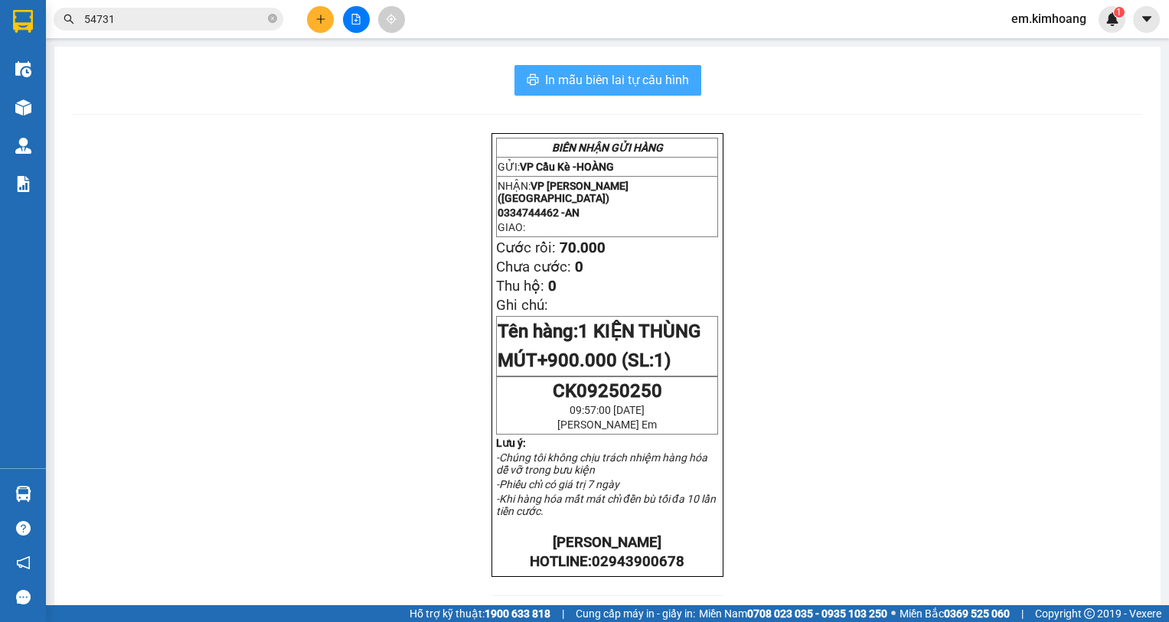
click at [585, 85] on span "In mẫu biên lai tự cấu hình" at bounding box center [617, 79] width 144 height 19
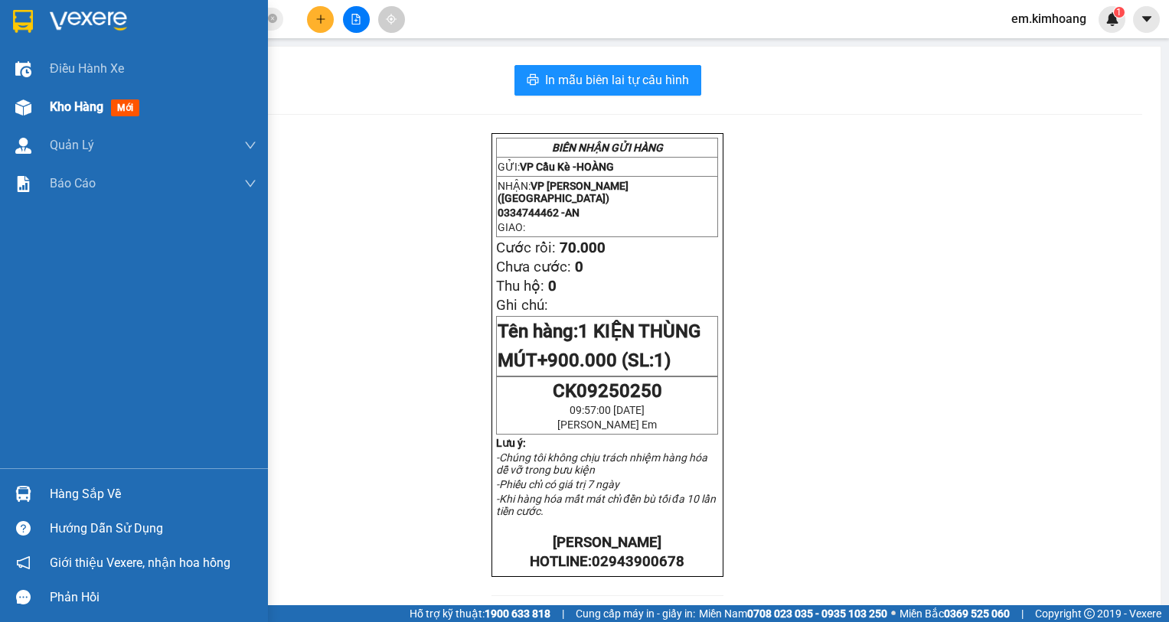
click at [74, 105] on span "Kho hàng" at bounding box center [77, 106] width 54 height 15
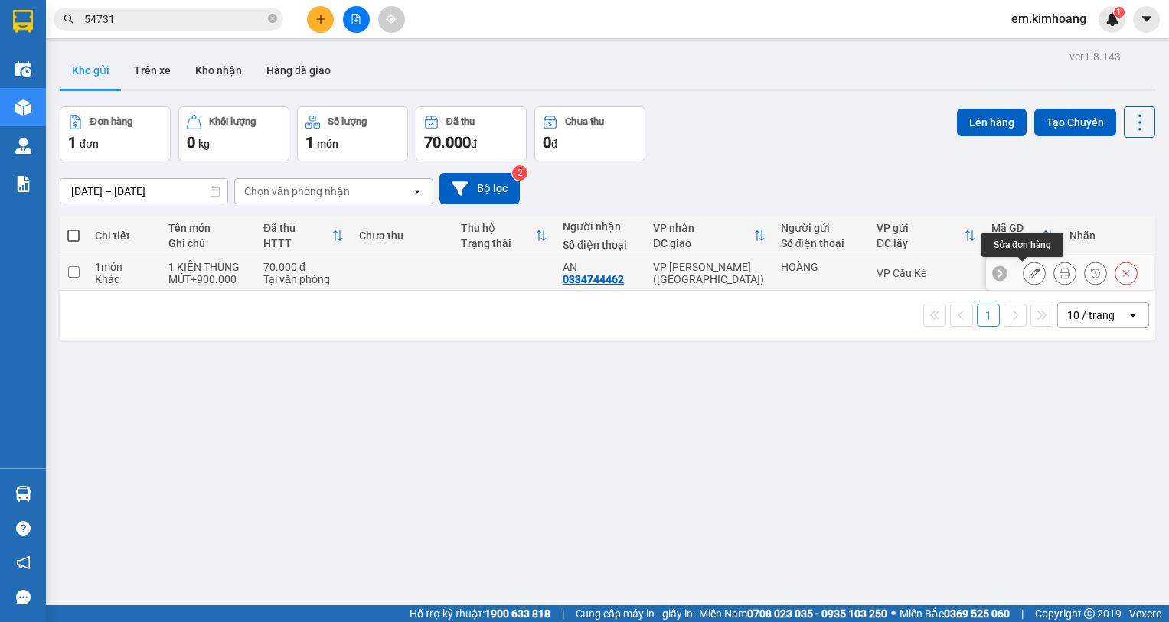
click at [1028, 272] on icon at bounding box center [1033, 273] width 11 height 11
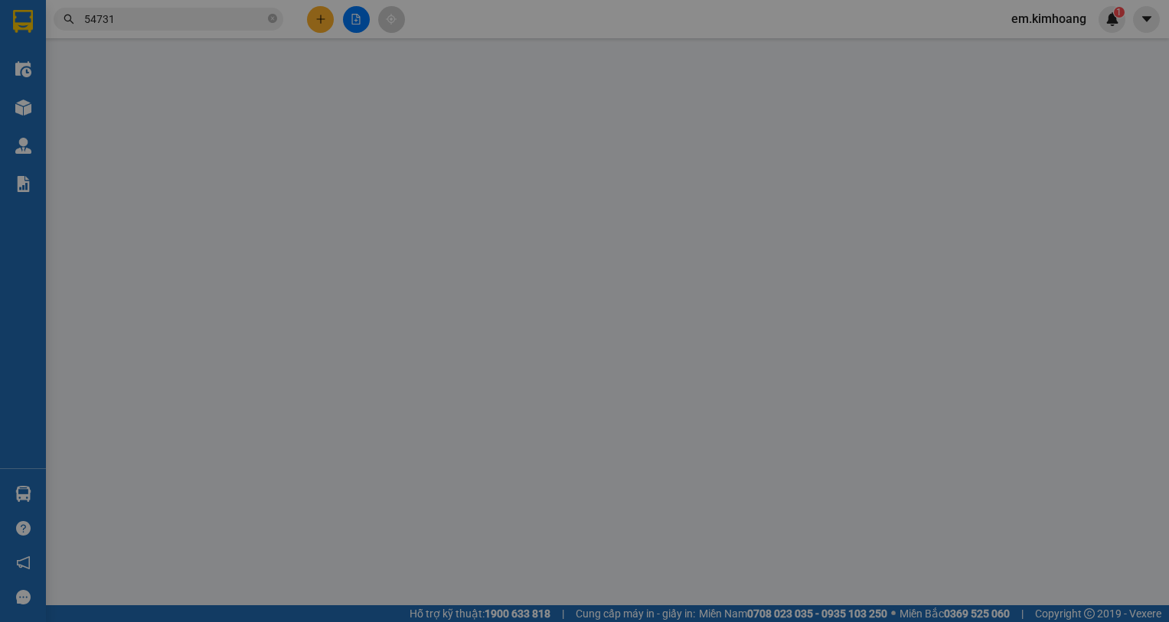
type input "HOÀNG"
type input "0334744462"
type input "AN"
type input "70.000"
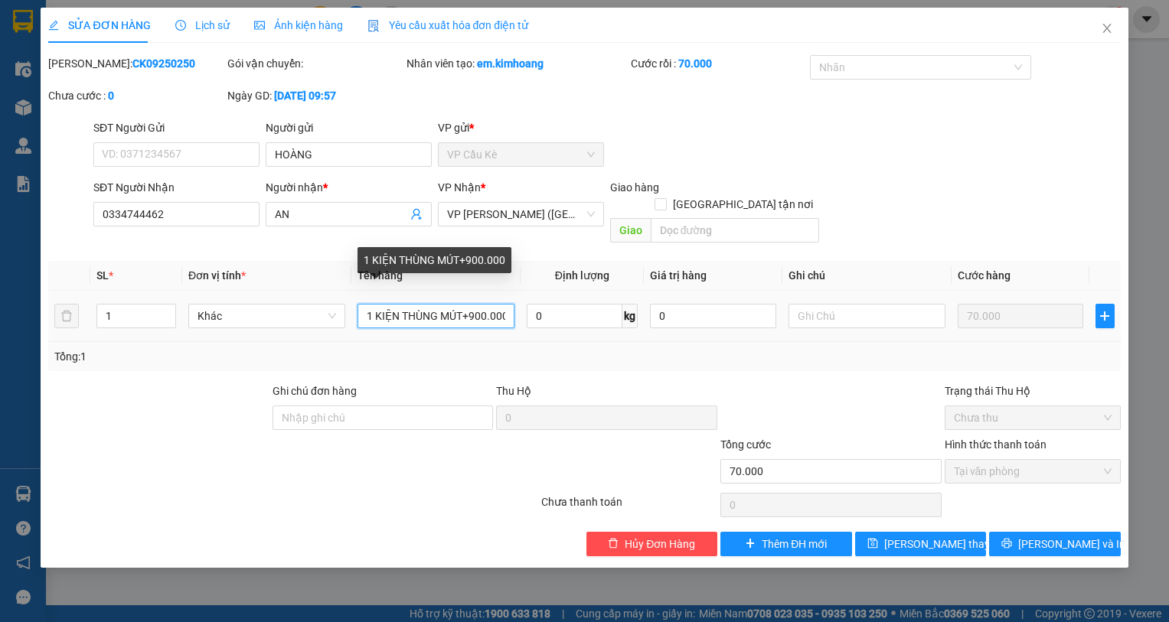
click at [503, 304] on input "1 KIỆN THÙNG MÚT+900.000" at bounding box center [435, 316] width 157 height 24
click at [494, 304] on input "1 KIỆN THÙNG MÚT+900.0" at bounding box center [435, 316] width 157 height 24
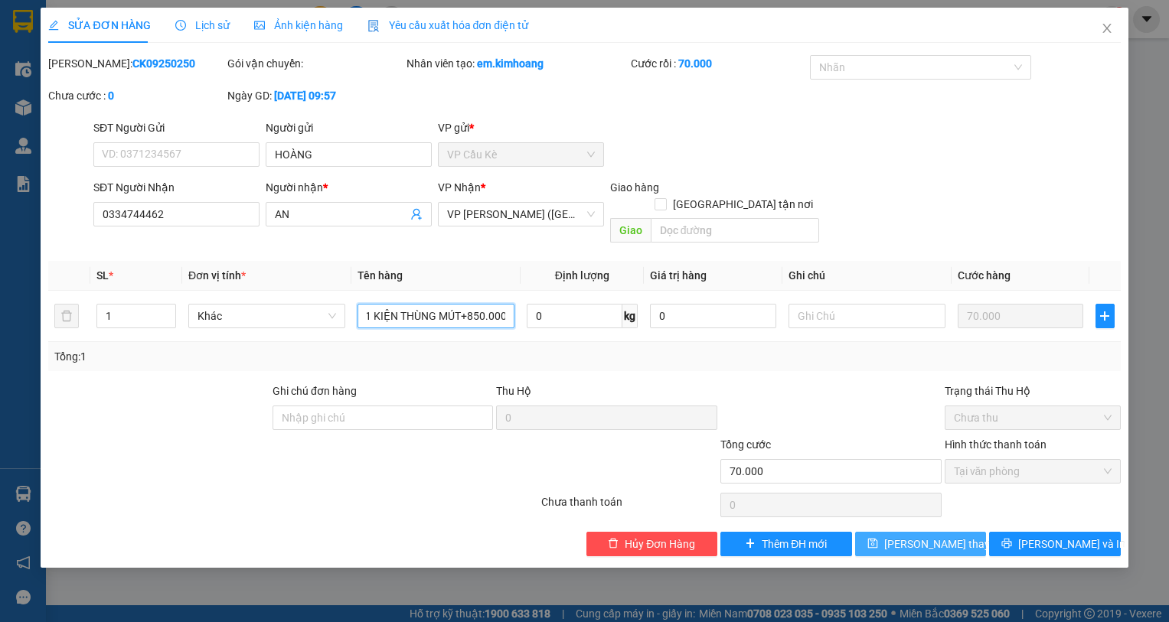
type input "1 KIỆN THÙNG MÚT+850.000"
click at [922, 536] on span "[PERSON_NAME] thay đổi" at bounding box center [945, 544] width 122 height 17
